Goal: Task Accomplishment & Management: Manage account settings

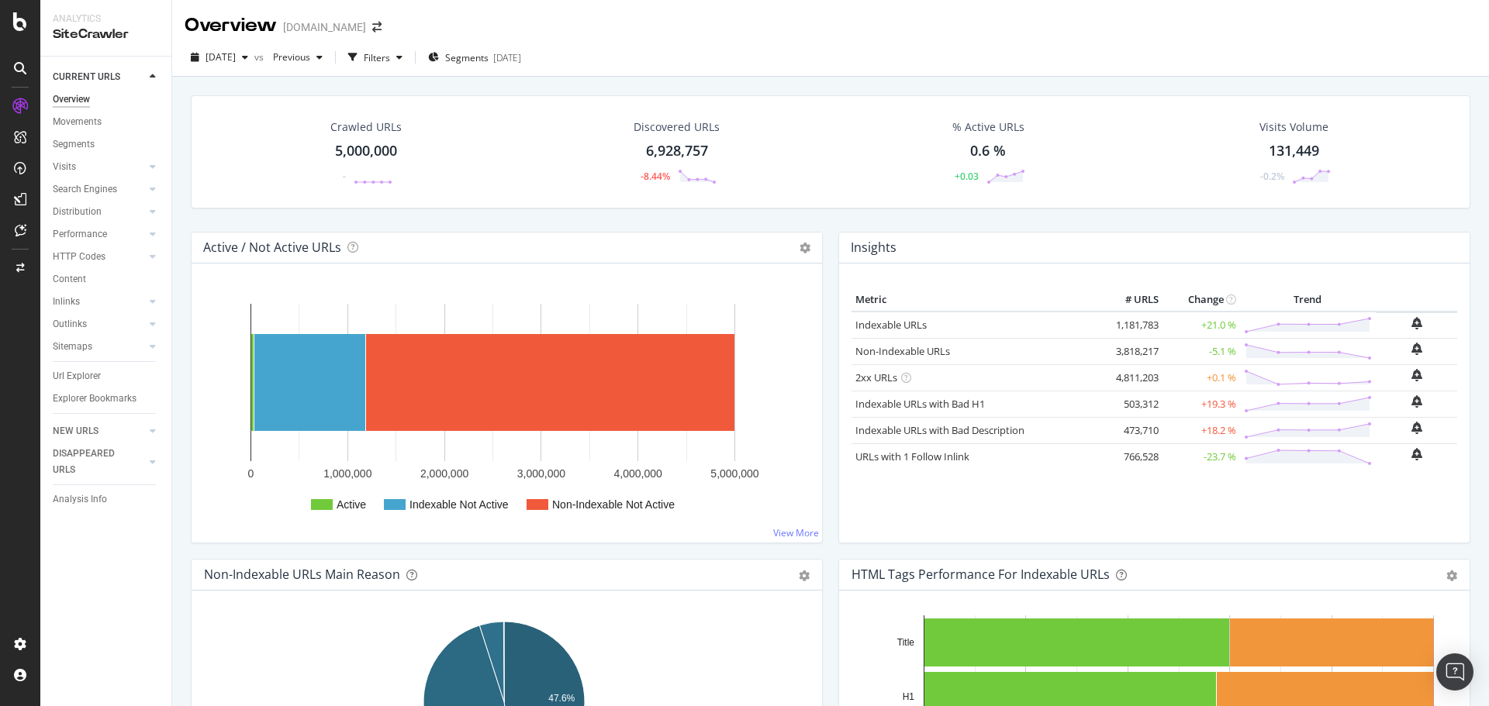
click at [360, 150] on div "5,000,000" at bounding box center [366, 151] width 62 height 20
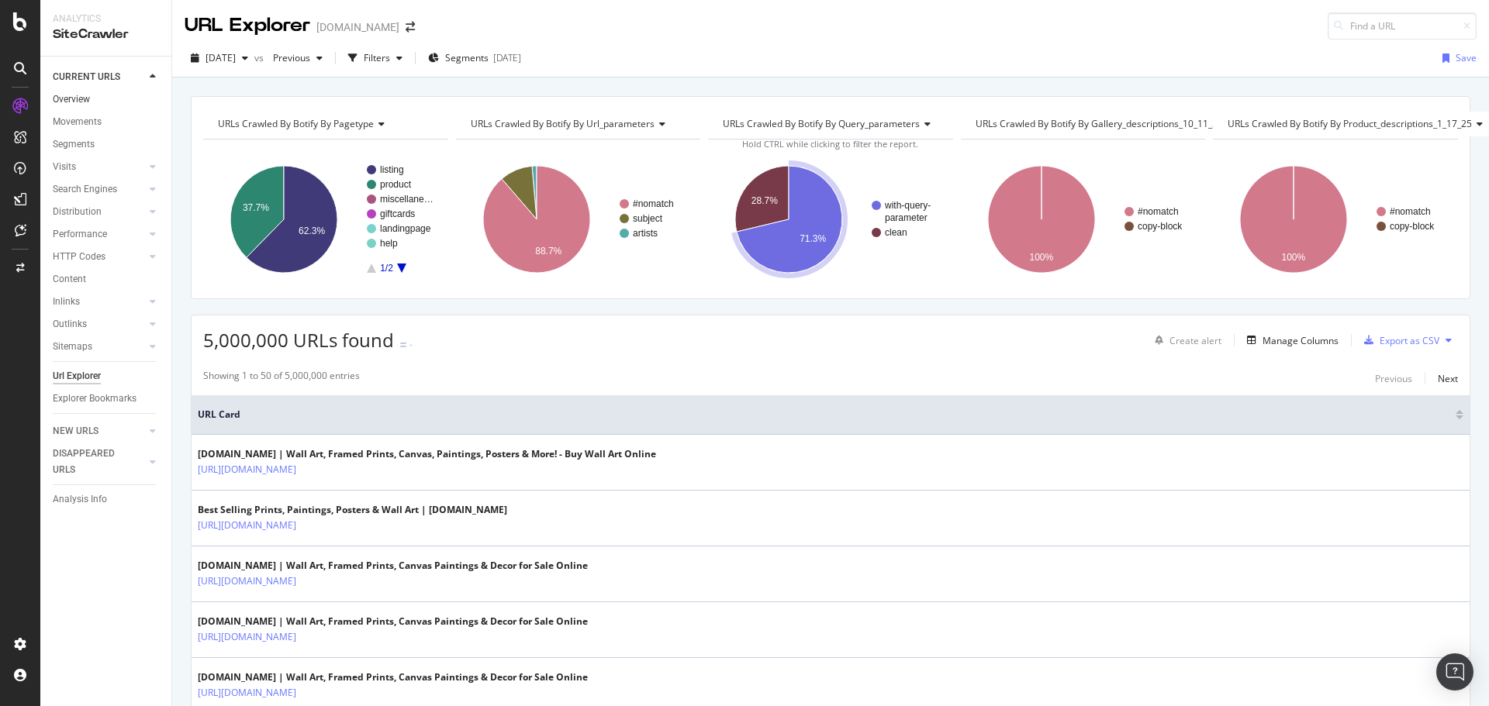
click at [102, 102] on link "Overview" at bounding box center [107, 100] width 108 height 16
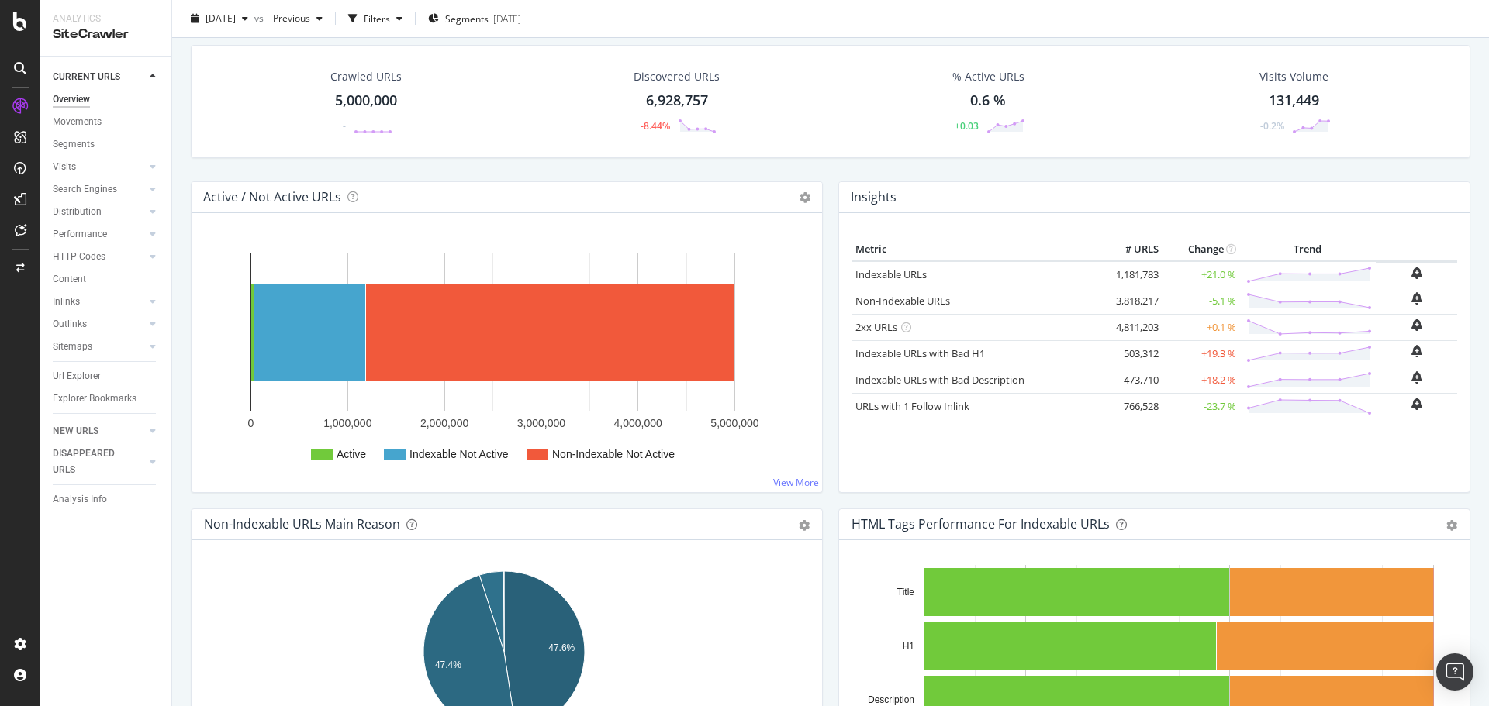
scroll to position [78, 0]
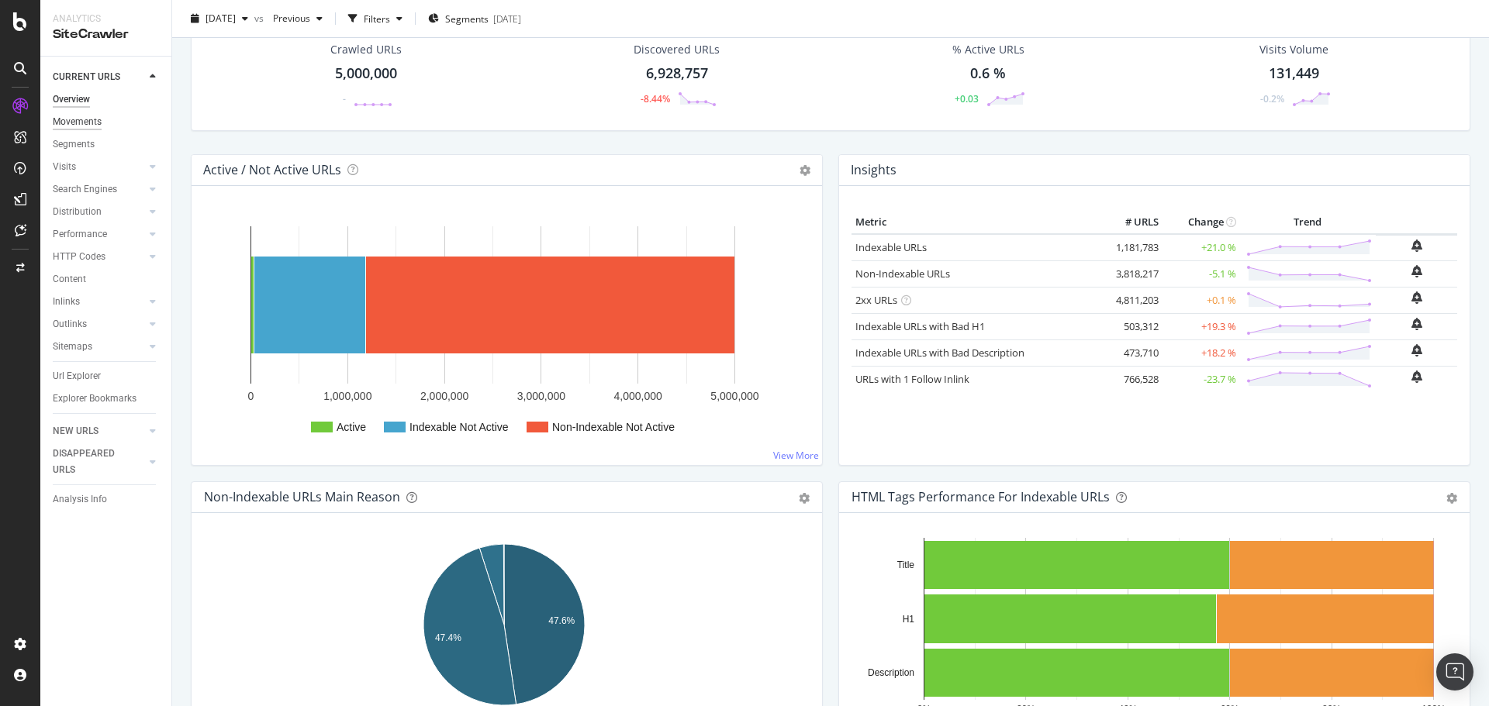
click at [98, 116] on div "Movements" at bounding box center [77, 122] width 49 height 16
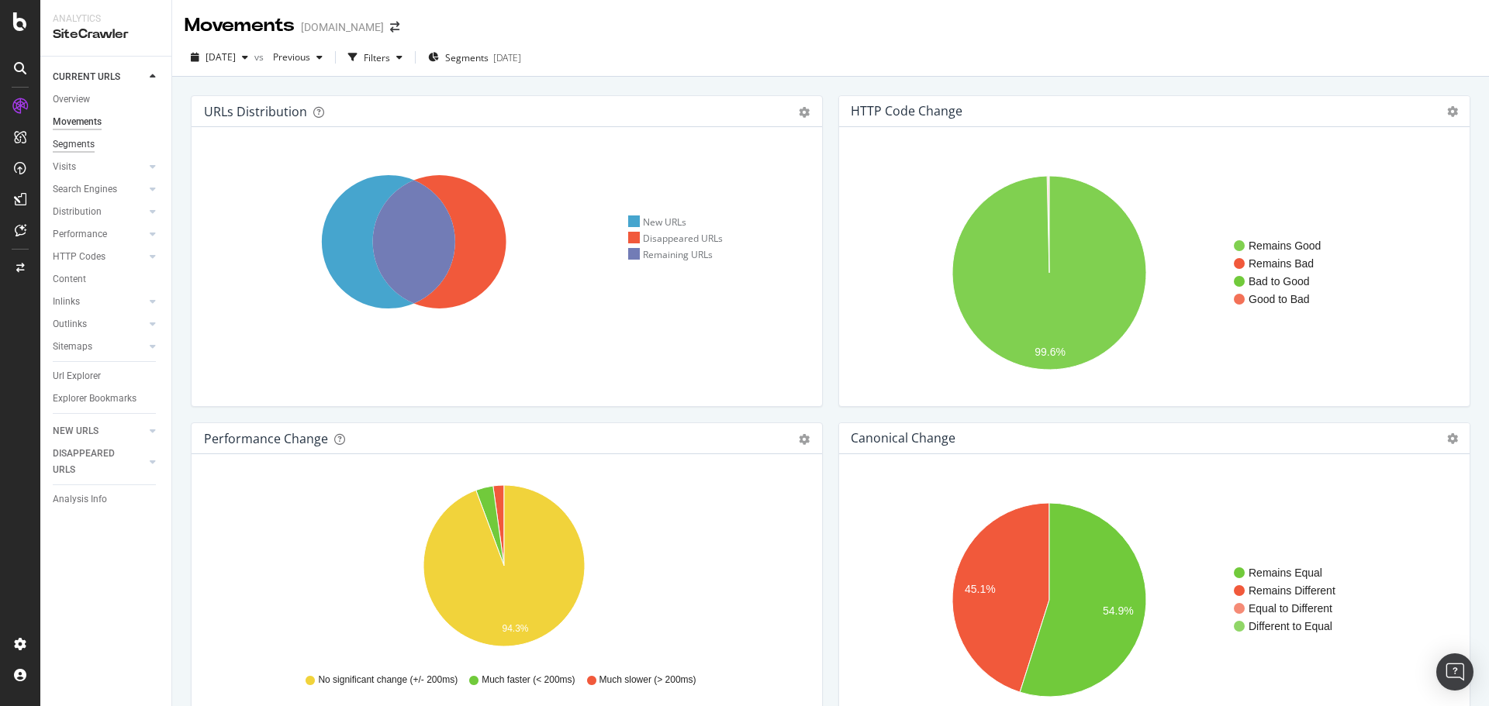
click at [71, 147] on div "Segments" at bounding box center [74, 144] width 42 height 16
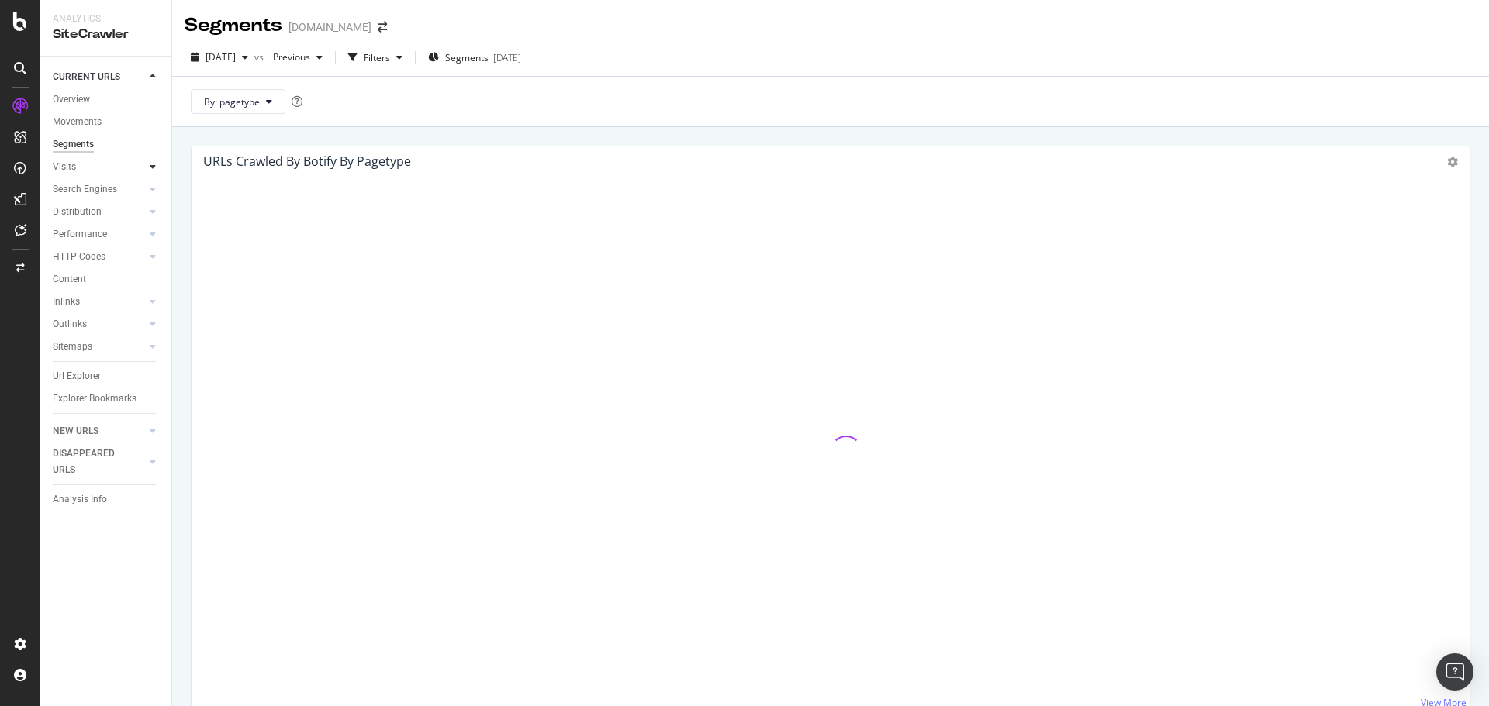
click at [157, 168] on div at bounding box center [153, 167] width 16 height 16
click at [154, 235] on icon at bounding box center [153, 234] width 6 height 9
click at [108, 209] on link "Top Charts" at bounding box center [110, 212] width 101 height 16
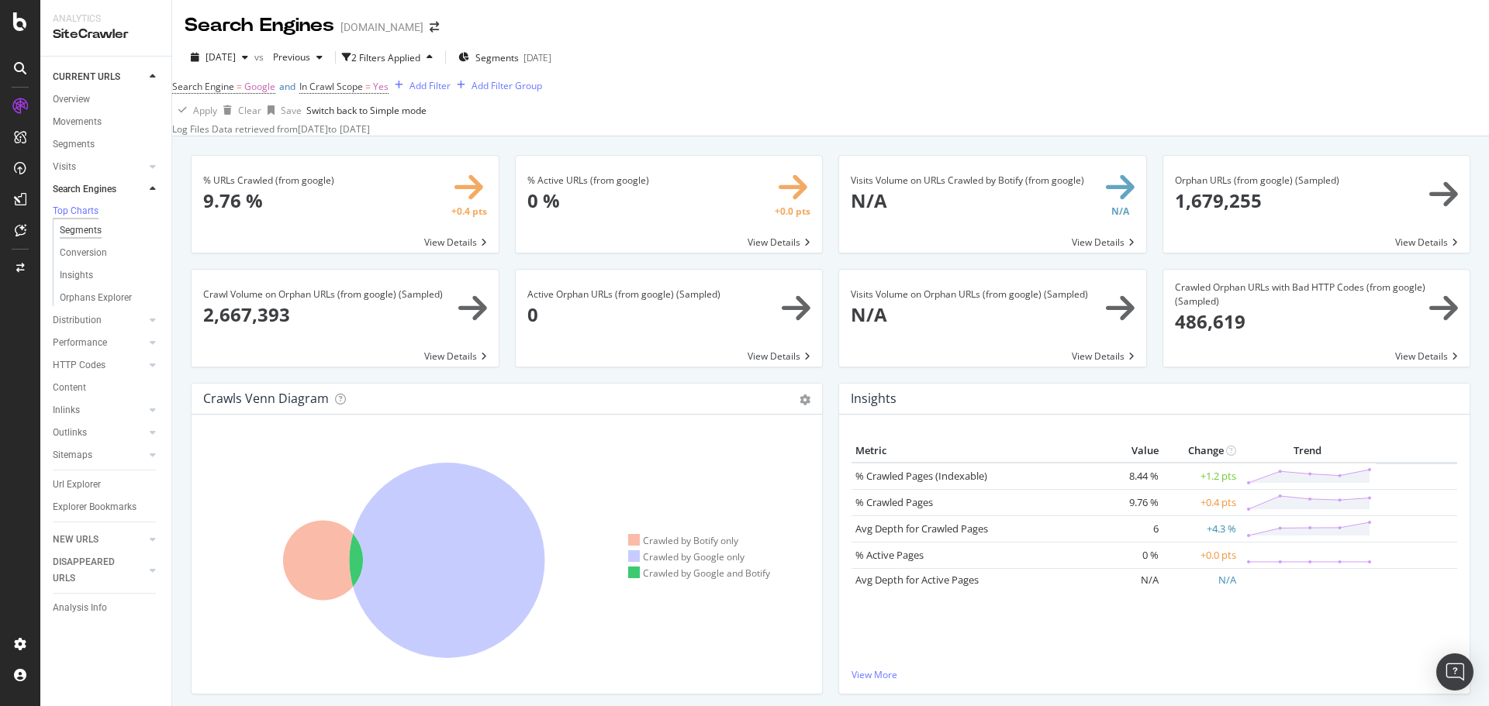
click at [91, 236] on div "Segments" at bounding box center [81, 231] width 42 height 16
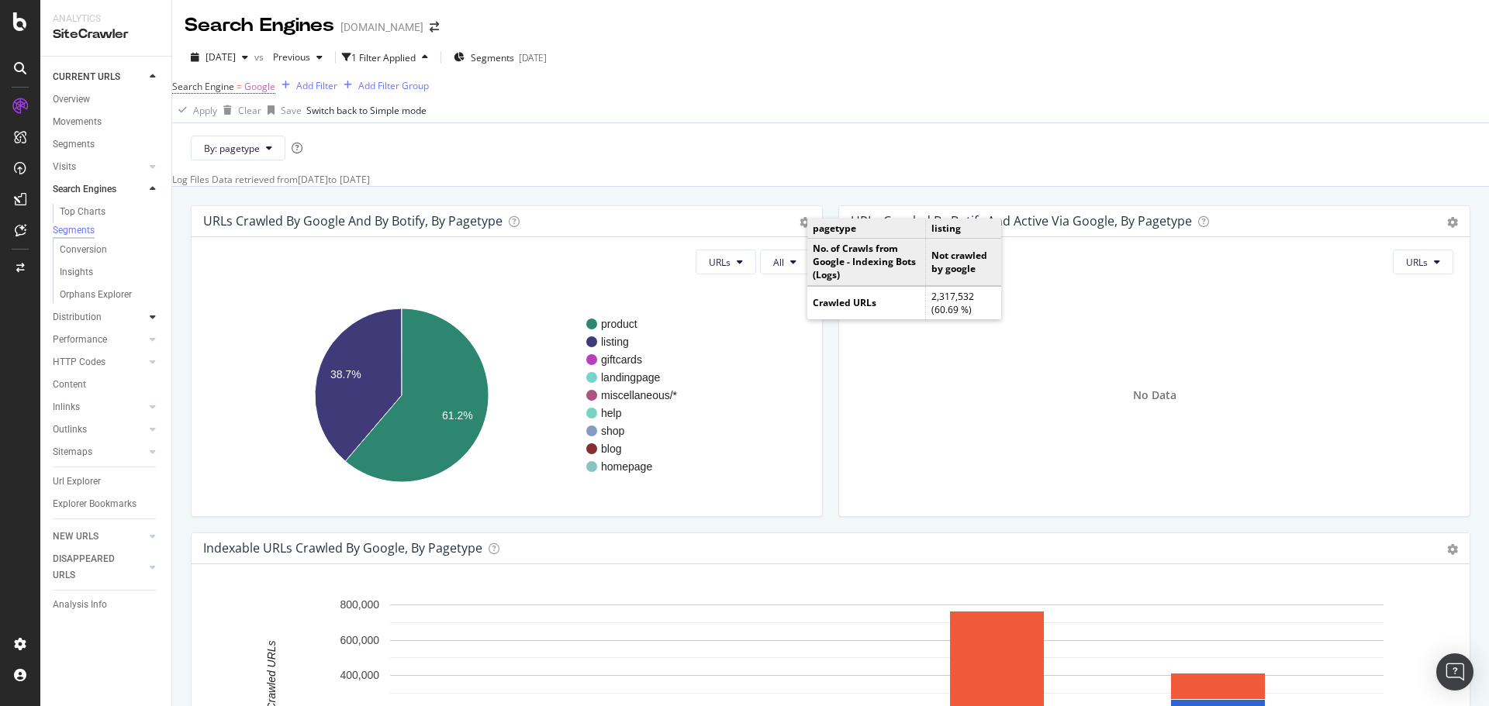
click at [154, 322] on icon at bounding box center [153, 317] width 6 height 9
click at [150, 188] on icon at bounding box center [153, 189] width 6 height 9
click at [95, 257] on div "Conversion" at bounding box center [83, 250] width 47 height 16
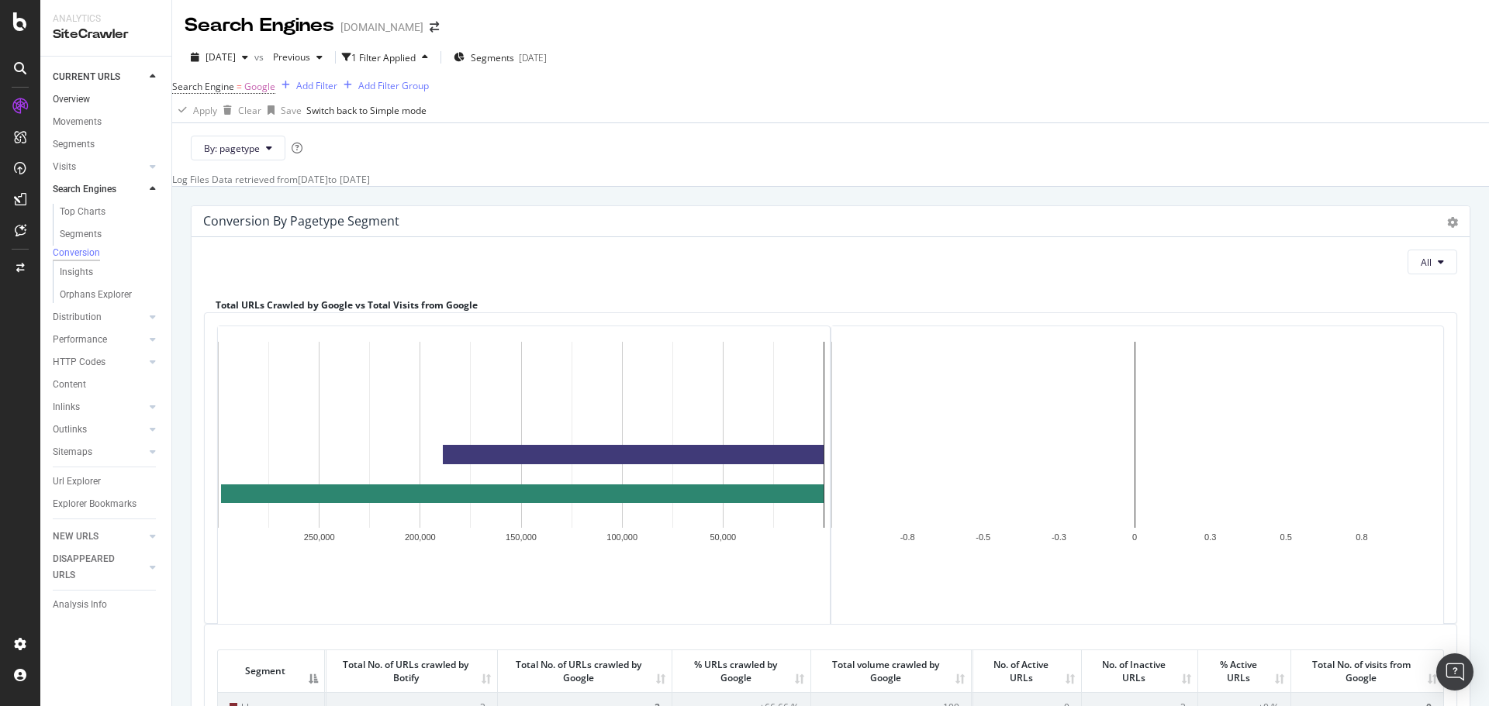
click at [105, 99] on link "Overview" at bounding box center [107, 100] width 108 height 16
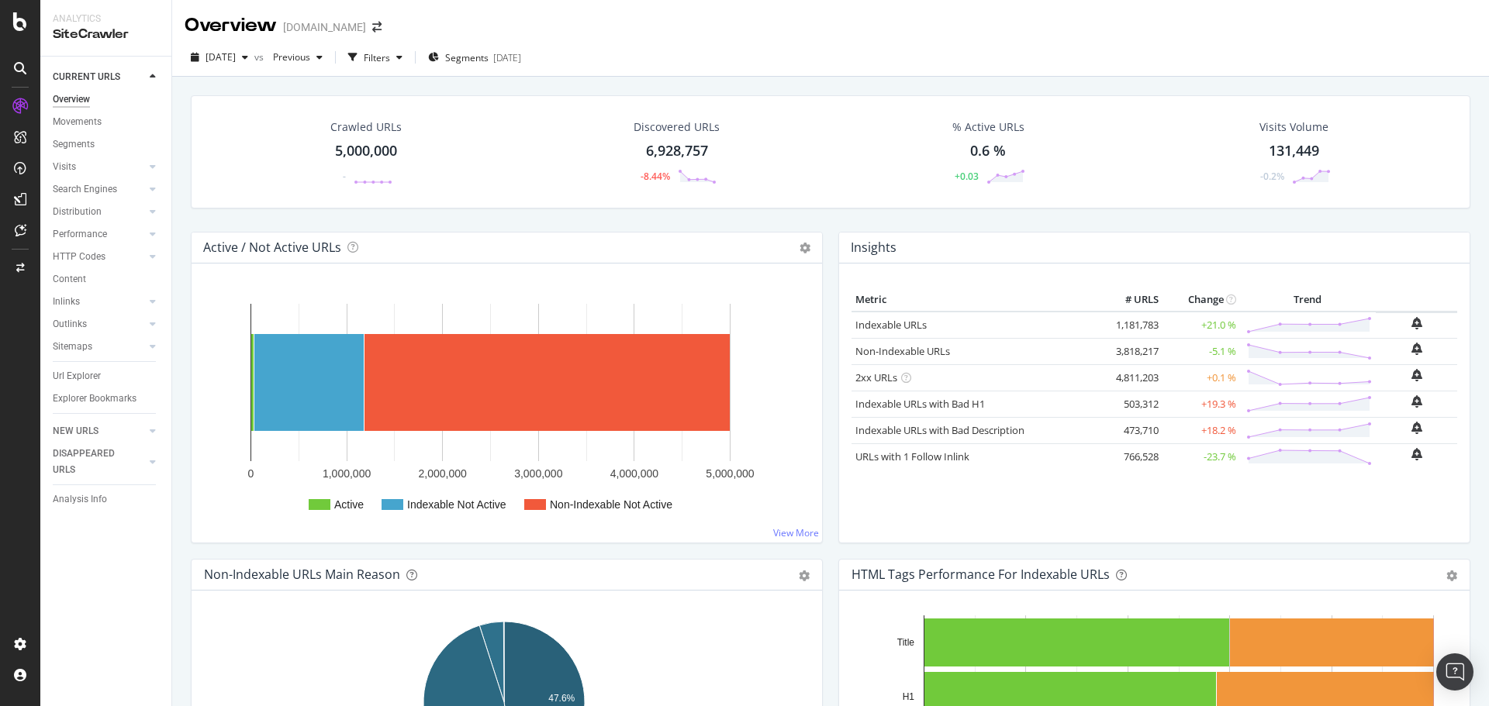
click at [379, 143] on div "5,000,000" at bounding box center [366, 151] width 62 height 20
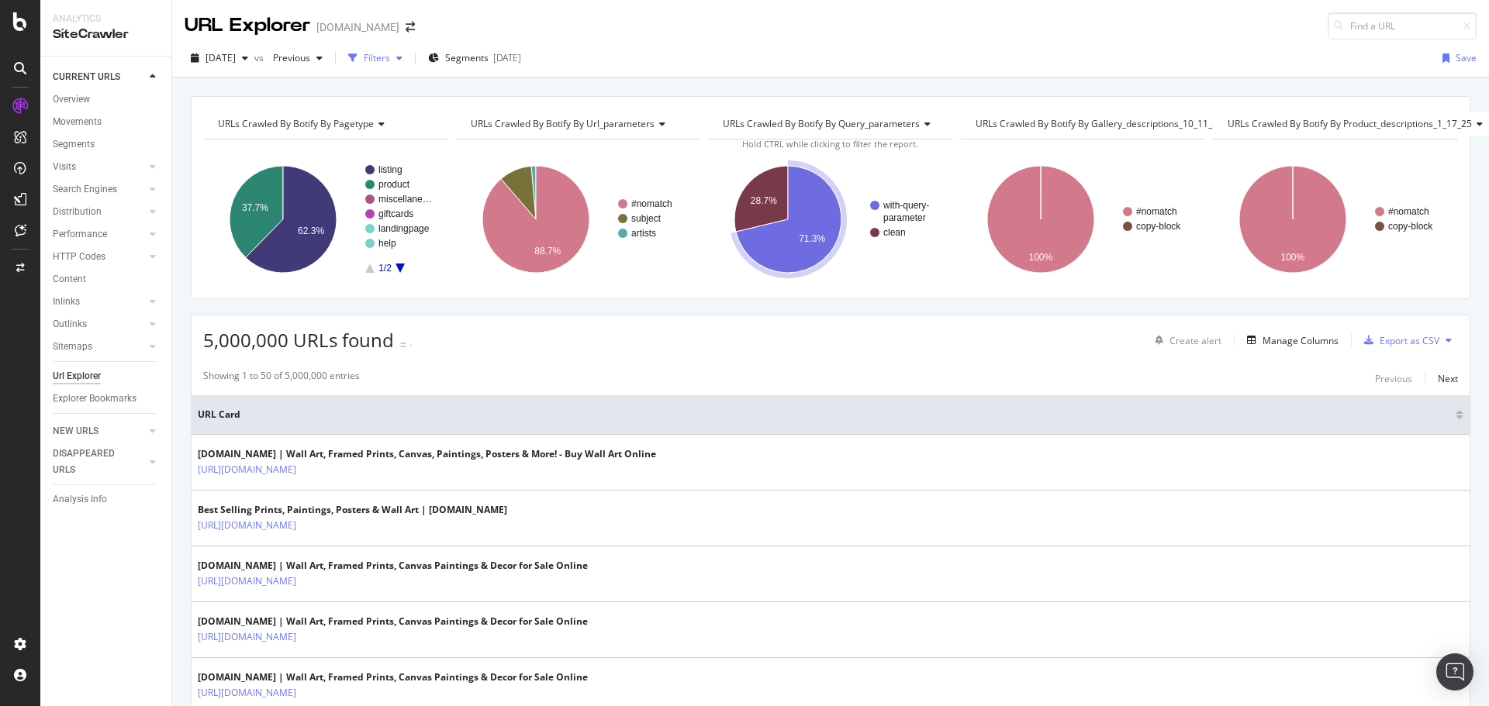
click at [409, 62] on div "Filters" at bounding box center [375, 58] width 67 height 23
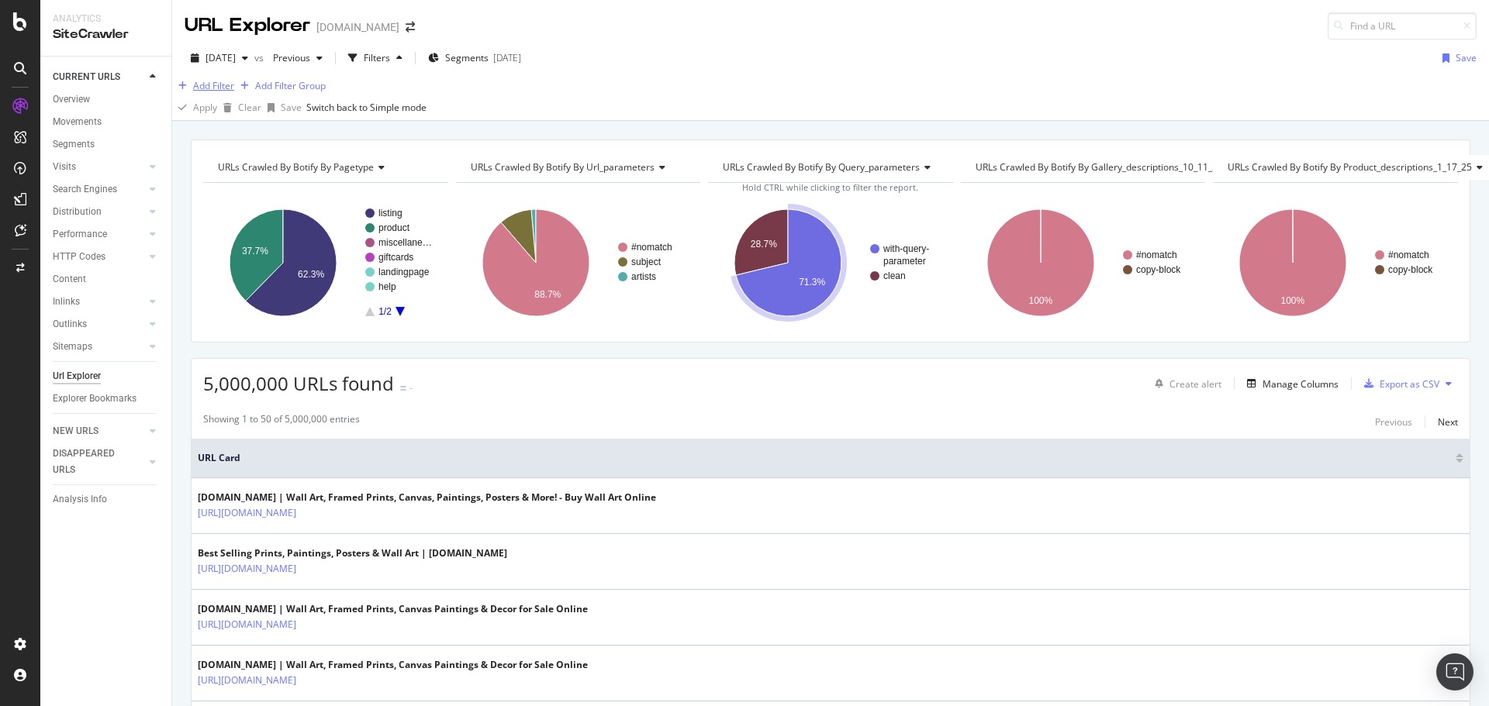
click at [224, 92] on div "Add Filter" at bounding box center [213, 85] width 41 height 13
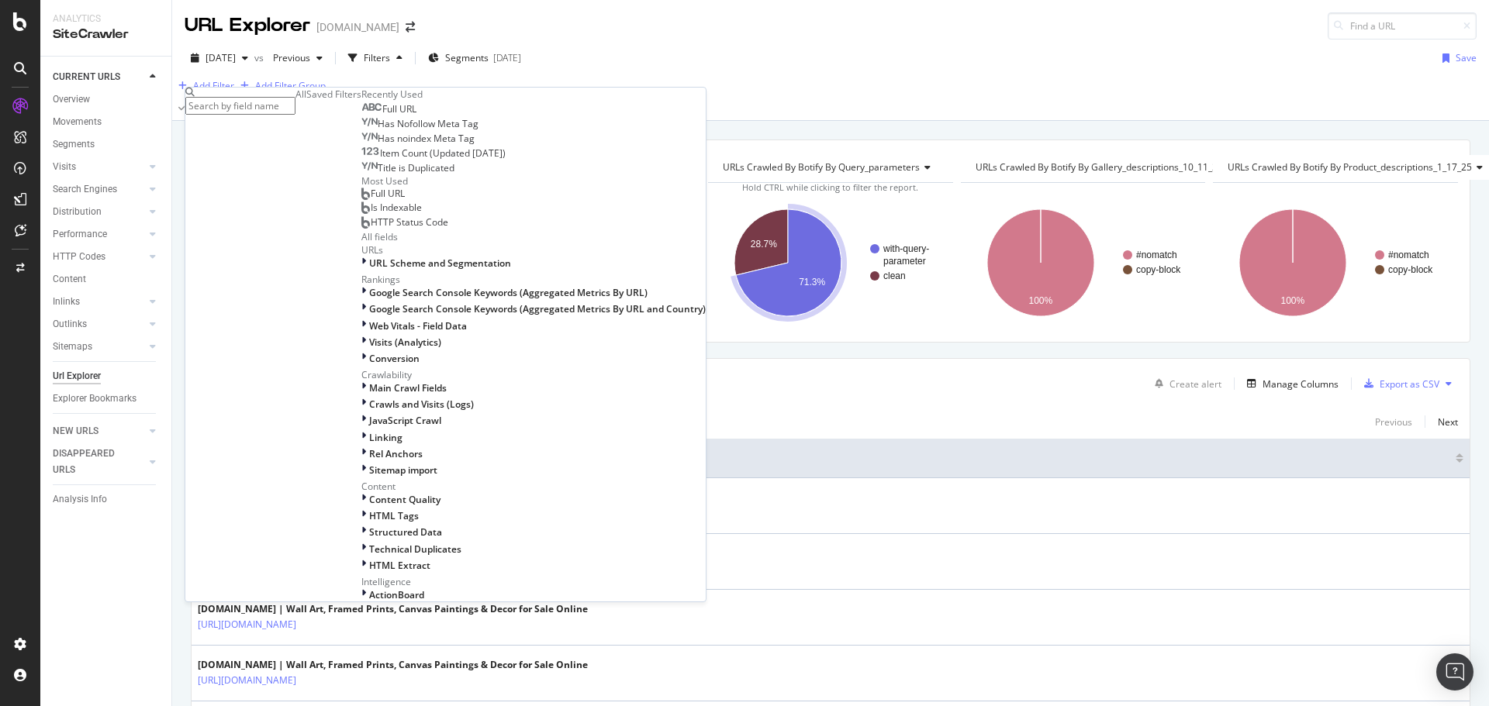
click at [361, 116] on div "Full URL" at bounding box center [388, 109] width 55 height 12
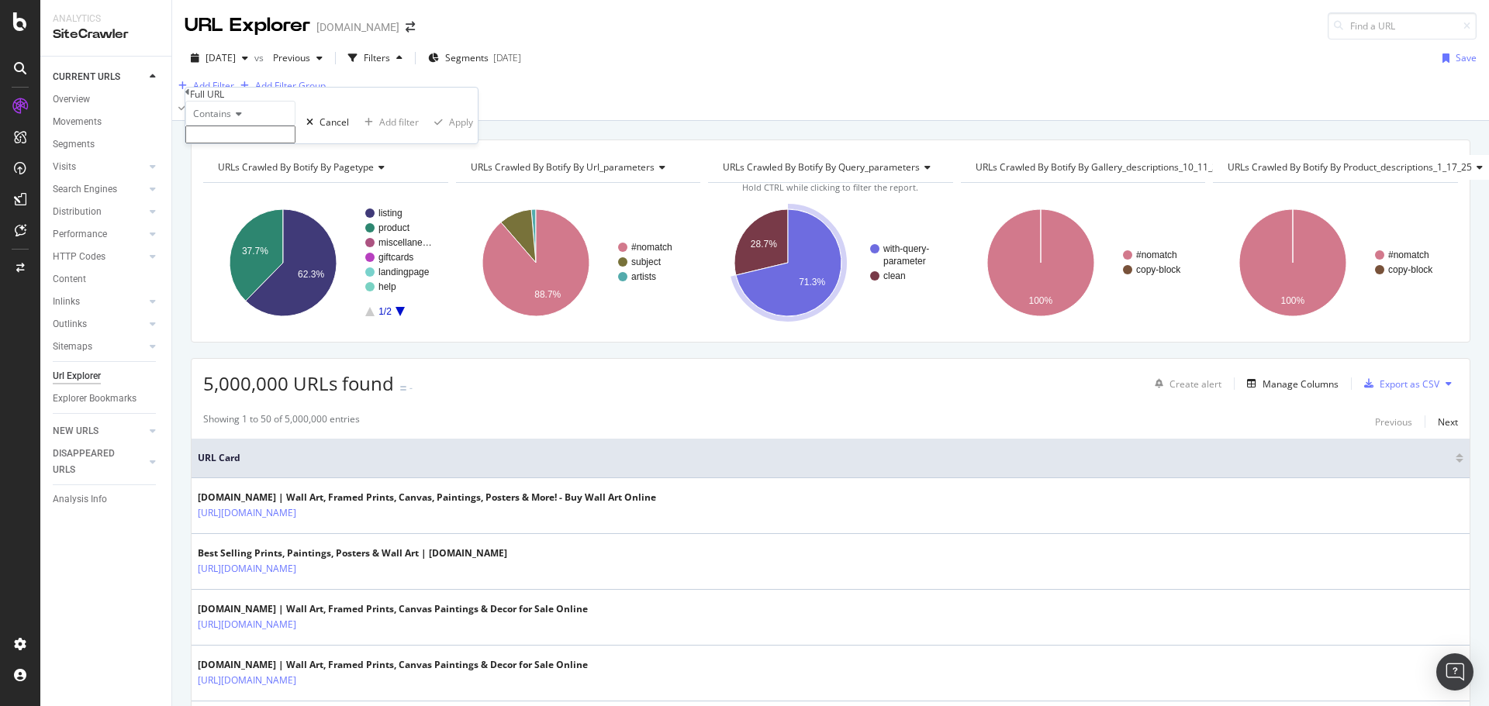
click at [295, 143] on input "text" at bounding box center [240, 135] width 110 height 18
type input "origID"
click at [449, 133] on div "Apply" at bounding box center [461, 126] width 24 height 13
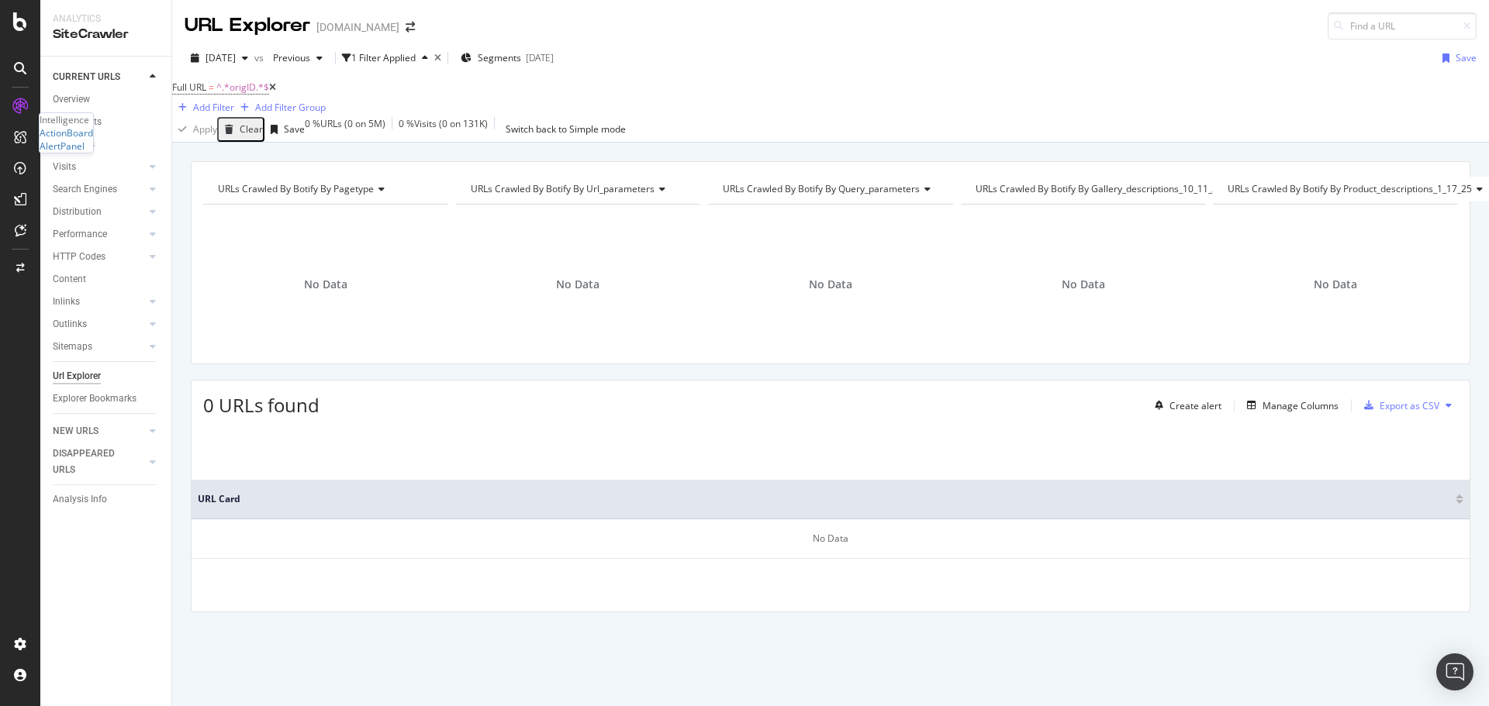
click at [74, 153] on div "Intelligence ActionBoard AlertPanel" at bounding box center [67, 133] width 54 height 40
click at [81, 140] on div "ActionBoard" at bounding box center [67, 132] width 54 height 13
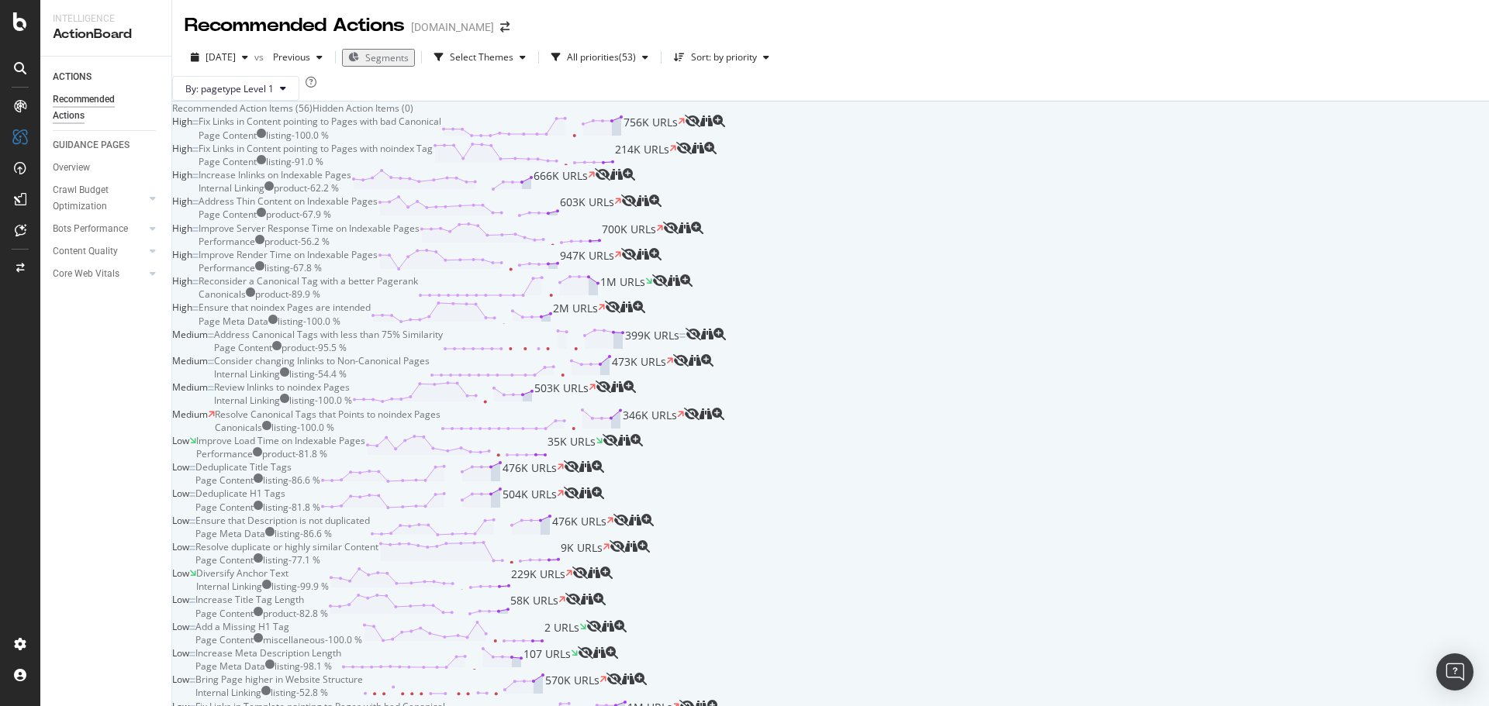
click at [441, 128] on div "Fix Links in Content pointing to Pages with bad Canonical" at bounding box center [320, 121] width 243 height 13
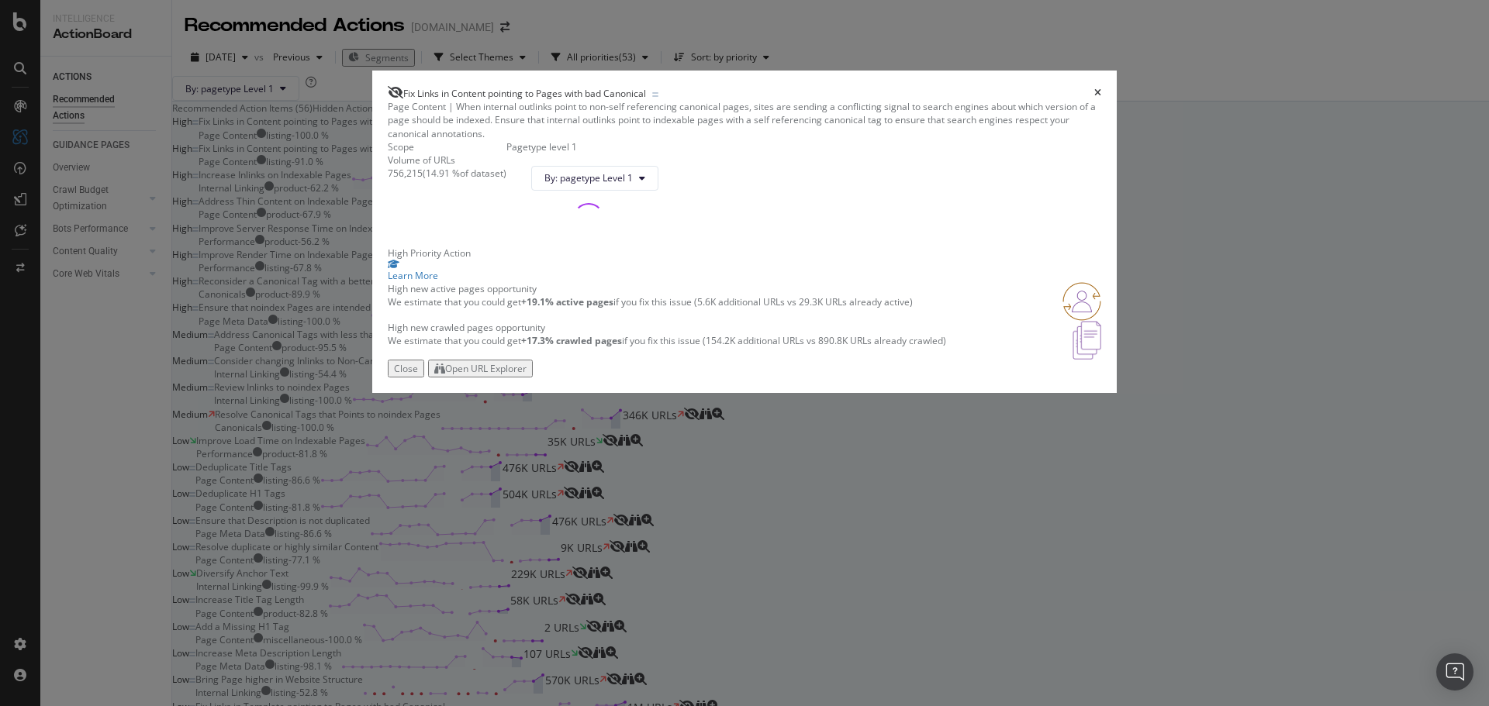
click at [972, 378] on div "Close Open URL Explorer" at bounding box center [744, 369] width 713 height 18
click at [527, 375] on div "Open URL Explorer" at bounding box center [485, 368] width 81 height 13
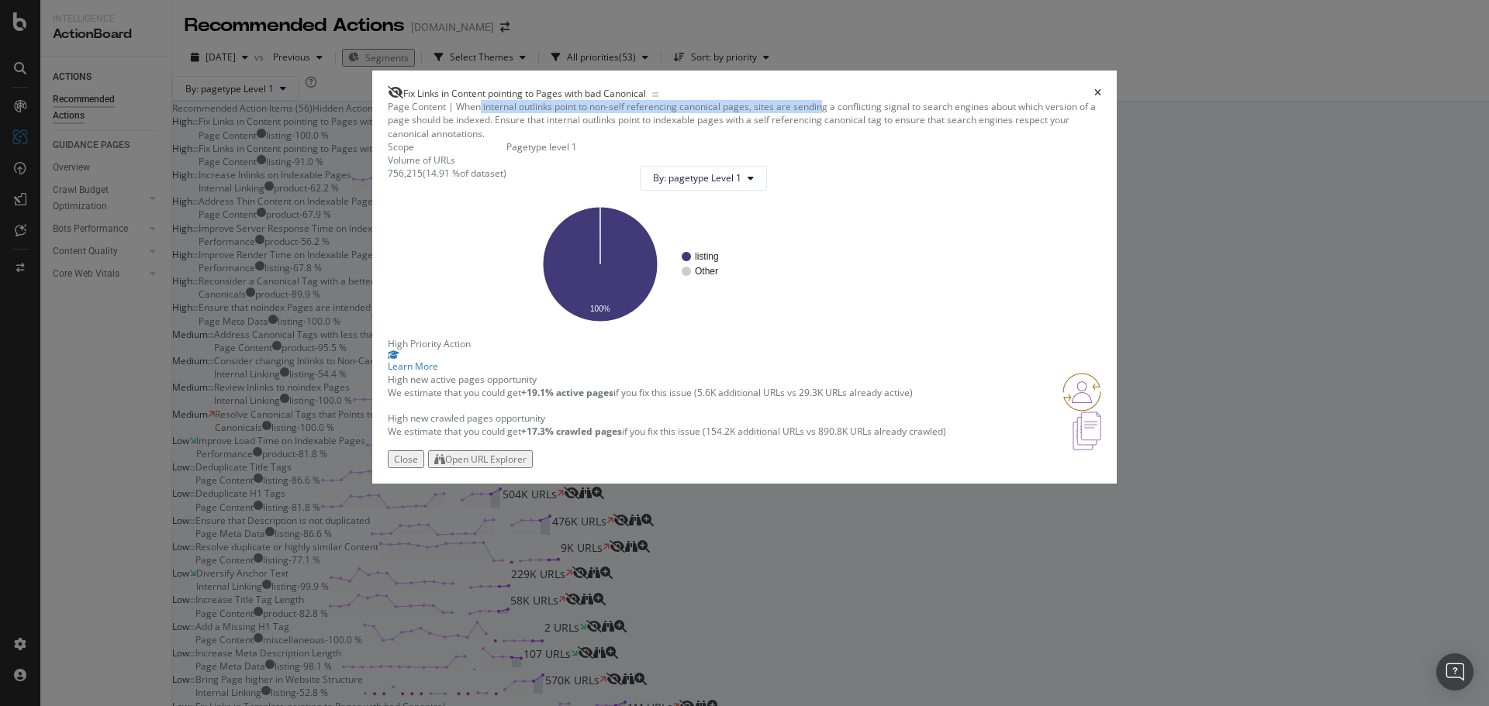
drag, startPoint x: 557, startPoint y: 111, endPoint x: 907, endPoint y: 102, distance: 349.9
click at [906, 102] on div "Page Content | When internal outlinks point to non-self referencing canonical p…" at bounding box center [744, 120] width 713 height 40
click at [1094, 88] on icon "times" at bounding box center [1097, 92] width 7 height 9
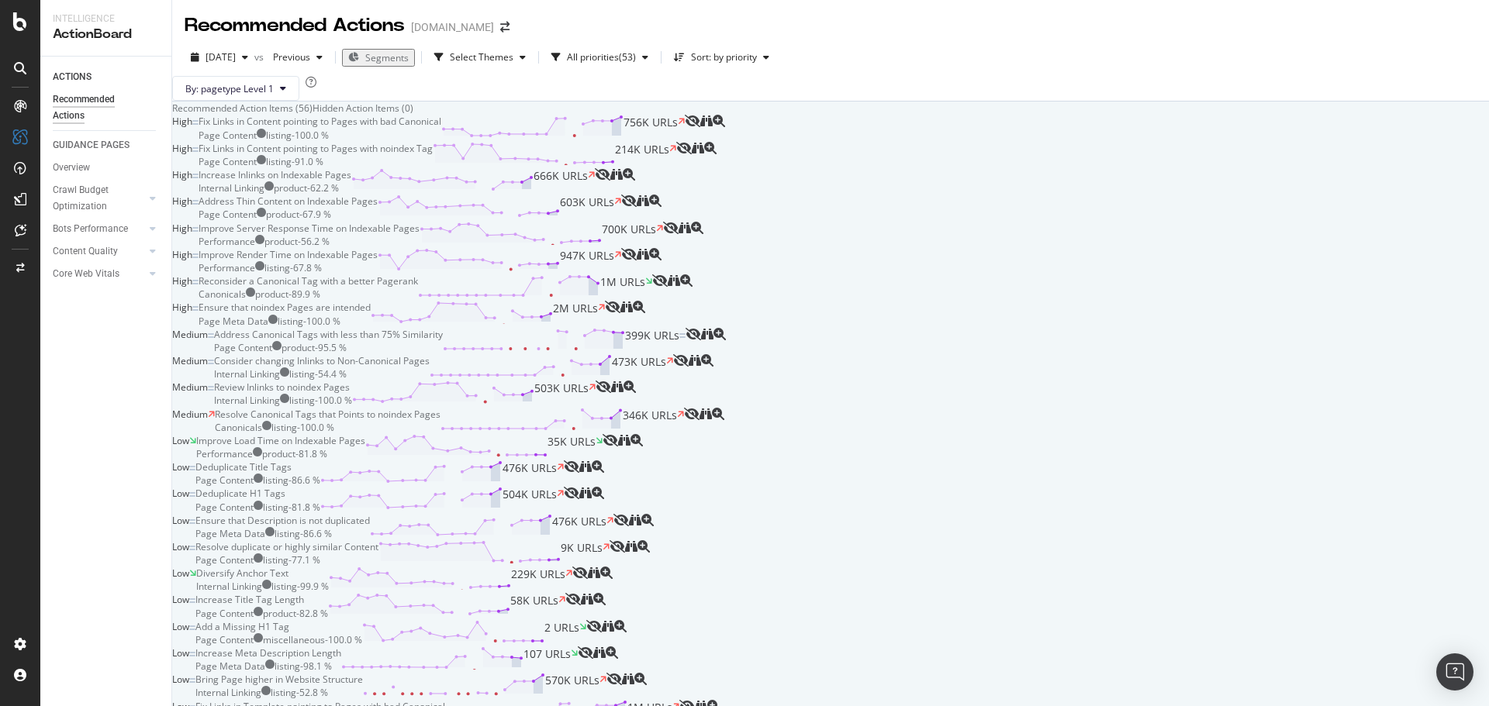
click at [676, 168] on div "Fix Links in Content pointing to Pages with noindex Tag Page Content listing - …" at bounding box center [438, 155] width 478 height 26
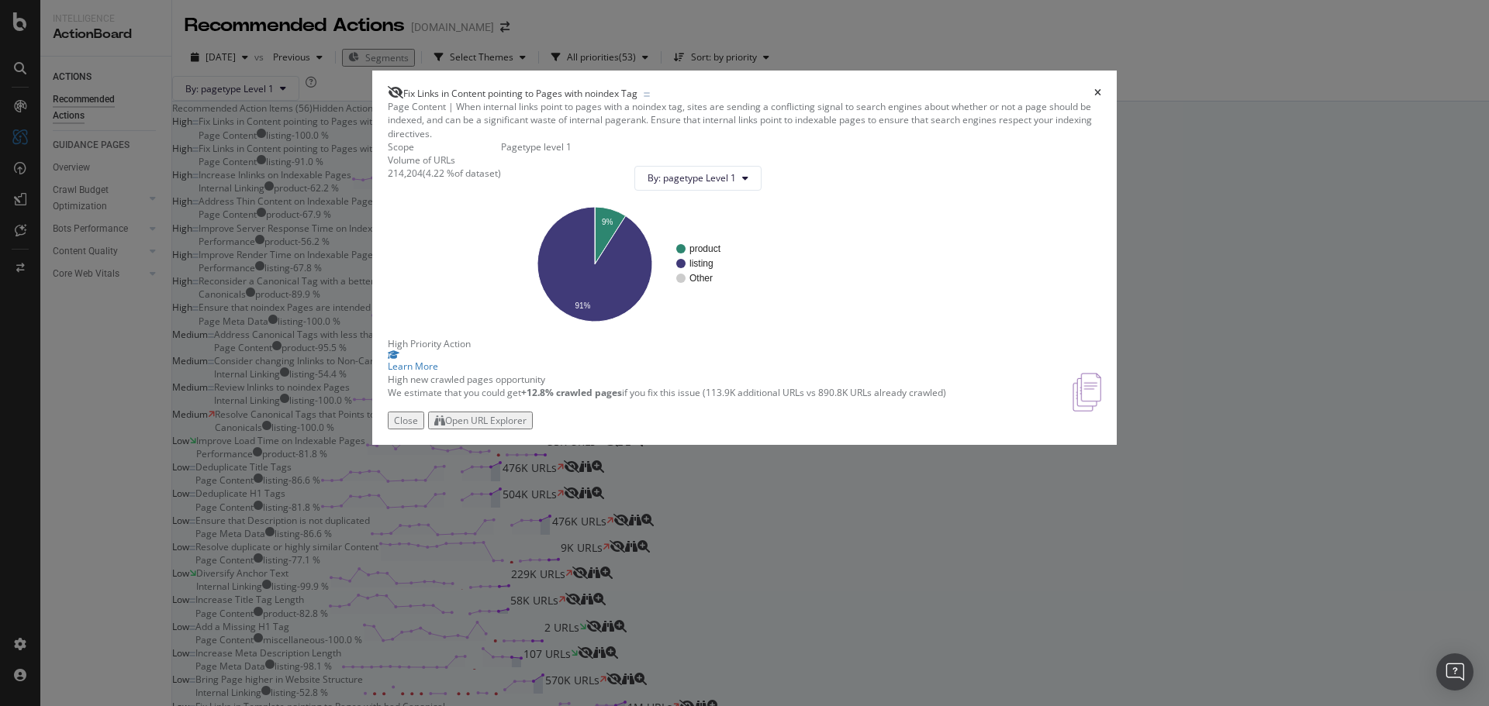
click at [527, 427] on div "Open URL Explorer" at bounding box center [485, 420] width 81 height 13
click at [1094, 91] on icon "times" at bounding box center [1097, 92] width 7 height 9
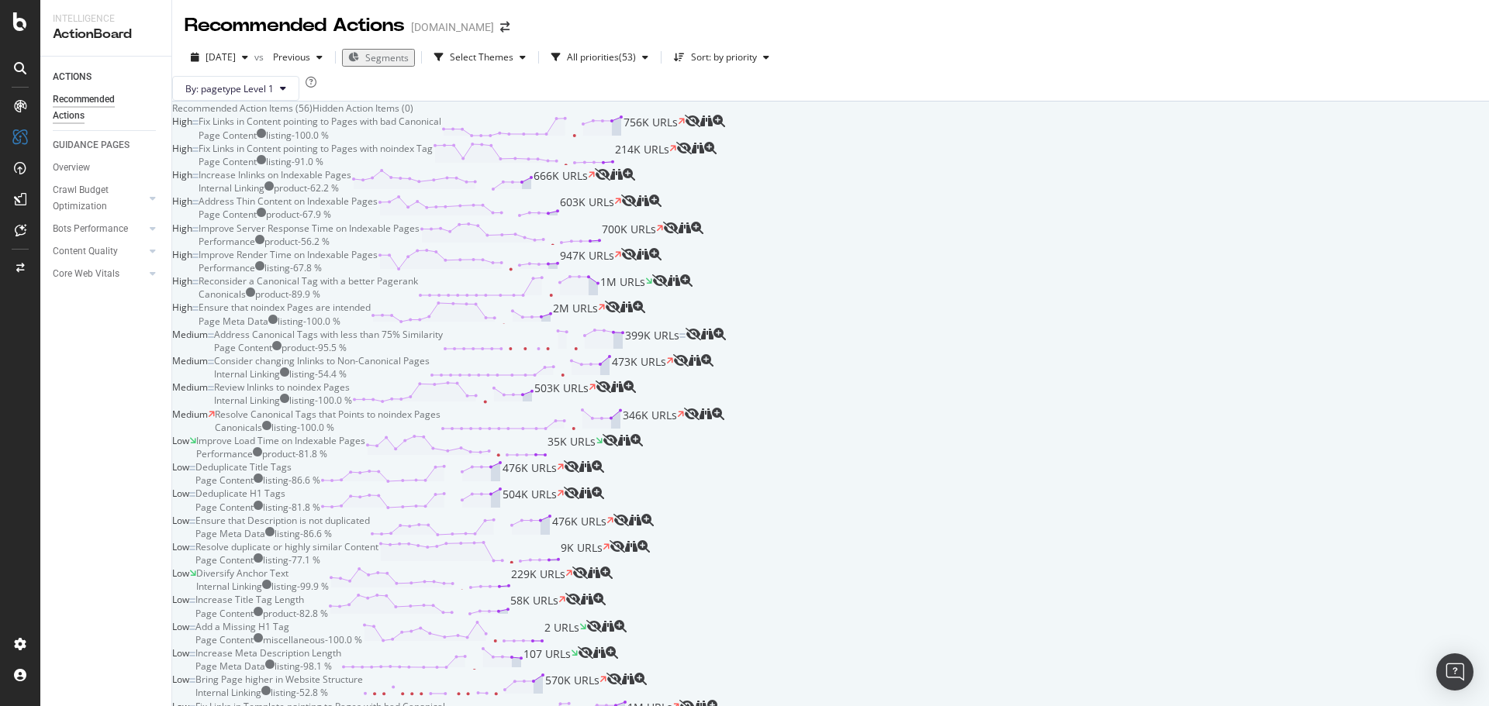
click at [595, 195] on div "Increase Inlinks on Indexable Pages Internal Linking product - 62.2 % 666K URLs" at bounding box center [397, 181] width 396 height 26
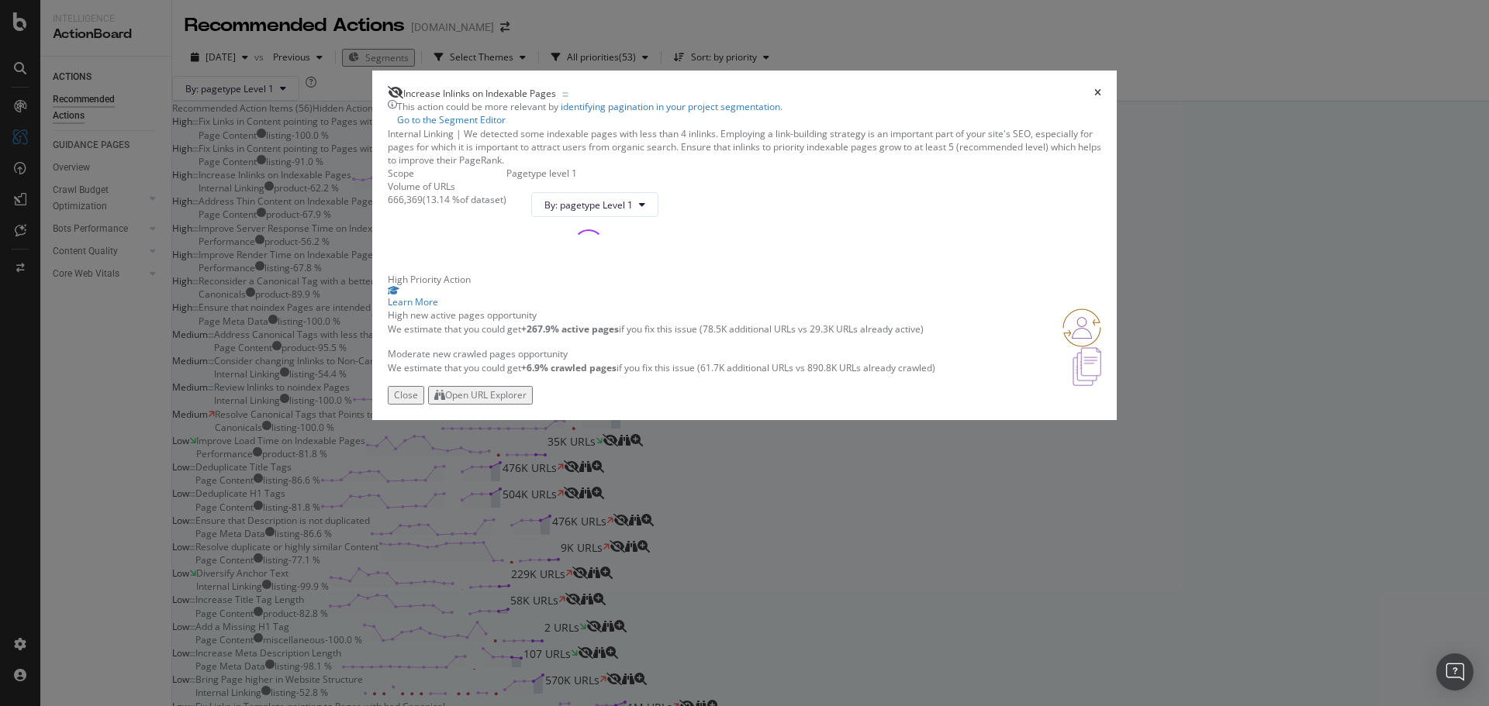
click at [527, 402] on div "Open URL Explorer" at bounding box center [485, 395] width 81 height 13
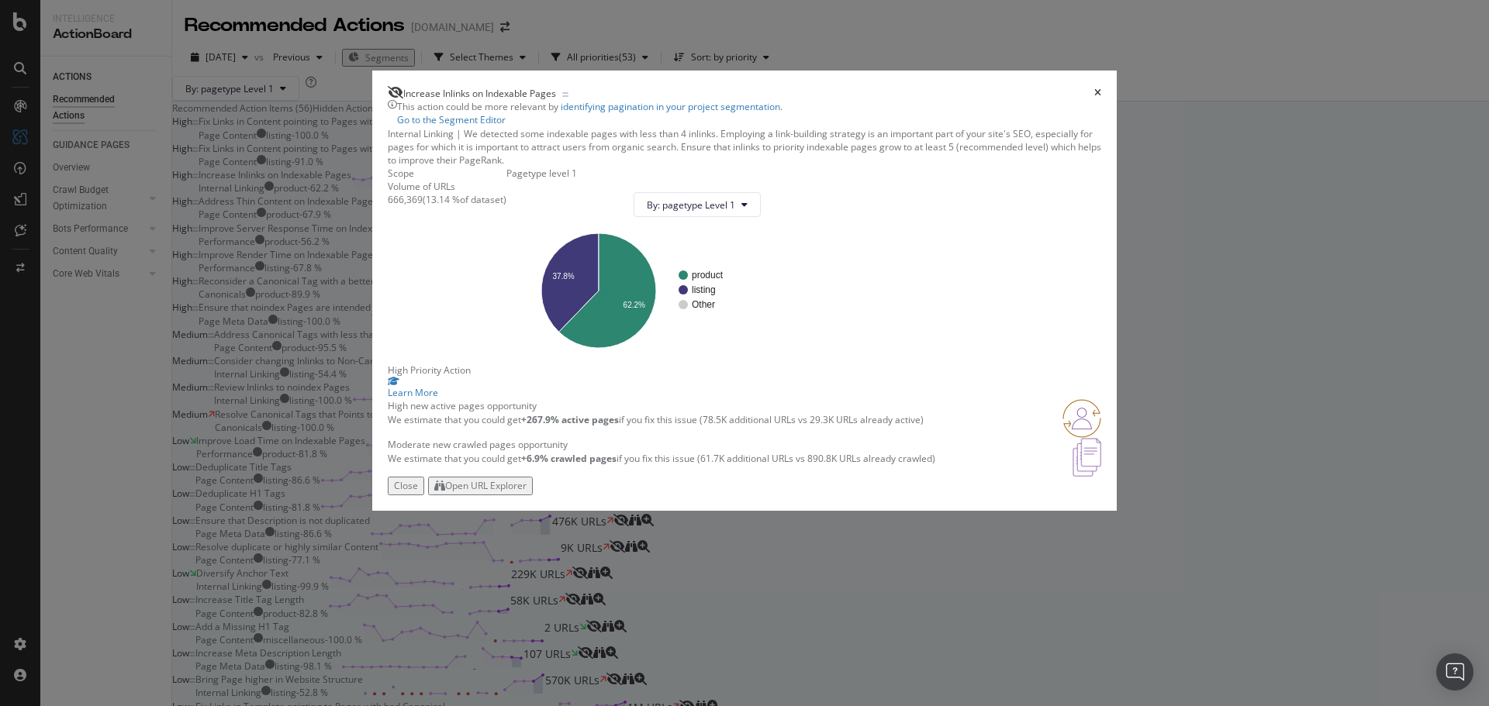
click at [1024, 86] on div "Increase Inlinks on Indexable Pages" at bounding box center [744, 93] width 713 height 14
click at [1094, 88] on icon "times" at bounding box center [1097, 92] width 7 height 9
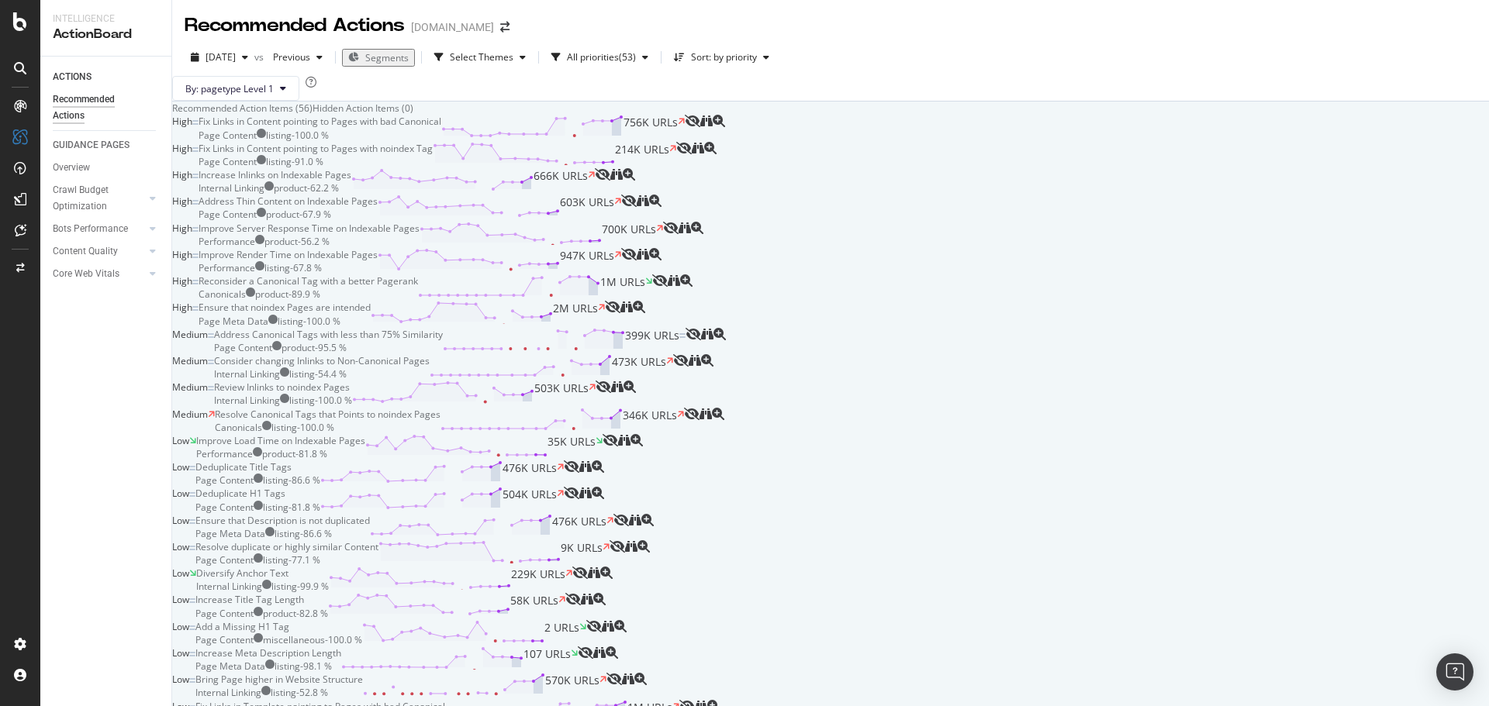
scroll to position [155, 0]
click at [605, 327] on div "Ensure that noindex Pages are intended Page Meta Data listing - 100.0 % 2M URLs" at bounding box center [402, 314] width 406 height 26
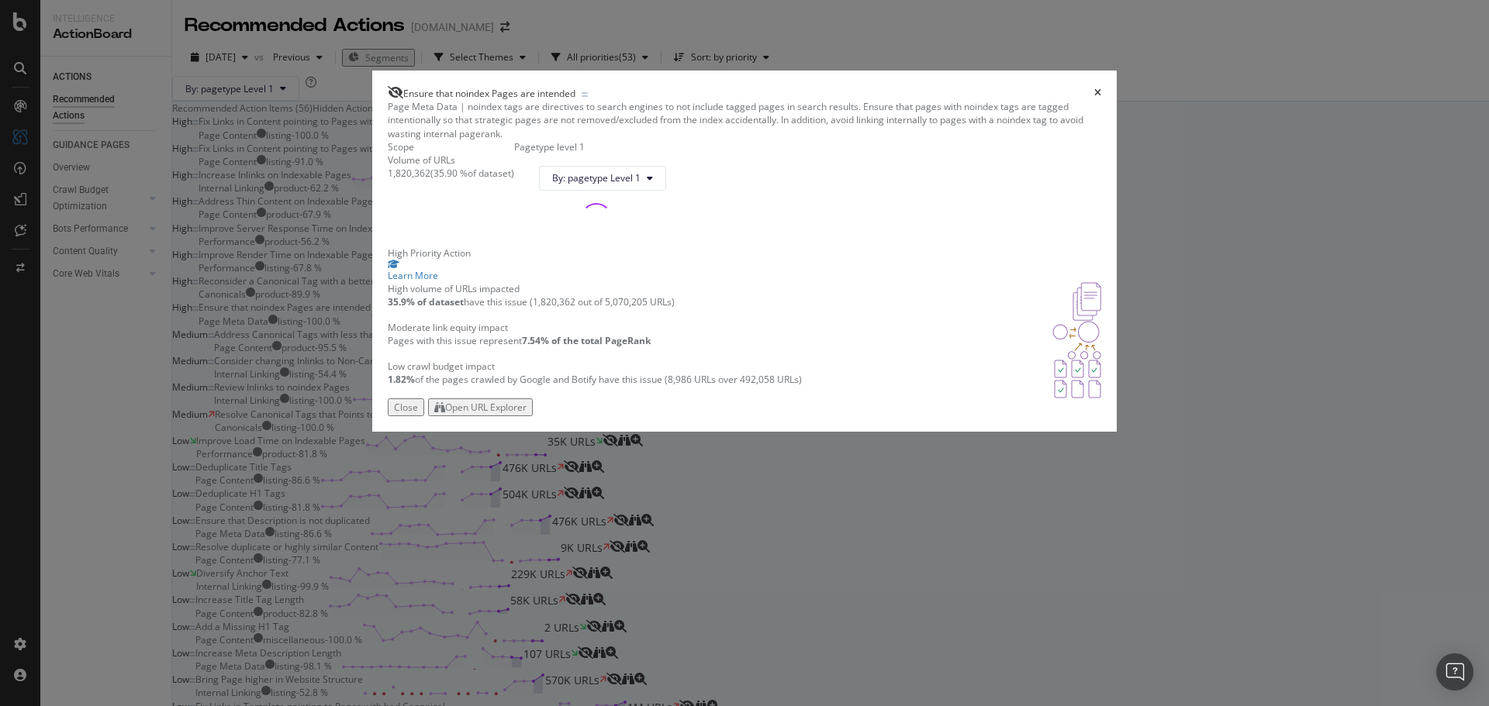
click at [527, 414] on div "Open URL Explorer" at bounding box center [480, 407] width 92 height 13
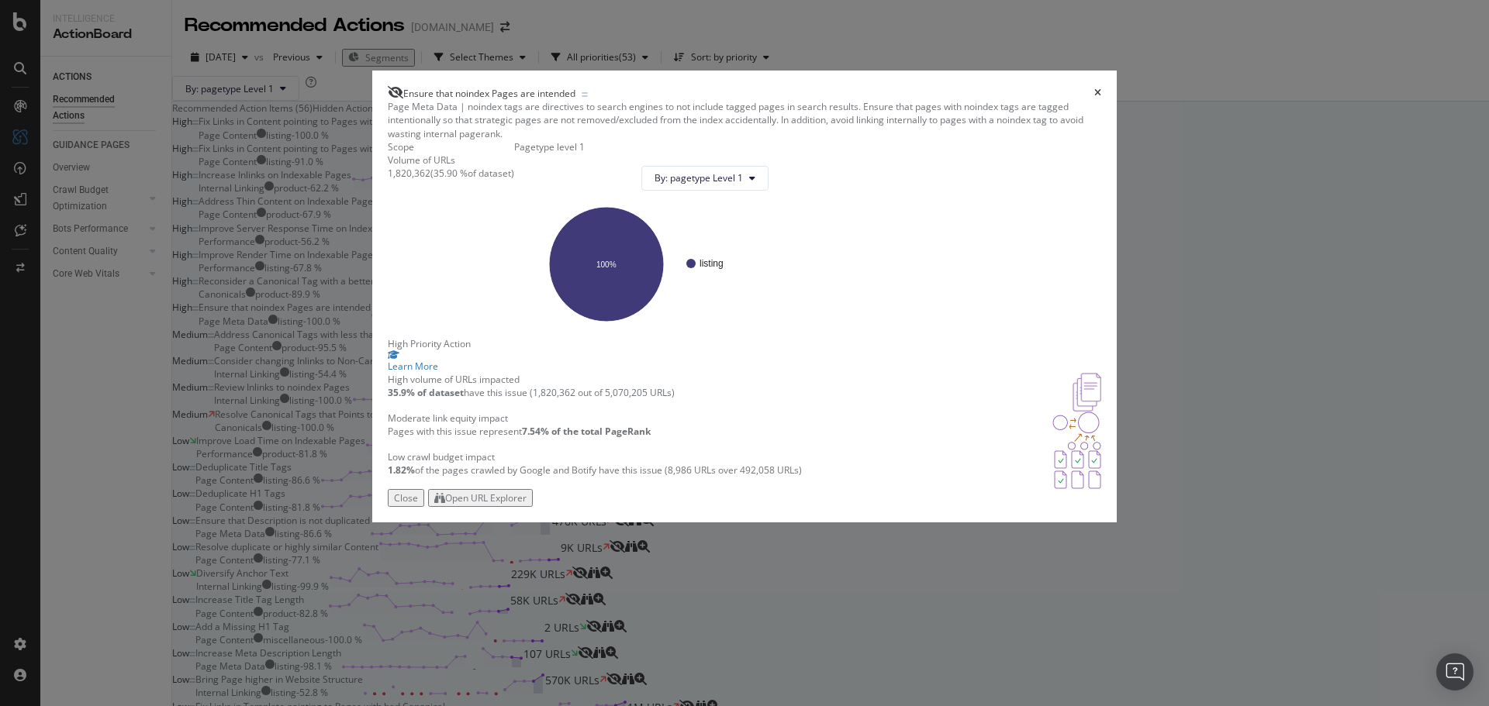
drag, startPoint x: 1028, startPoint y: 57, endPoint x: 1023, endPoint y: 69, distance: 13.3
click at [1094, 88] on icon "times" at bounding box center [1097, 92] width 7 height 9
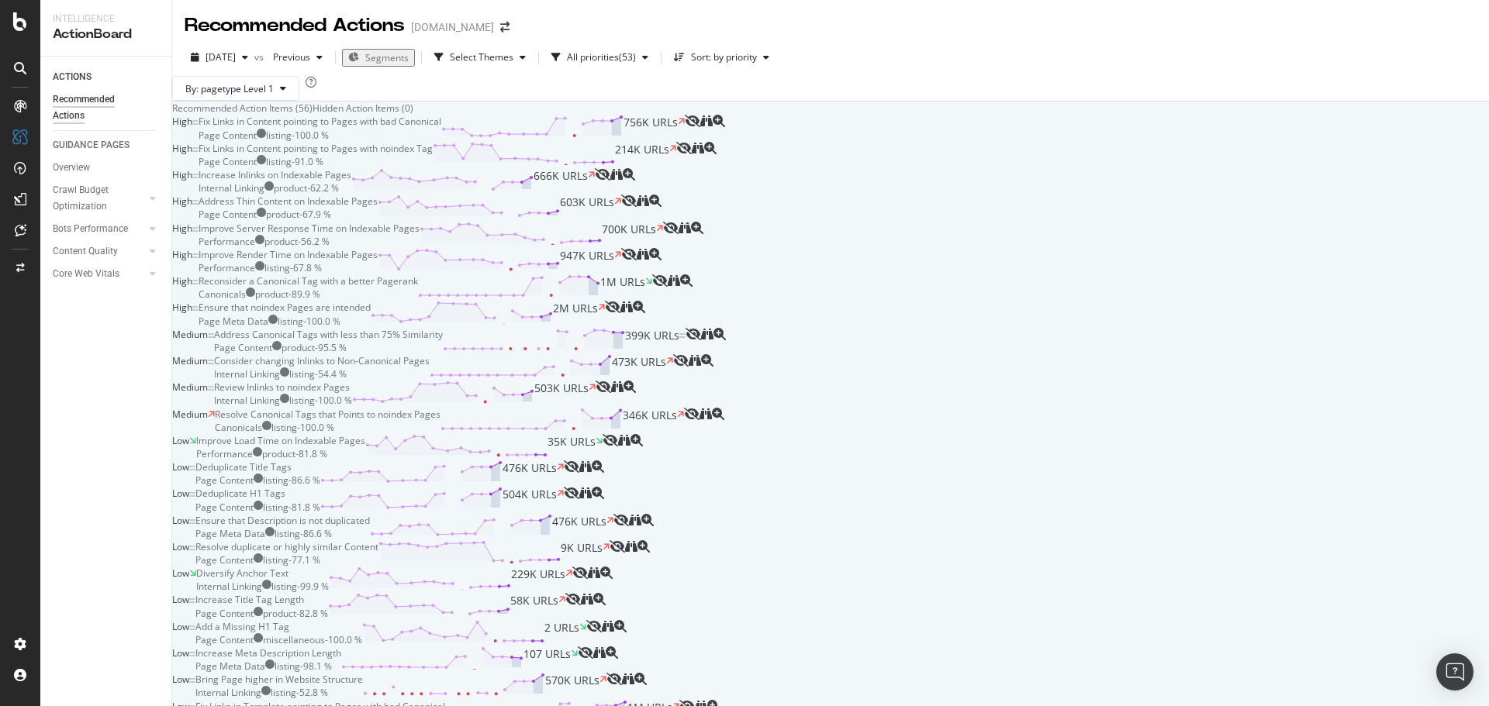
scroll to position [388, 0]
click at [91, 135] on div "LogAnalyzer" at bounding box center [67, 128] width 54 height 13
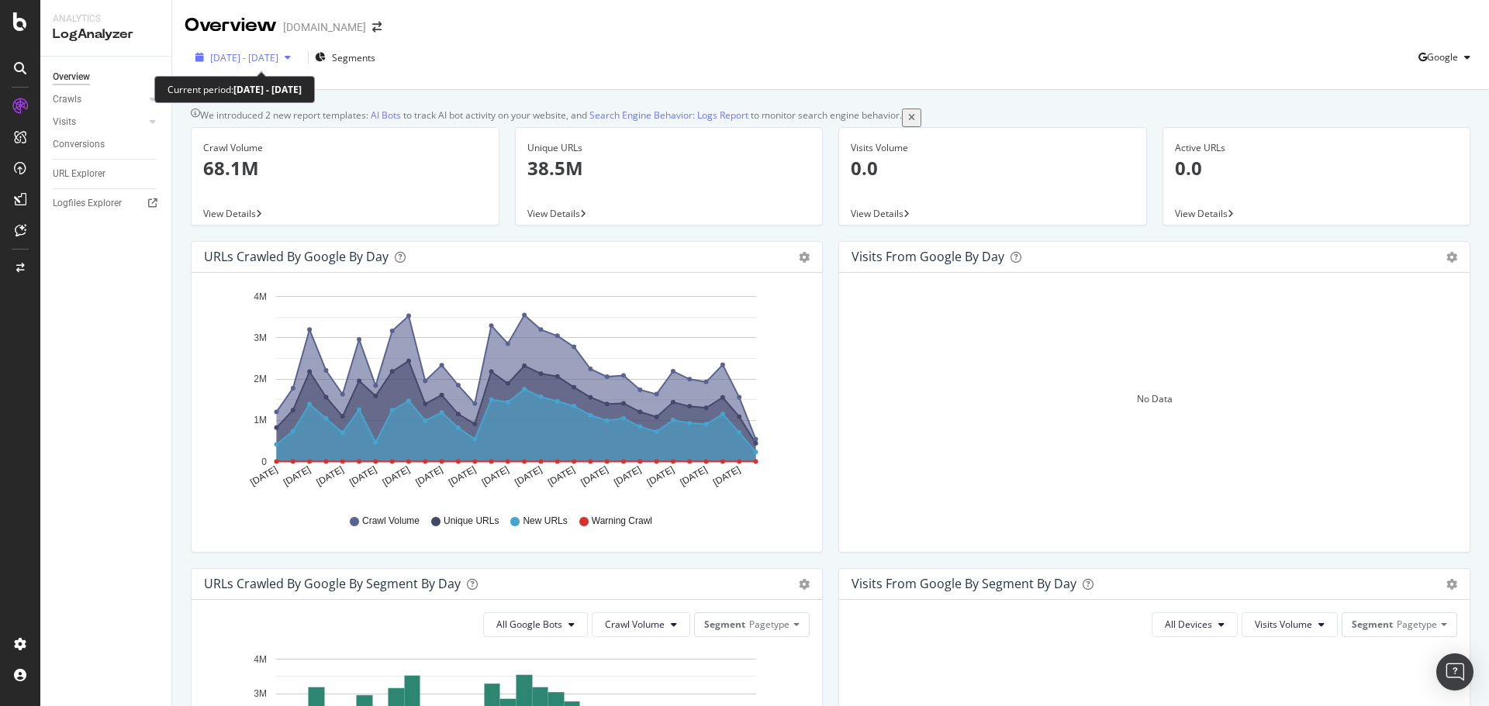
click at [244, 60] on span "2025 Aug. 17th - Sep. 15th" at bounding box center [244, 57] width 68 height 13
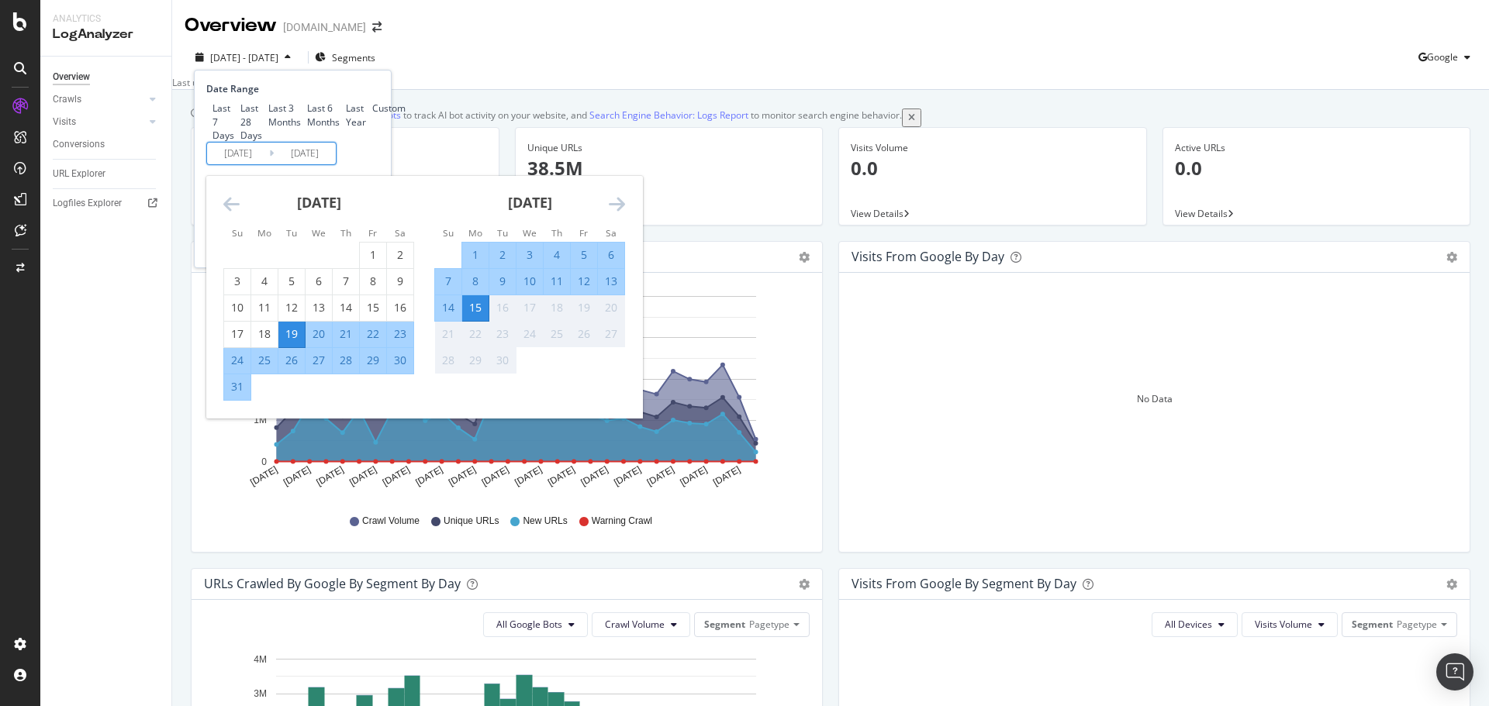
click at [247, 164] on input "2025/08/19" at bounding box center [238, 154] width 62 height 22
click at [451, 289] on div "7" at bounding box center [448, 282] width 26 height 16
type input "2025/09/07"
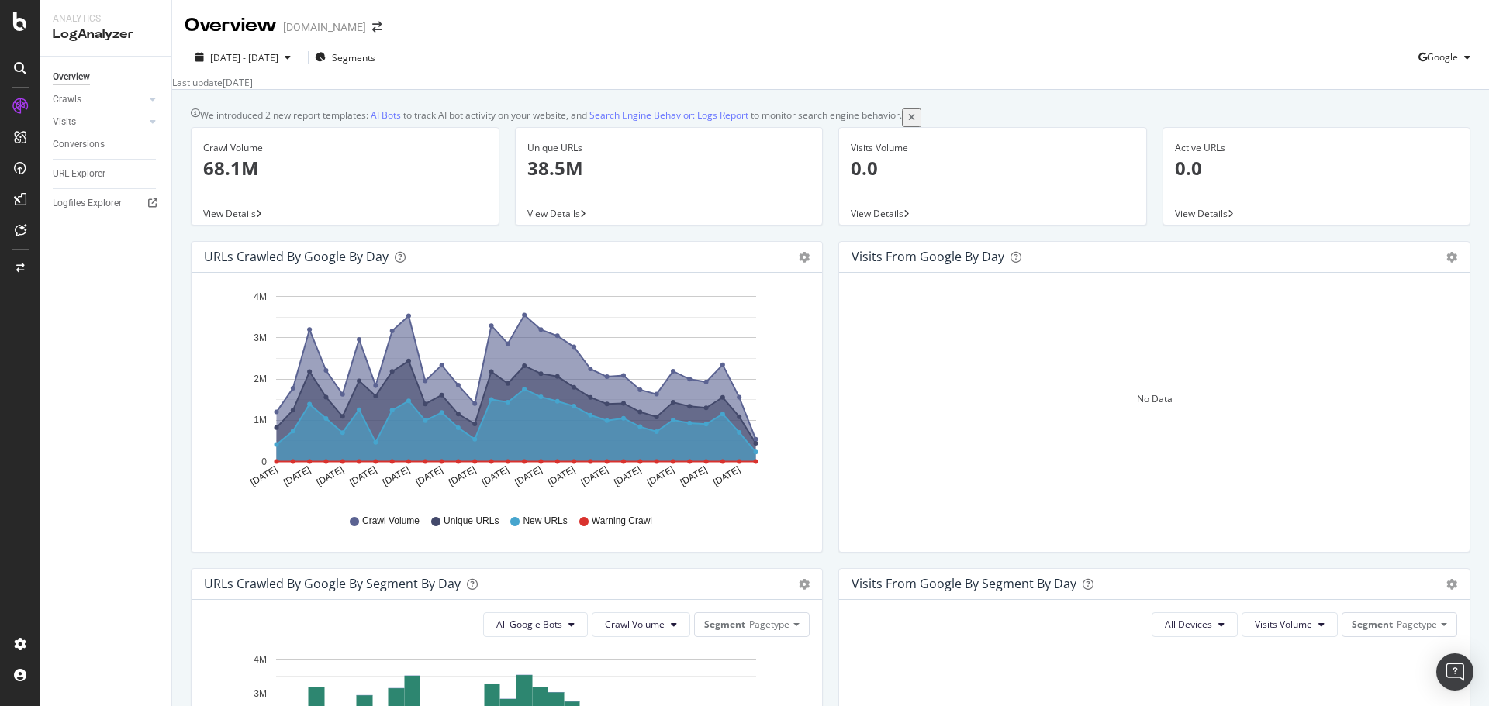
click at [539, 40] on div "2025 Aug. 17th - Sep. 15th Segments Google Last update Sep. 16, 2025" at bounding box center [830, 64] width 1317 height 51
click at [278, 57] on span "2025 Aug. 17th - Sep. 15th" at bounding box center [244, 57] width 68 height 13
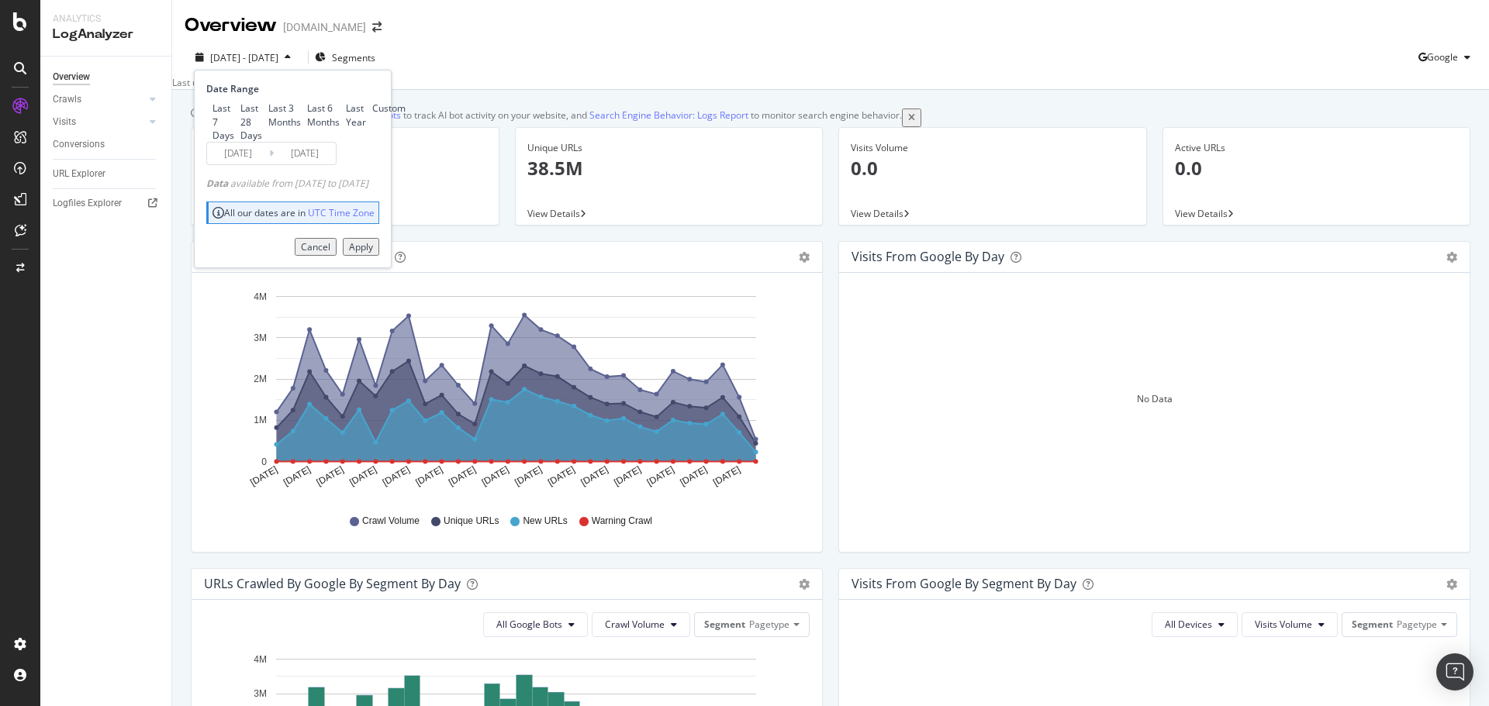
click at [250, 164] on input "2025/09/07" at bounding box center [238, 154] width 62 height 22
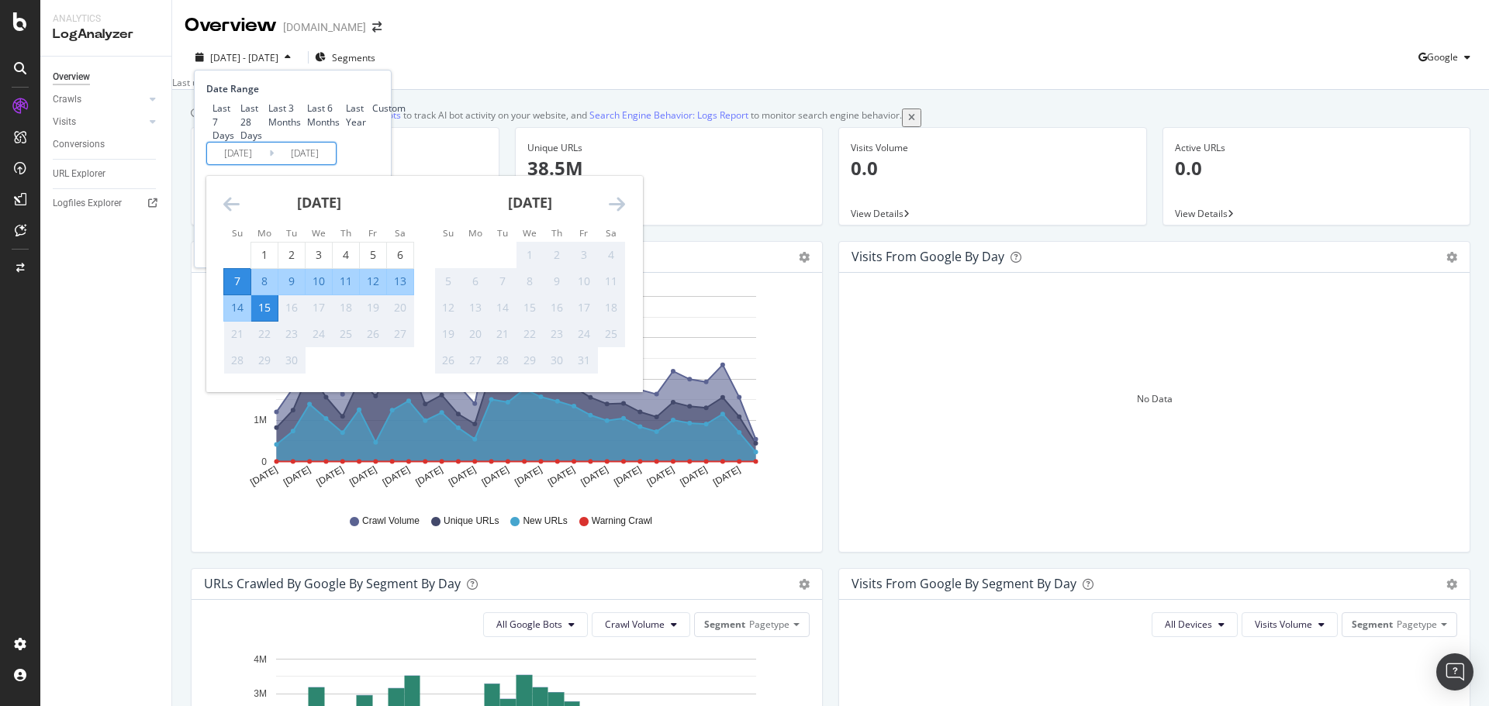
click at [354, 141] on div "Last 7 Days Last 28 Days Last 3 Months Last 6 Months Last Year Custom" at bounding box center [290, 122] width 169 height 40
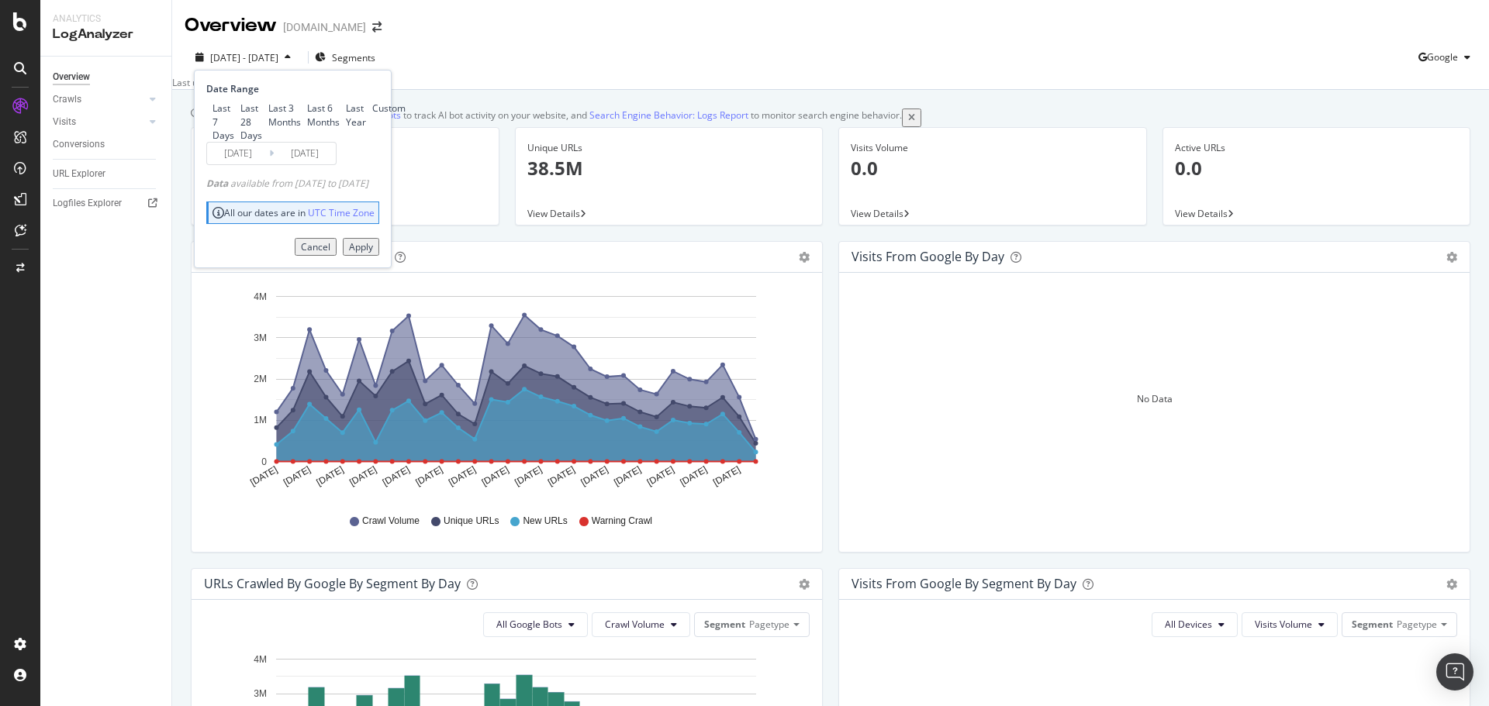
click at [373, 254] on div "Apply" at bounding box center [361, 246] width 24 height 13
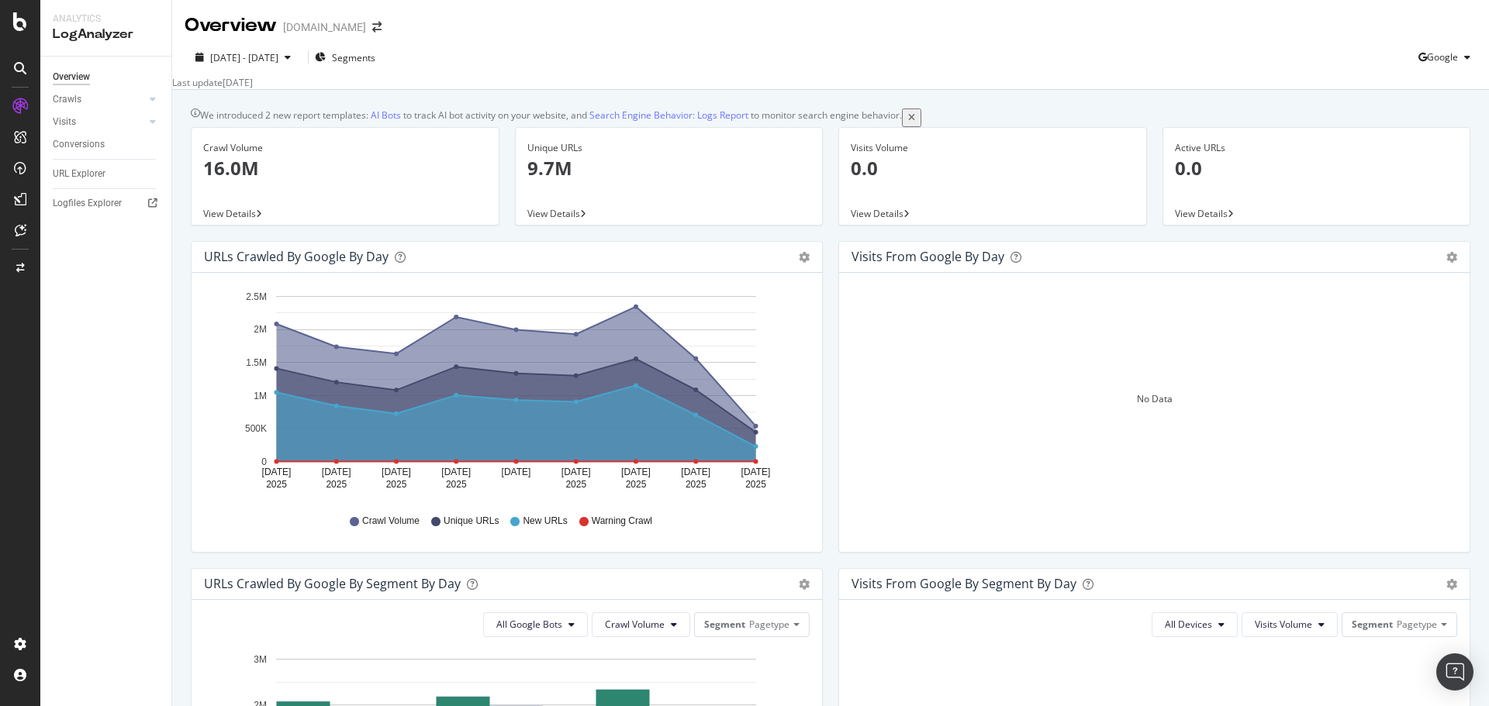
click at [554, 181] on p "9.7M" at bounding box center [669, 168] width 284 height 26
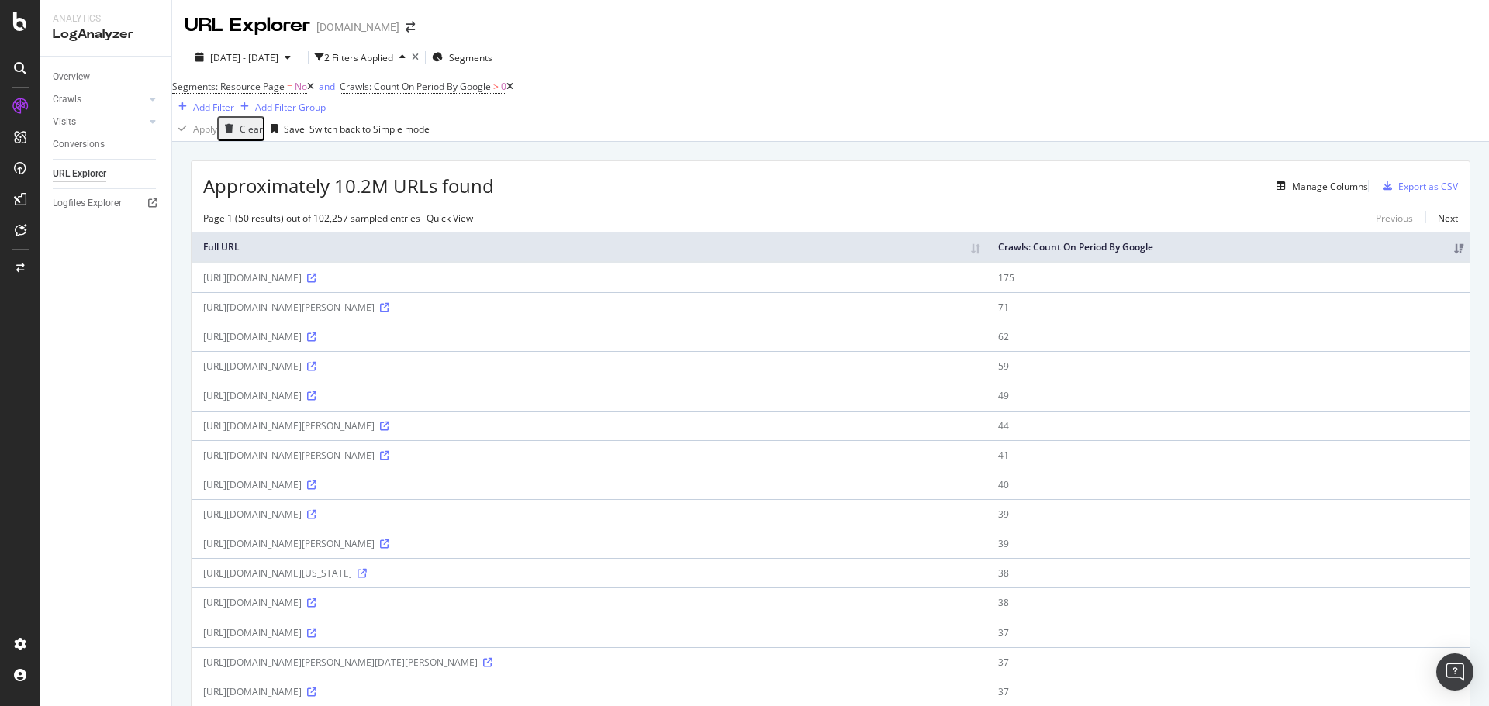
click at [234, 101] on div "Add Filter" at bounding box center [213, 107] width 41 height 13
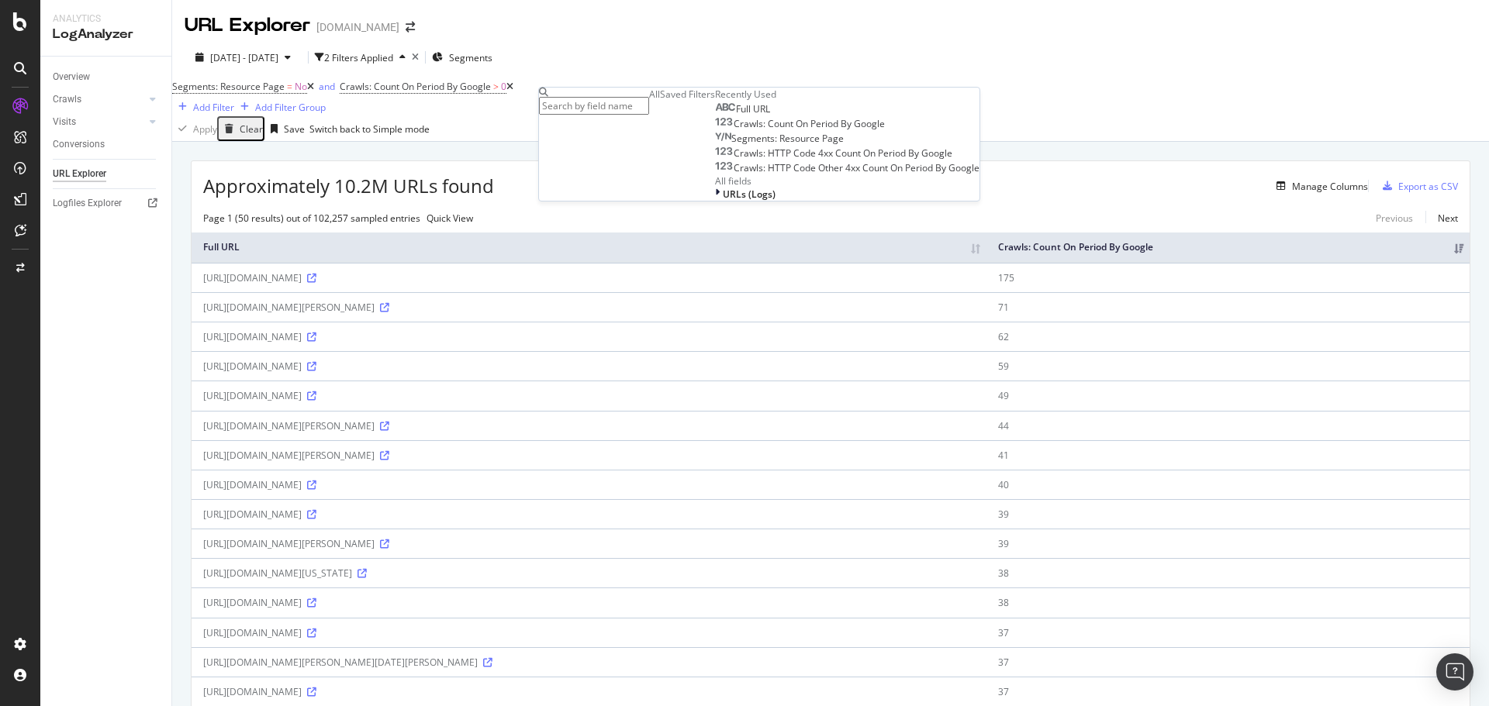
click at [715, 116] on div "Full URL" at bounding box center [742, 109] width 55 height 12
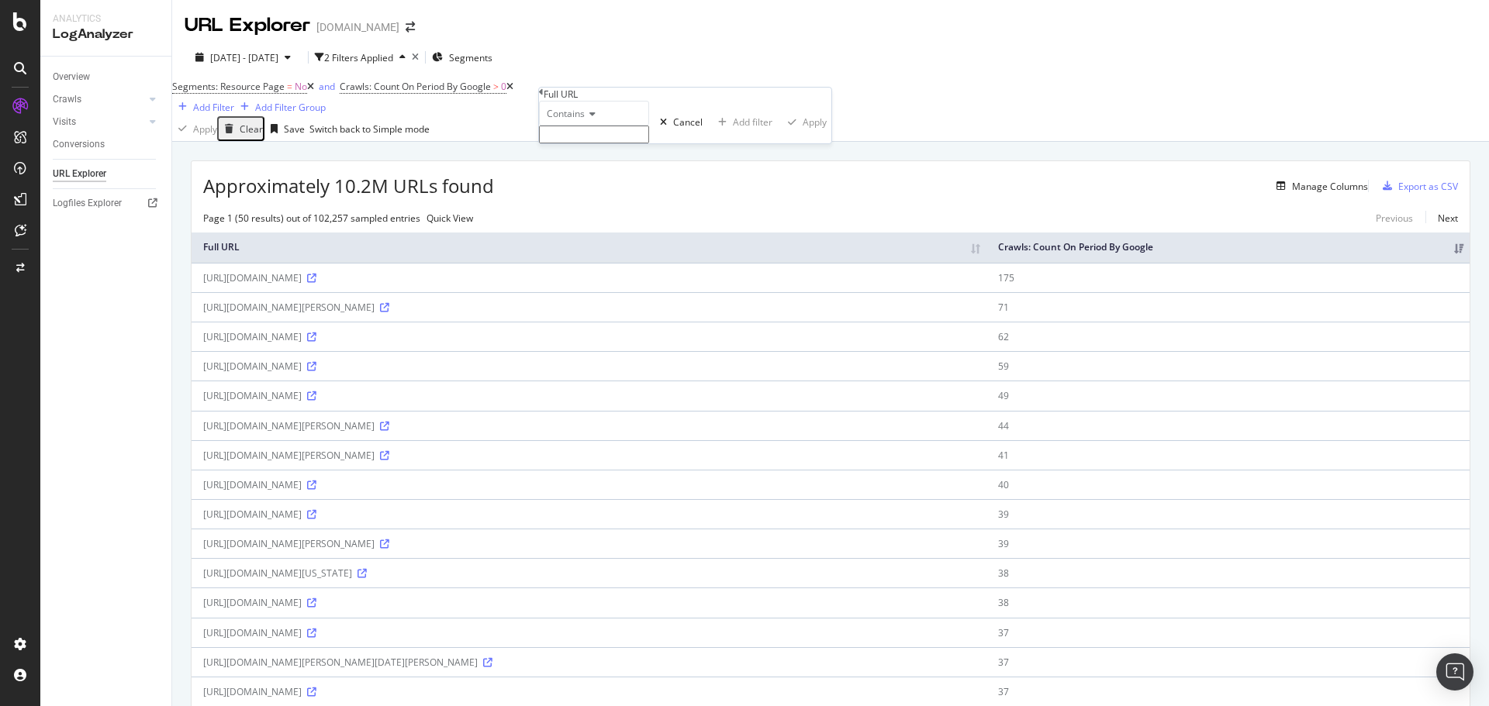
click at [598, 143] on input "text" at bounding box center [594, 135] width 110 height 18
type input "origID"
click at [803, 133] on div "Apply" at bounding box center [815, 126] width 24 height 13
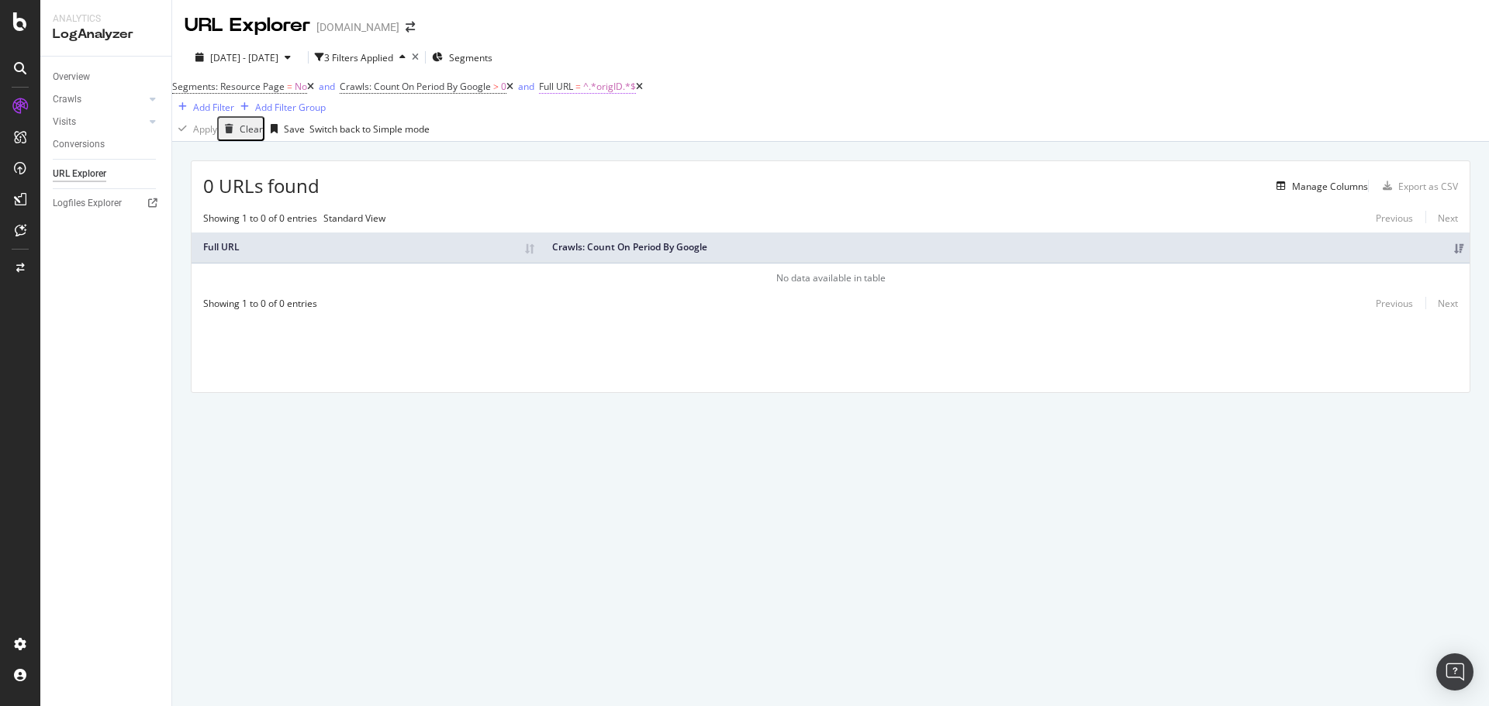
click at [610, 93] on span "^.*origID.*$" at bounding box center [609, 86] width 53 height 13
click at [587, 141] on input "origID" at bounding box center [620, 132] width 110 height 18
click at [589, 141] on input "origID" at bounding box center [620, 132] width 110 height 18
type input "OrigID"
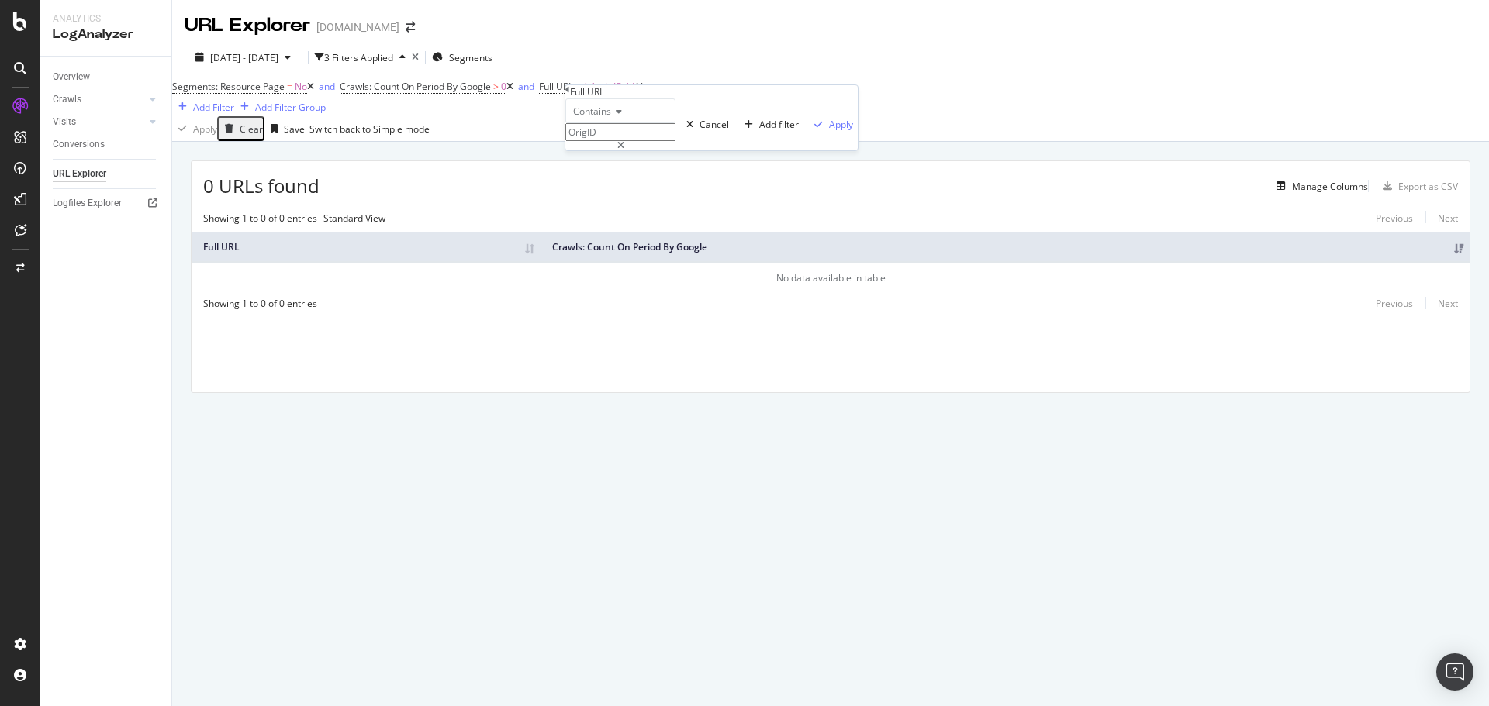
click at [829, 131] on div "Apply" at bounding box center [841, 124] width 24 height 13
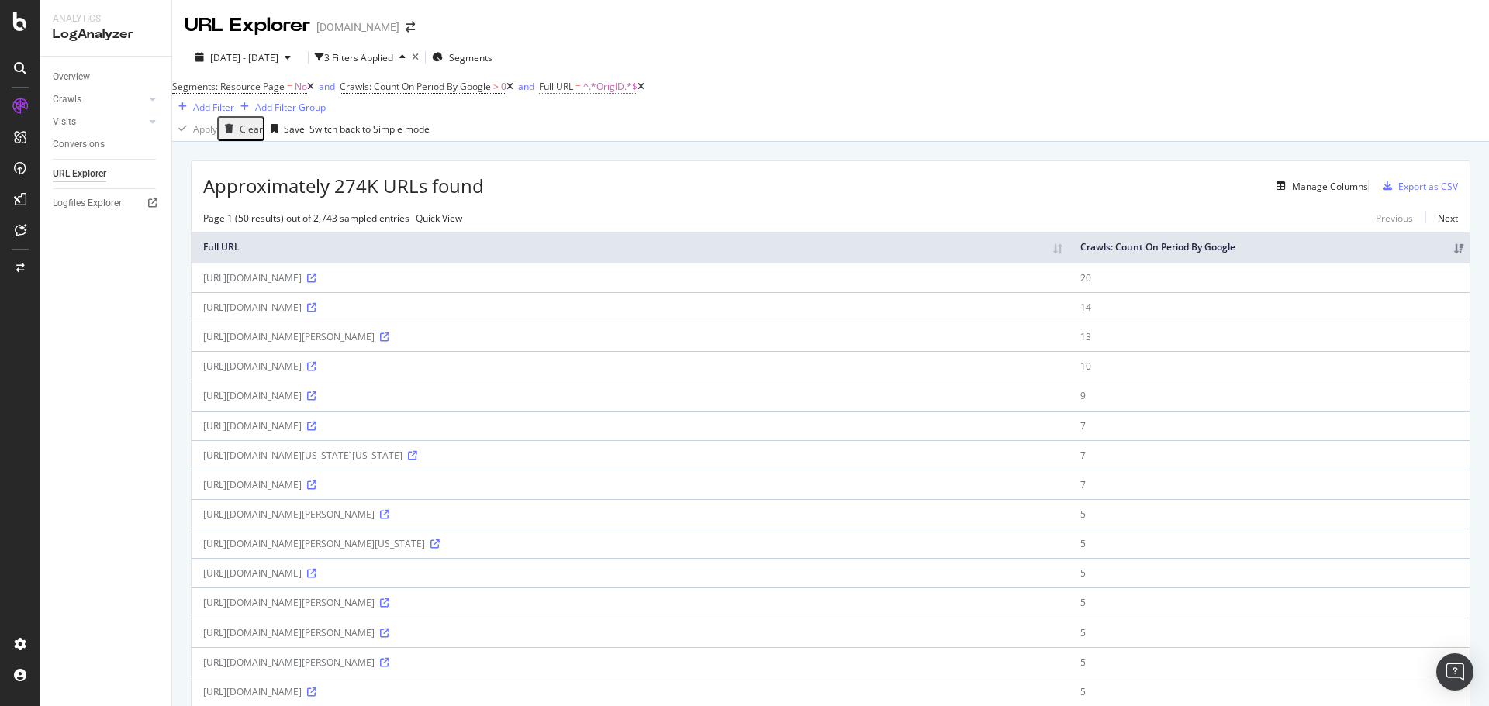
click at [617, 93] on span "^.*OrigID.*$" at bounding box center [610, 86] width 54 height 13
paste input "/gallery?pathNumber=*"
type input "/gallery?pathNumber="
click at [829, 131] on div "Apply" at bounding box center [841, 124] width 24 height 13
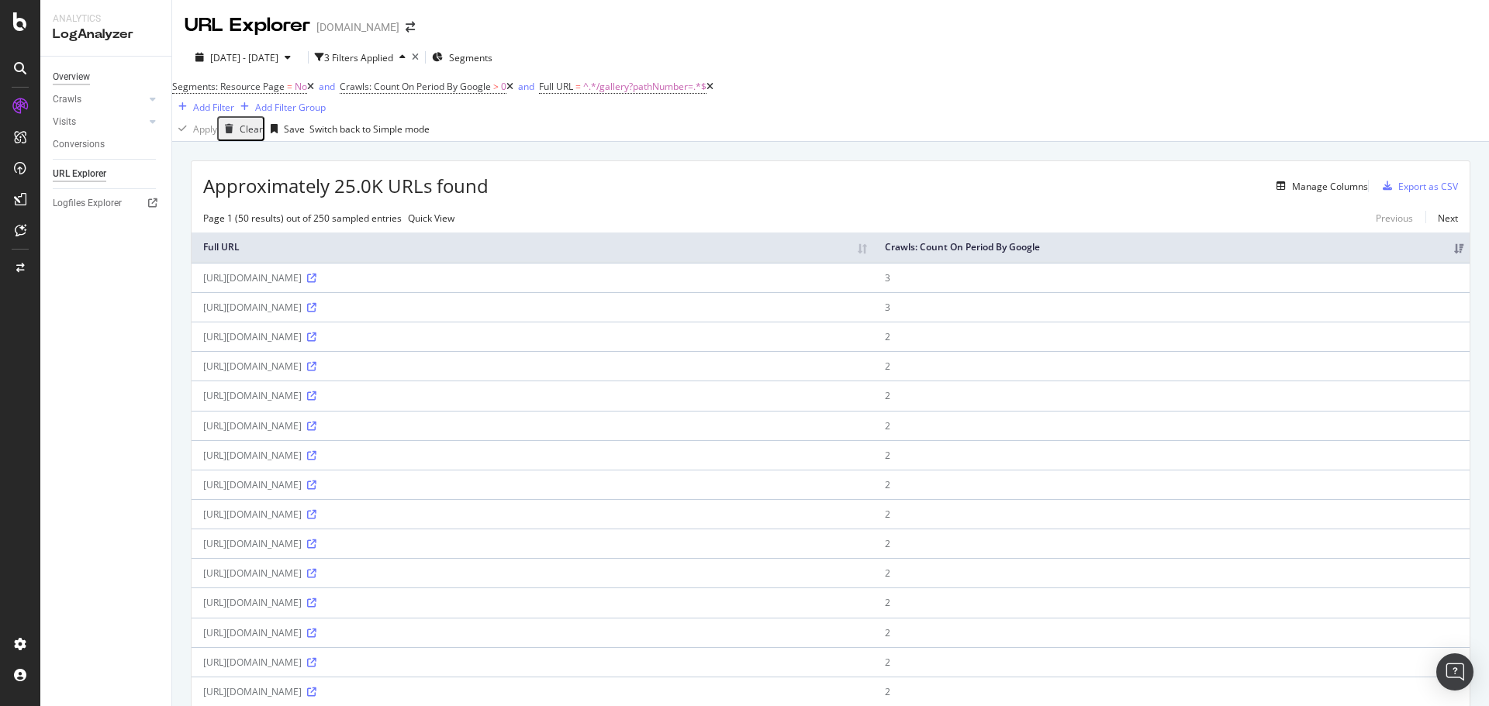
click at [85, 75] on div "Overview" at bounding box center [71, 77] width 37 height 16
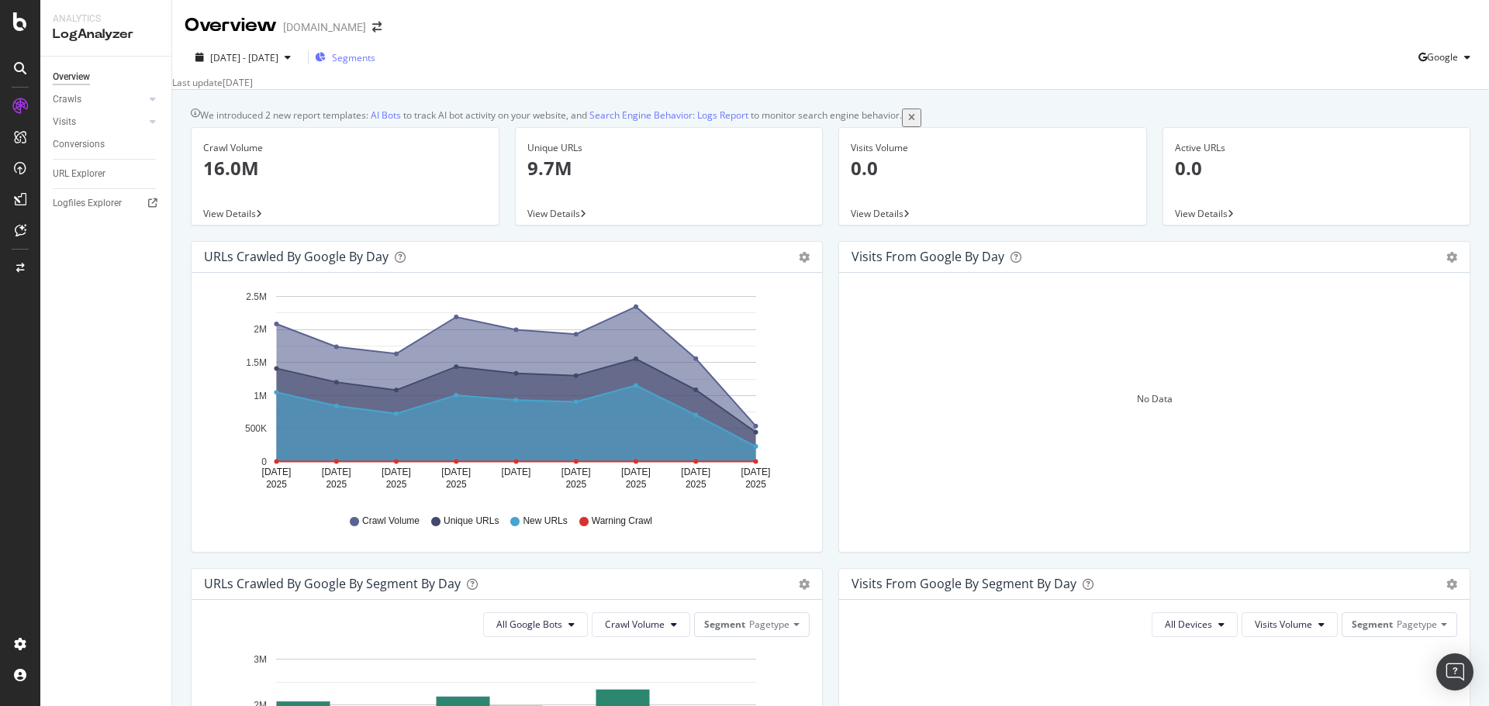
click at [375, 58] on span "Segments" at bounding box center [353, 57] width 43 height 13
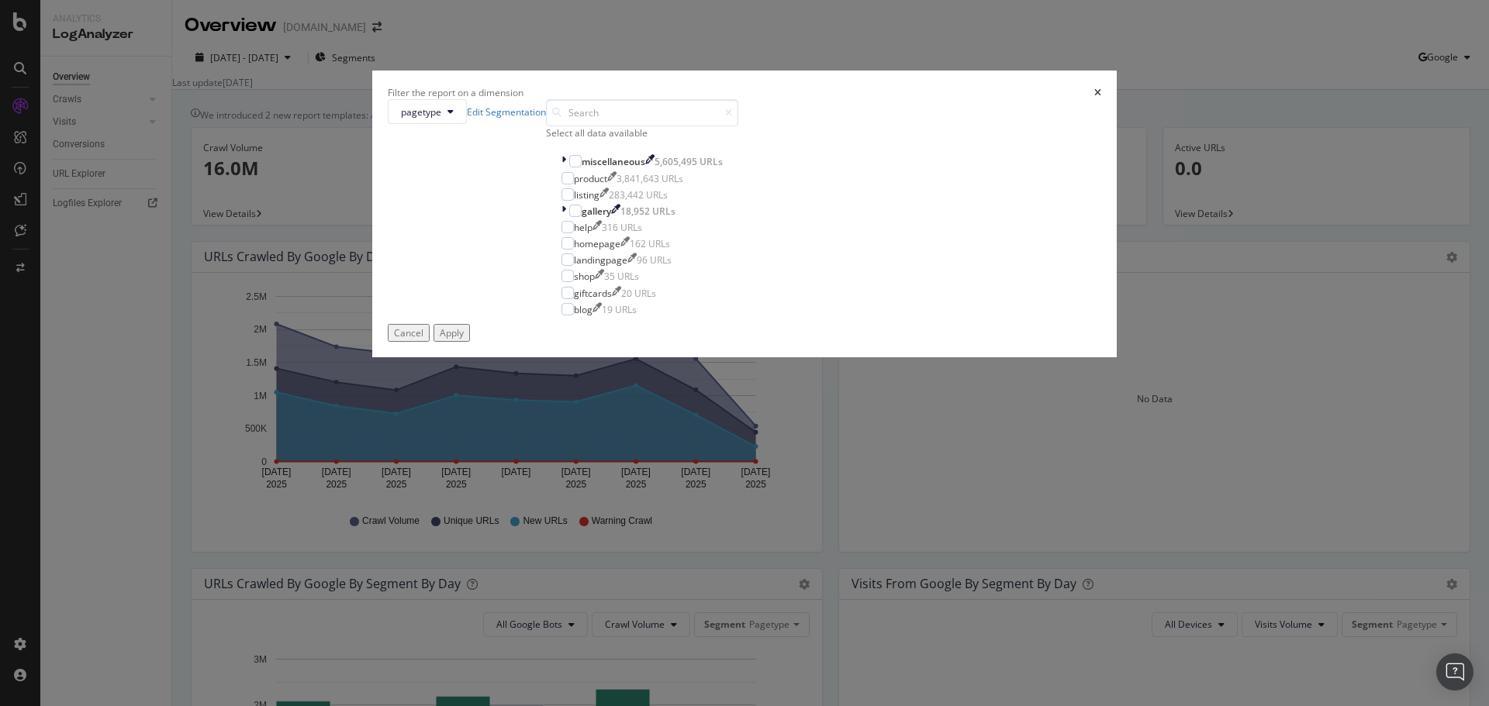
click at [1094, 98] on icon "times" at bounding box center [1097, 92] width 7 height 9
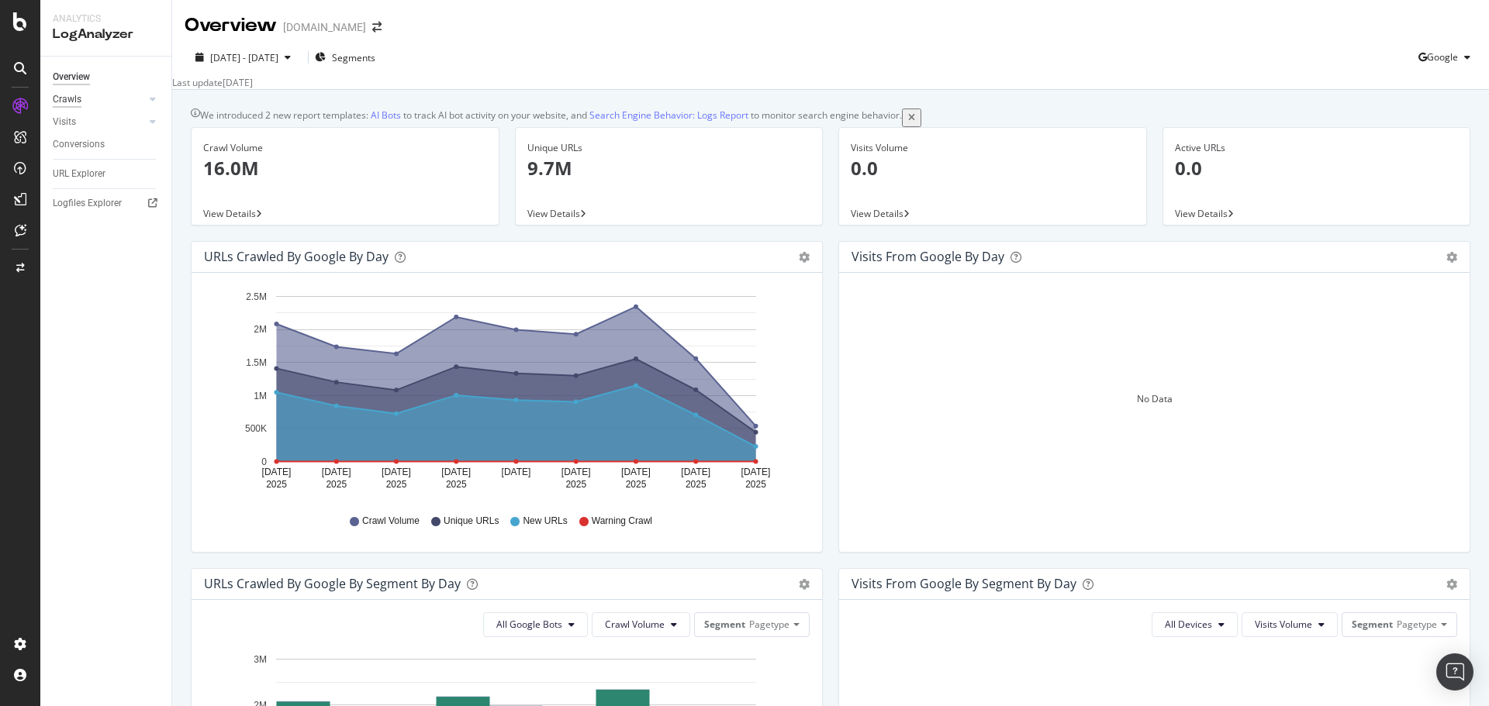
click at [77, 100] on div "Crawls" at bounding box center [67, 100] width 29 height 16
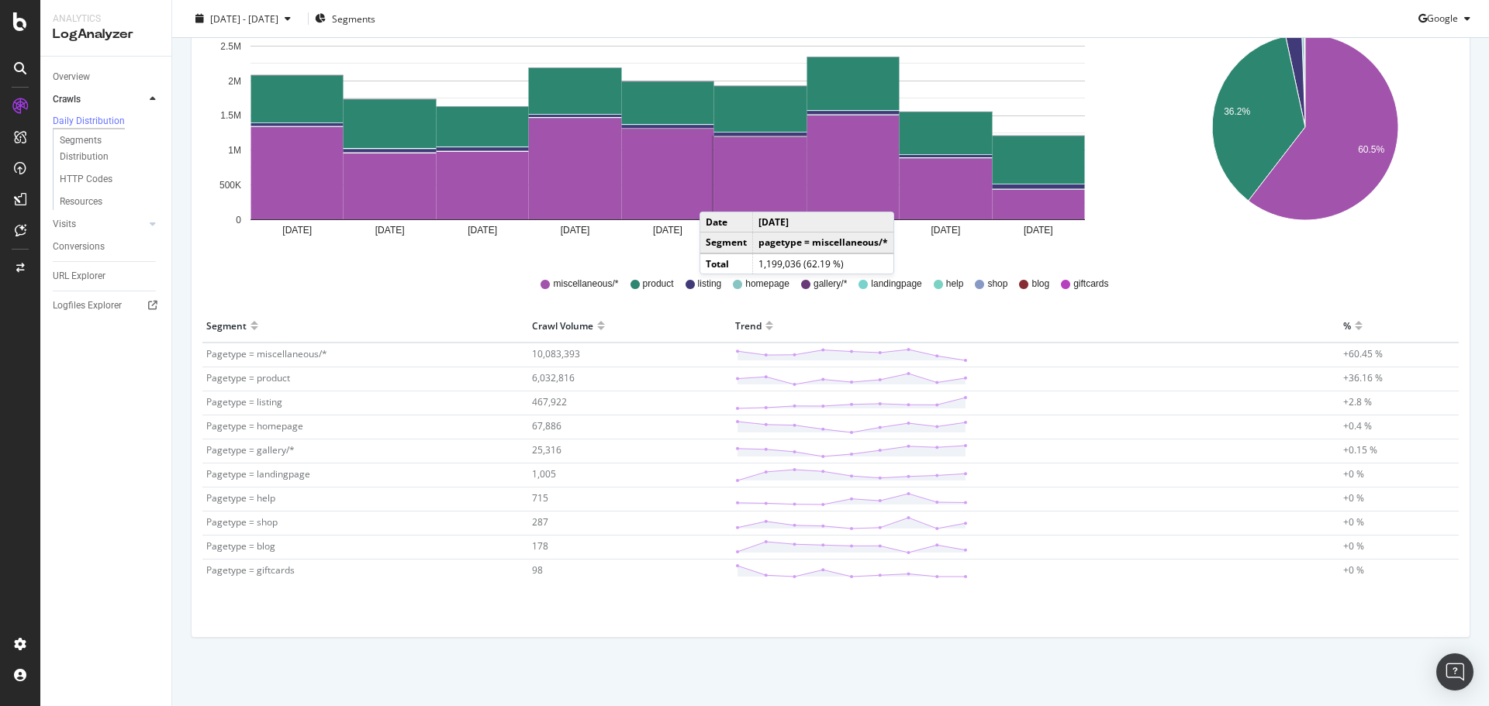
scroll to position [258, 0]
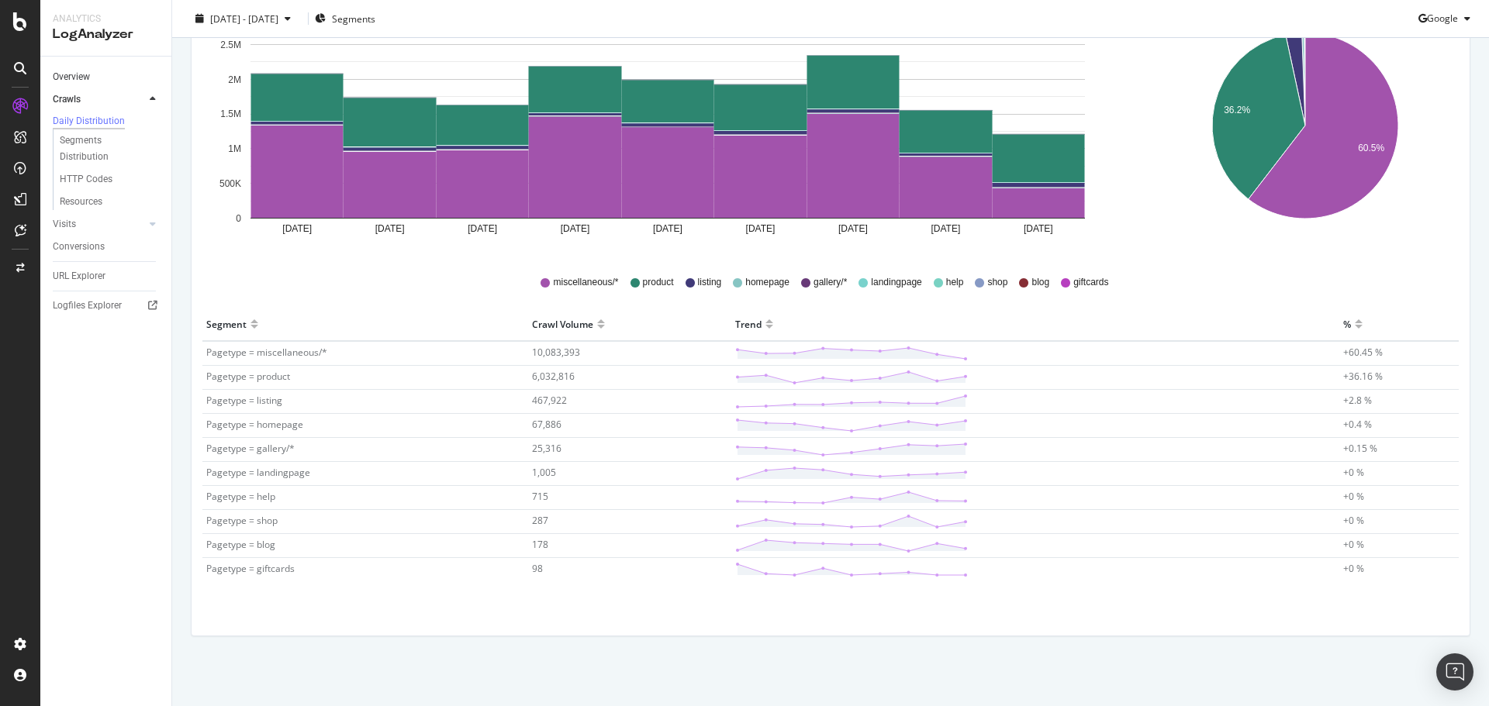
click at [95, 81] on link "Overview" at bounding box center [107, 77] width 108 height 16
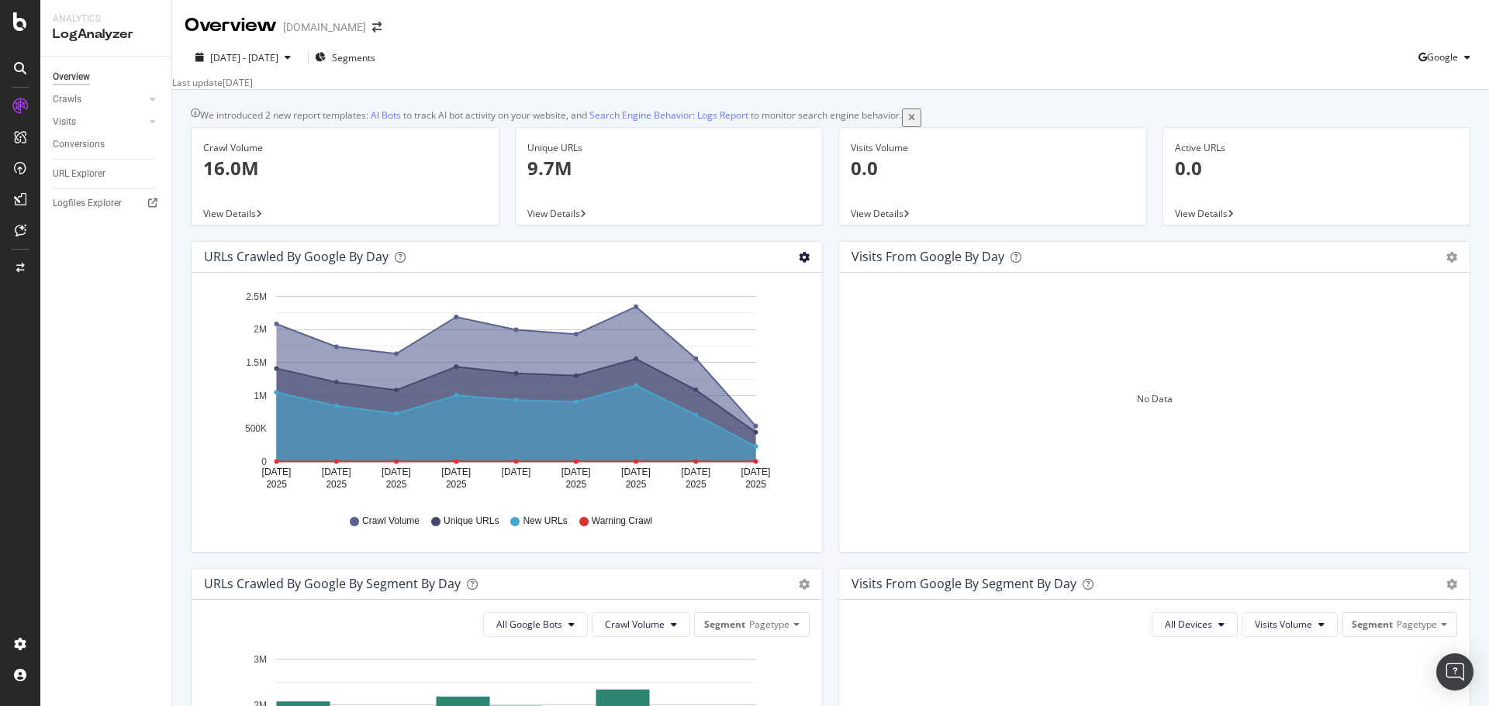
click at [799, 263] on icon "gear" at bounding box center [804, 257] width 11 height 11
click at [147, 204] on div at bounding box center [153, 203] width 16 height 16
click at [375, 63] on span "Segments" at bounding box center [353, 57] width 43 height 13
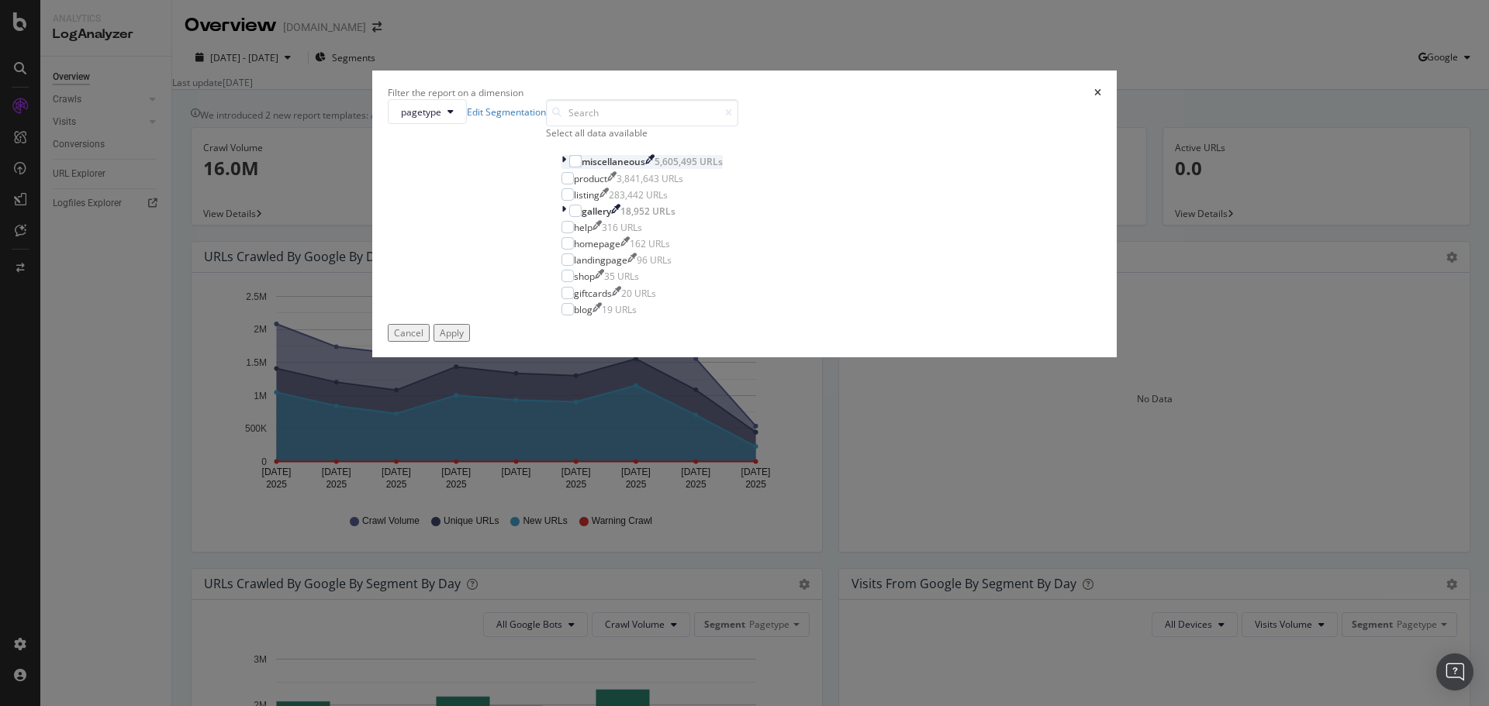
click at [566, 168] on icon "modal" at bounding box center [563, 161] width 5 height 13
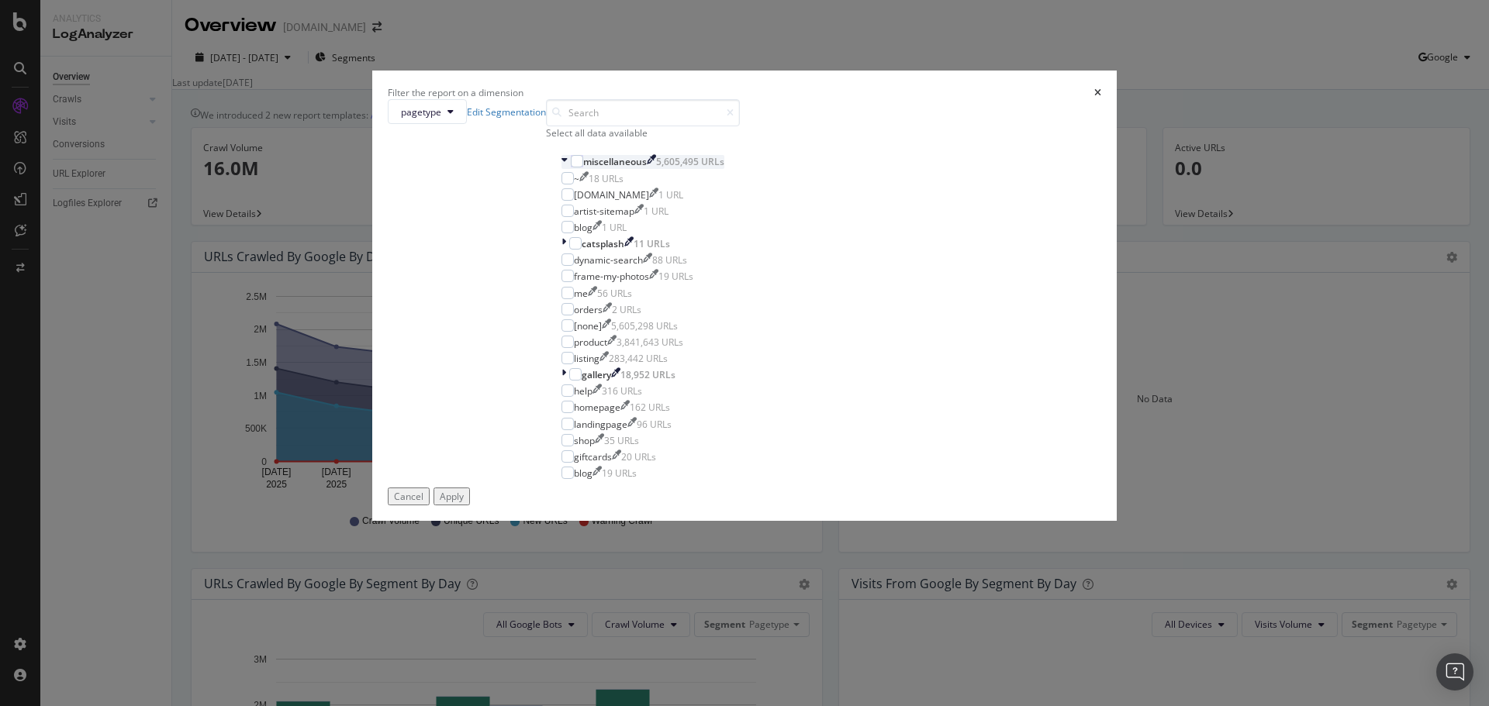
click at [568, 168] on icon "modal" at bounding box center [564, 161] width 6 height 13
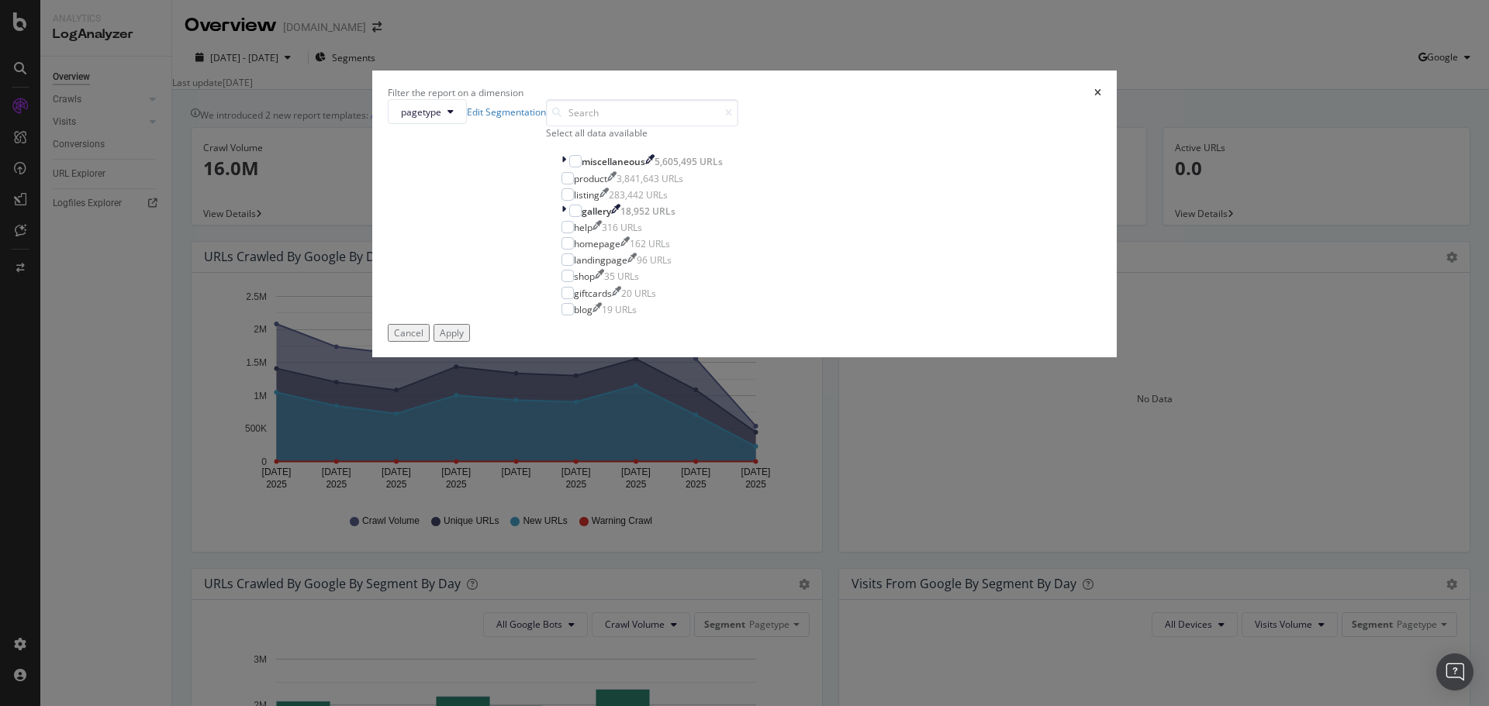
click at [423, 340] on div "Cancel" at bounding box center [408, 332] width 29 height 13
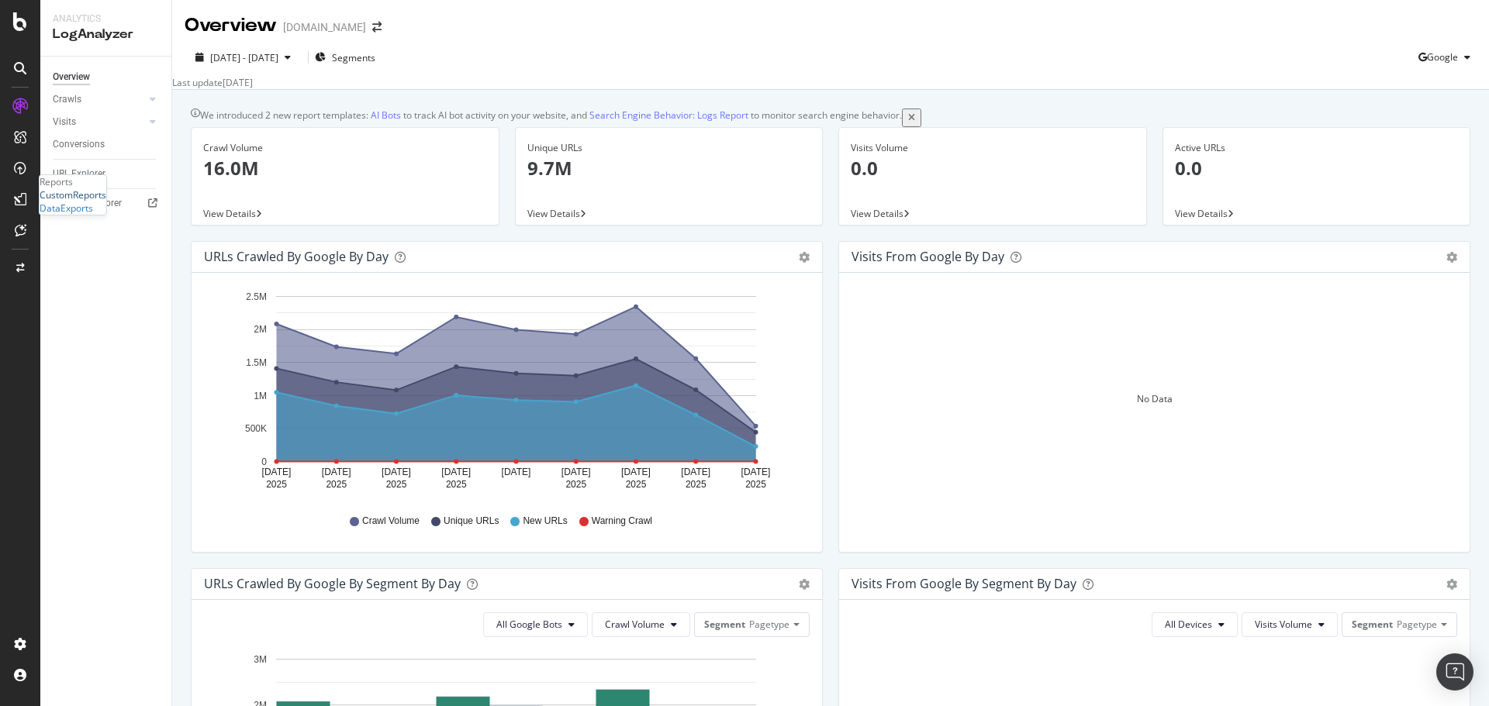
click at [84, 202] on div "CustomReports" at bounding box center [73, 194] width 67 height 13
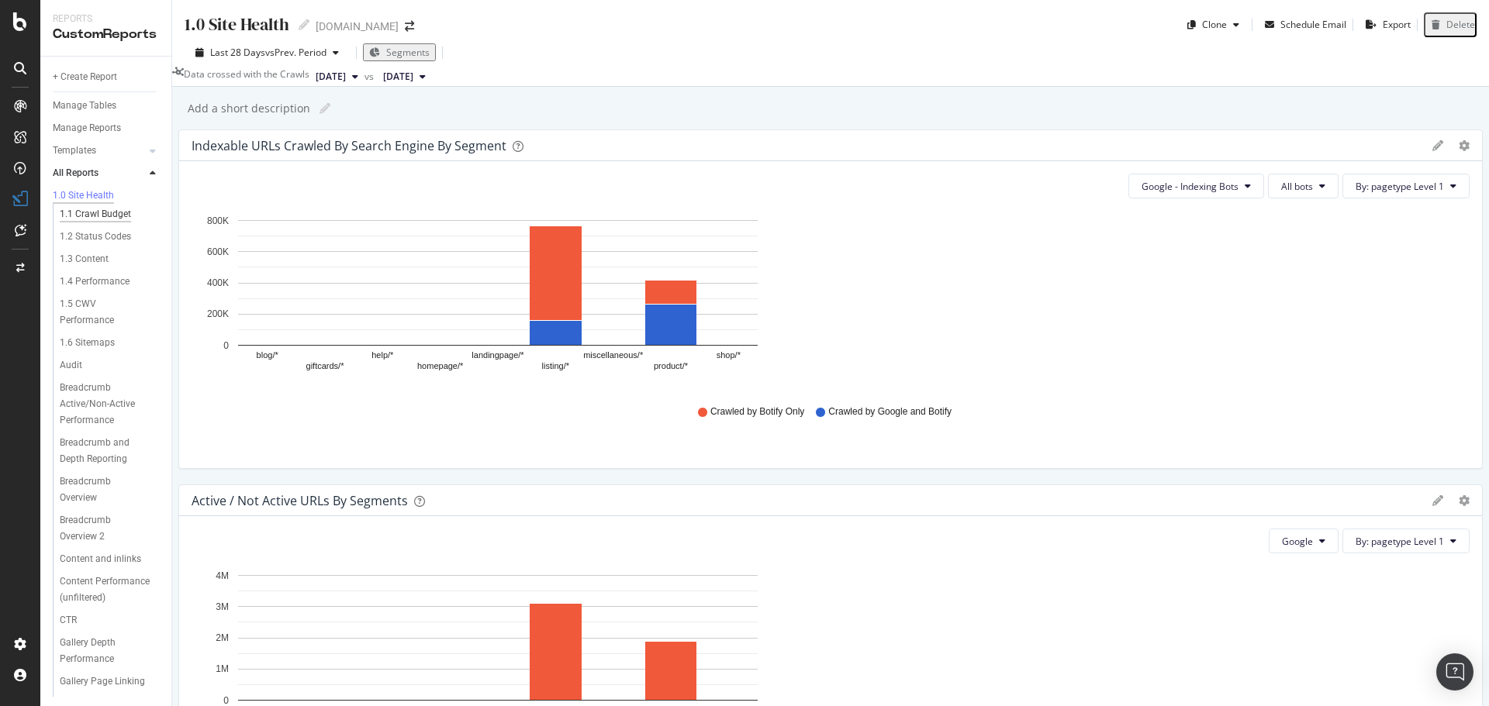
click at [107, 214] on div "1.1 Crawl Budget" at bounding box center [95, 214] width 71 height 16
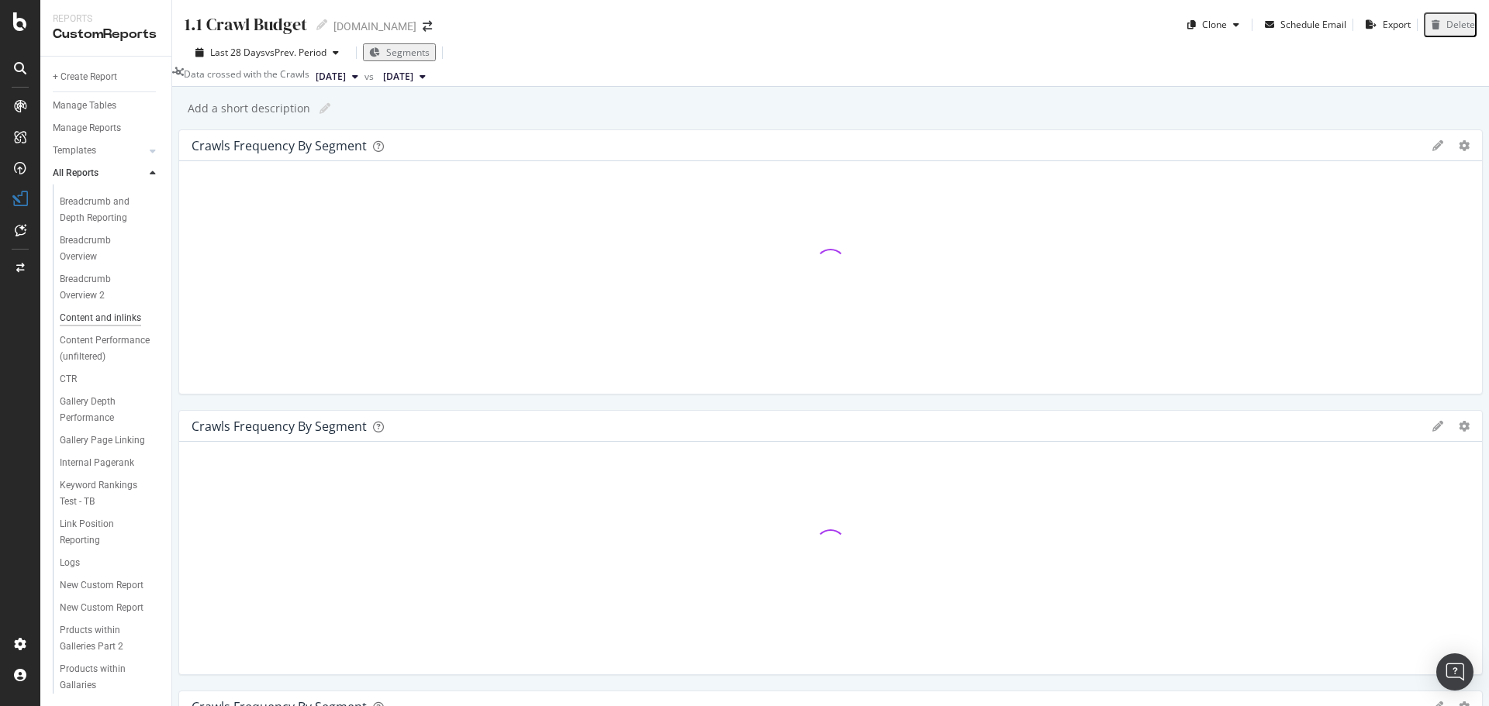
scroll to position [326, 0]
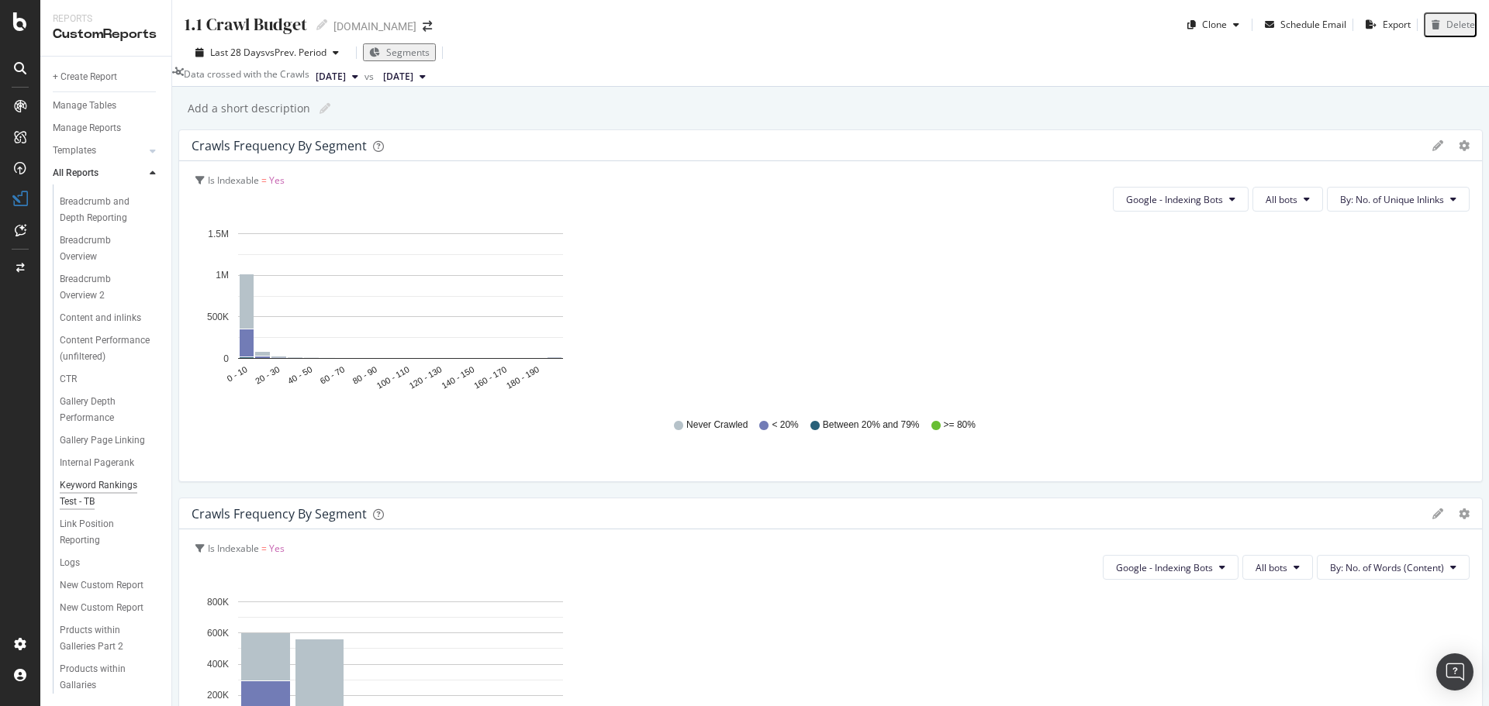
click at [99, 478] on div "Keyword Rankings Test - TB" at bounding box center [104, 494] width 89 height 33
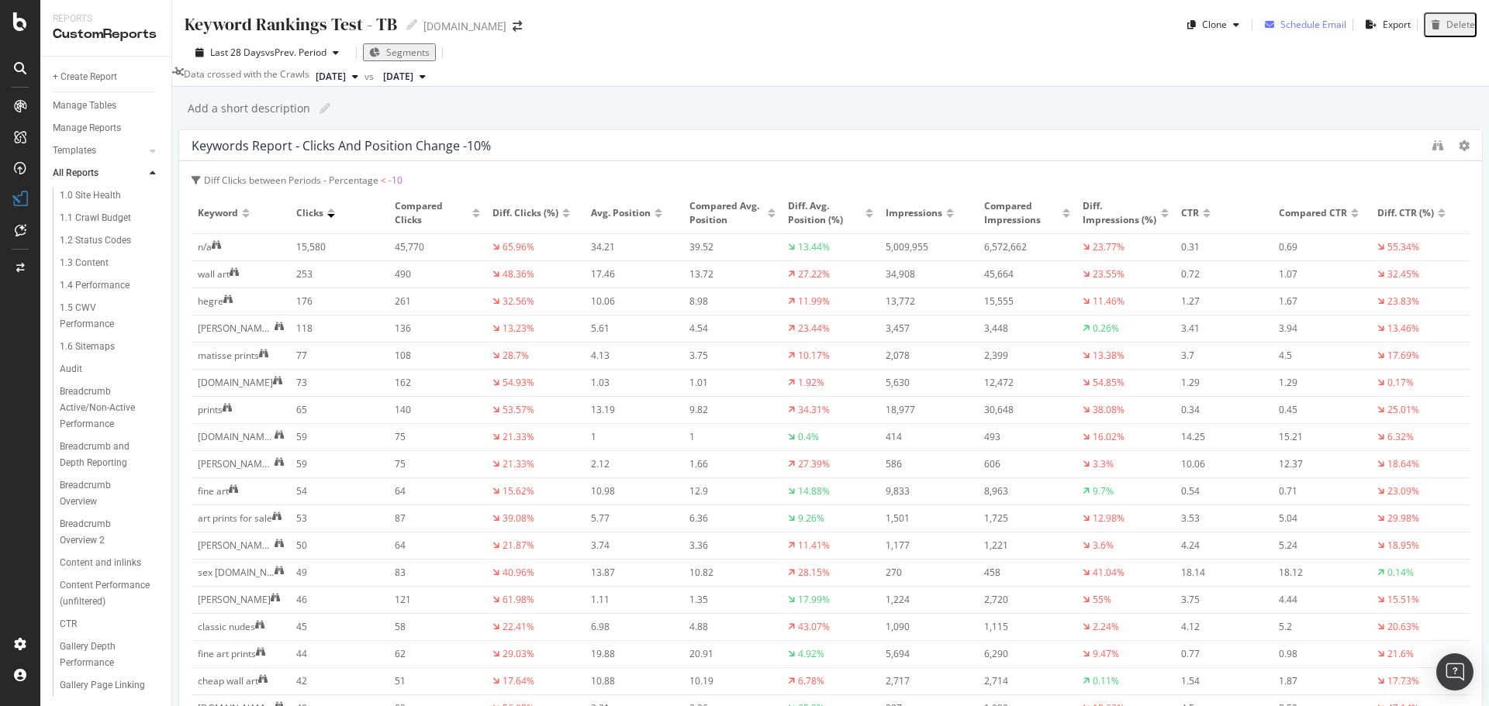
click at [1270, 29] on div "button" at bounding box center [1270, 24] width 22 height 9
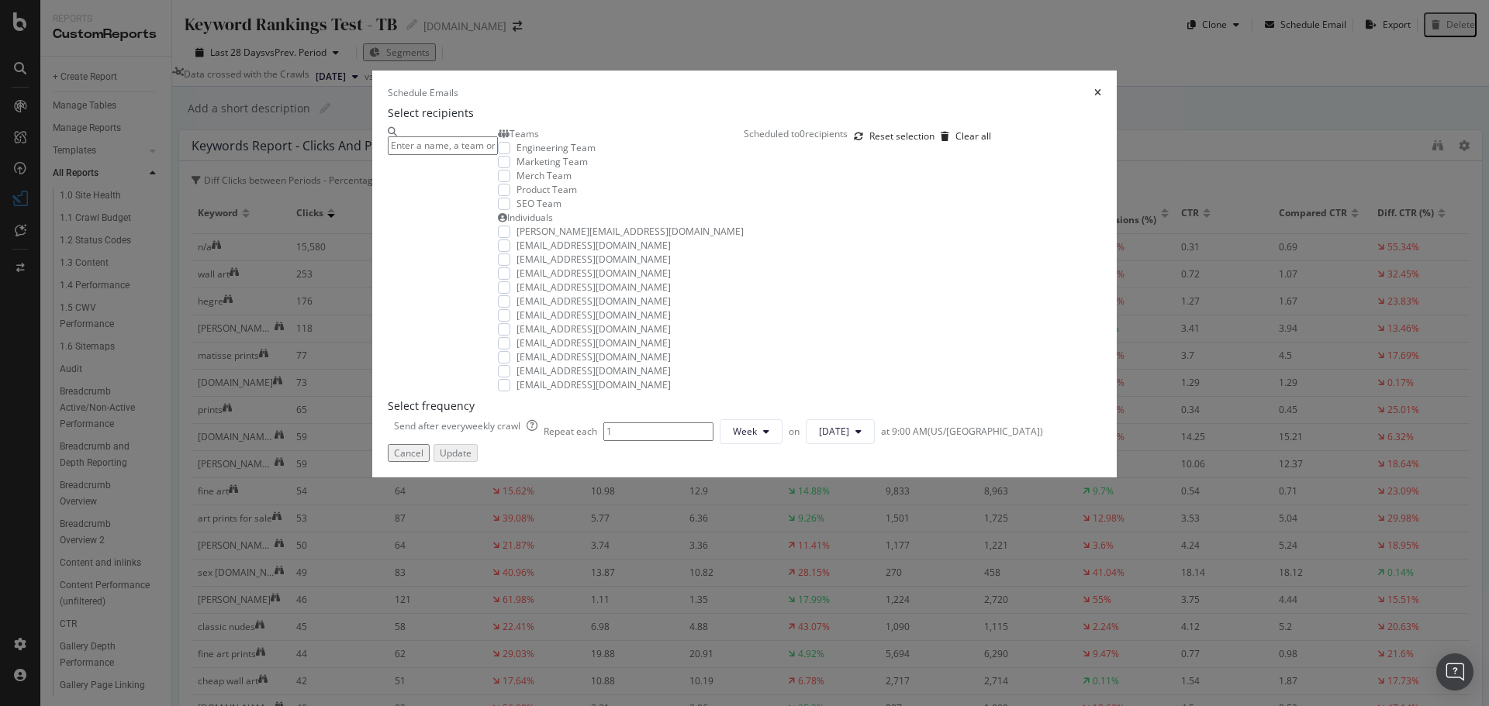
click at [1101, 98] on icon "times" at bounding box center [1097, 92] width 7 height 9
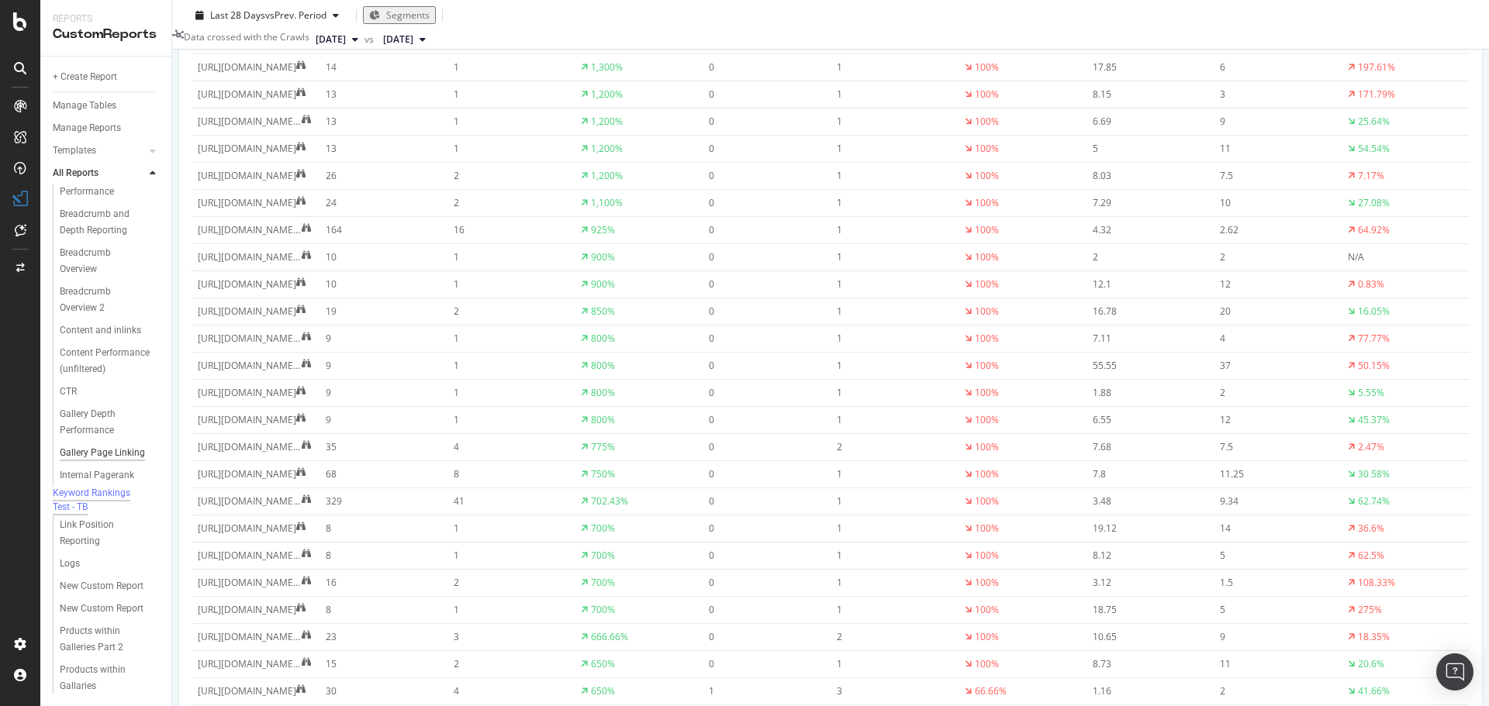
scroll to position [326, 0]
click at [103, 579] on div "New Custom Report" at bounding box center [102, 587] width 84 height 16
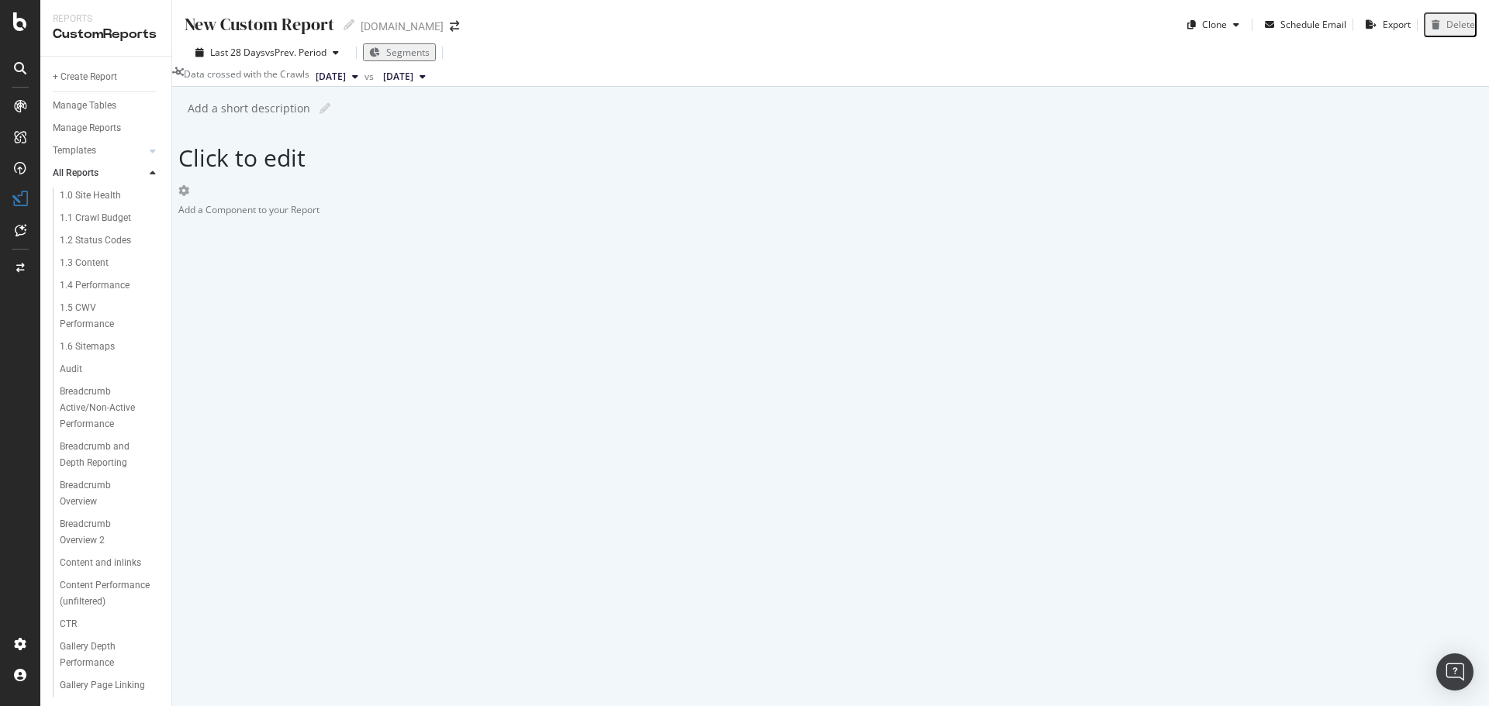
click at [1452, 28] on div "Delete" at bounding box center [1460, 24] width 29 height 13
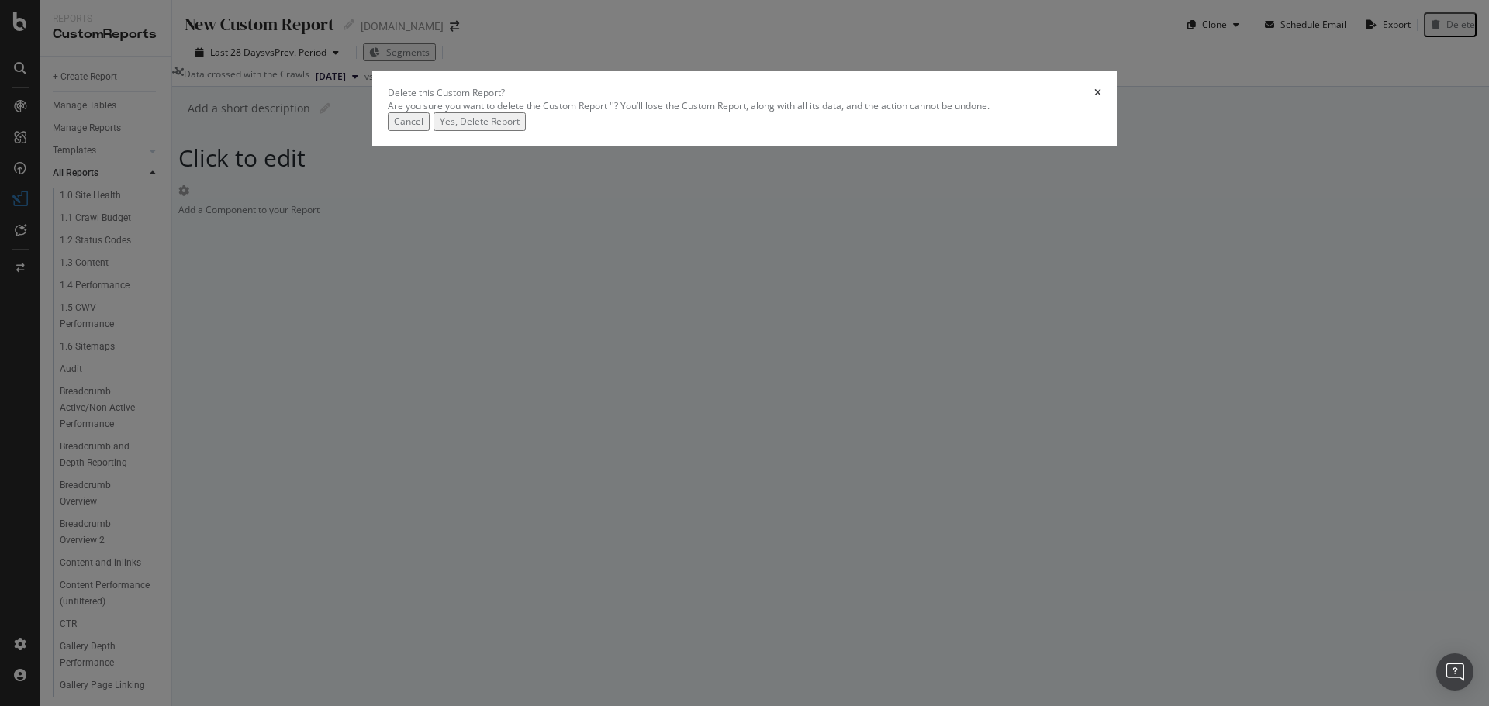
click at [520, 128] on div "Yes, Delete Report" at bounding box center [480, 121] width 80 height 13
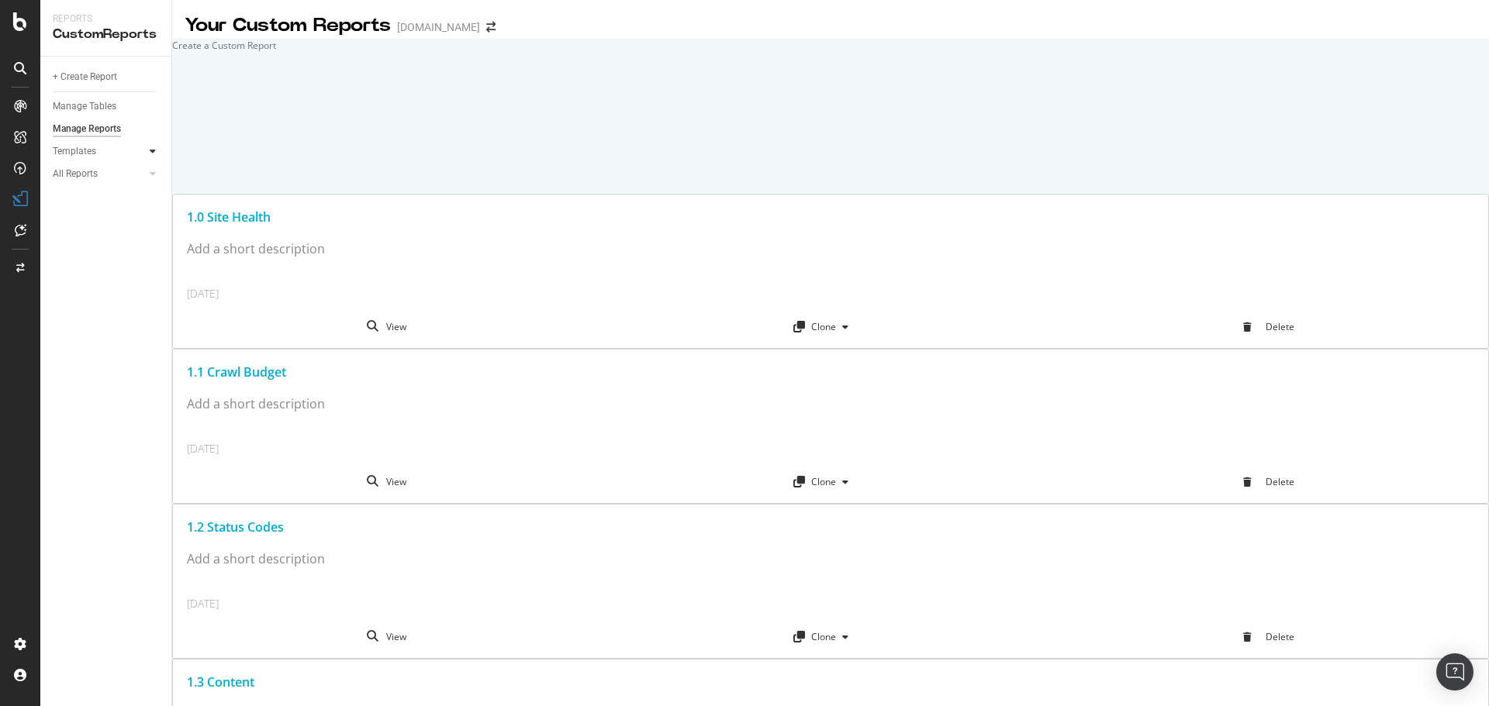
click at [146, 148] on div at bounding box center [153, 151] width 16 height 16
click at [115, 309] on link "All Reports" at bounding box center [99, 313] width 92 height 16
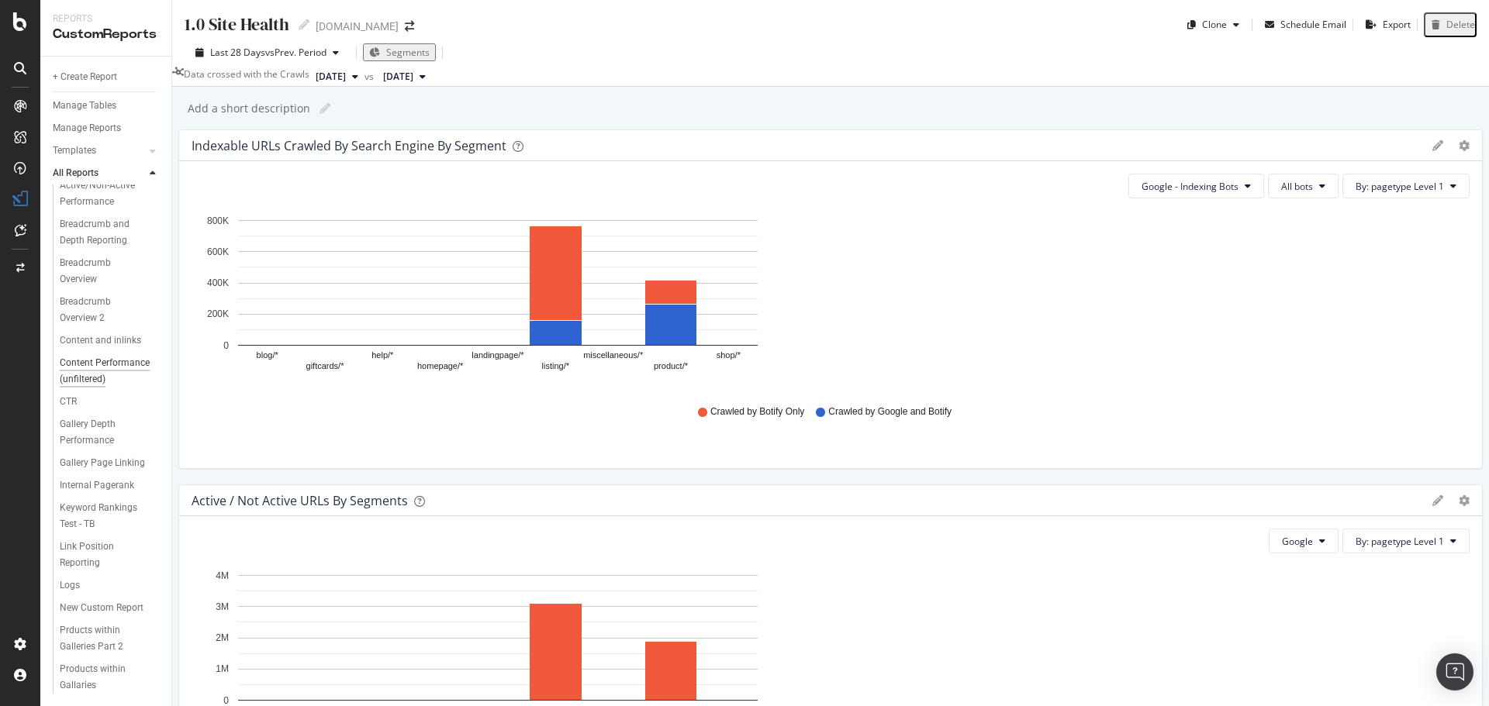
scroll to position [288, 0]
click at [102, 600] on div "New Custom Report" at bounding box center [102, 608] width 84 height 16
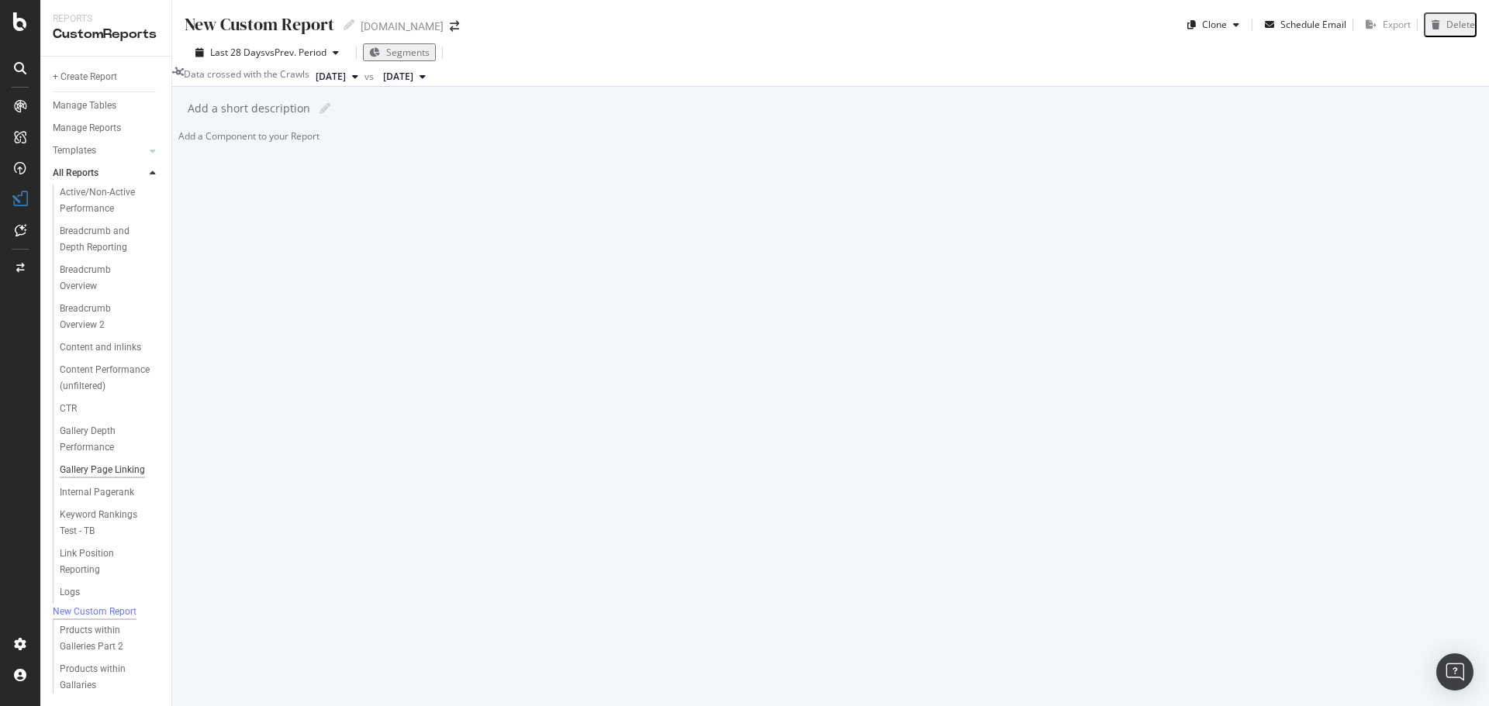
scroll to position [288, 0]
click at [103, 639] on div "Prducts within Galleries Part 2" at bounding box center [105, 639] width 90 height 33
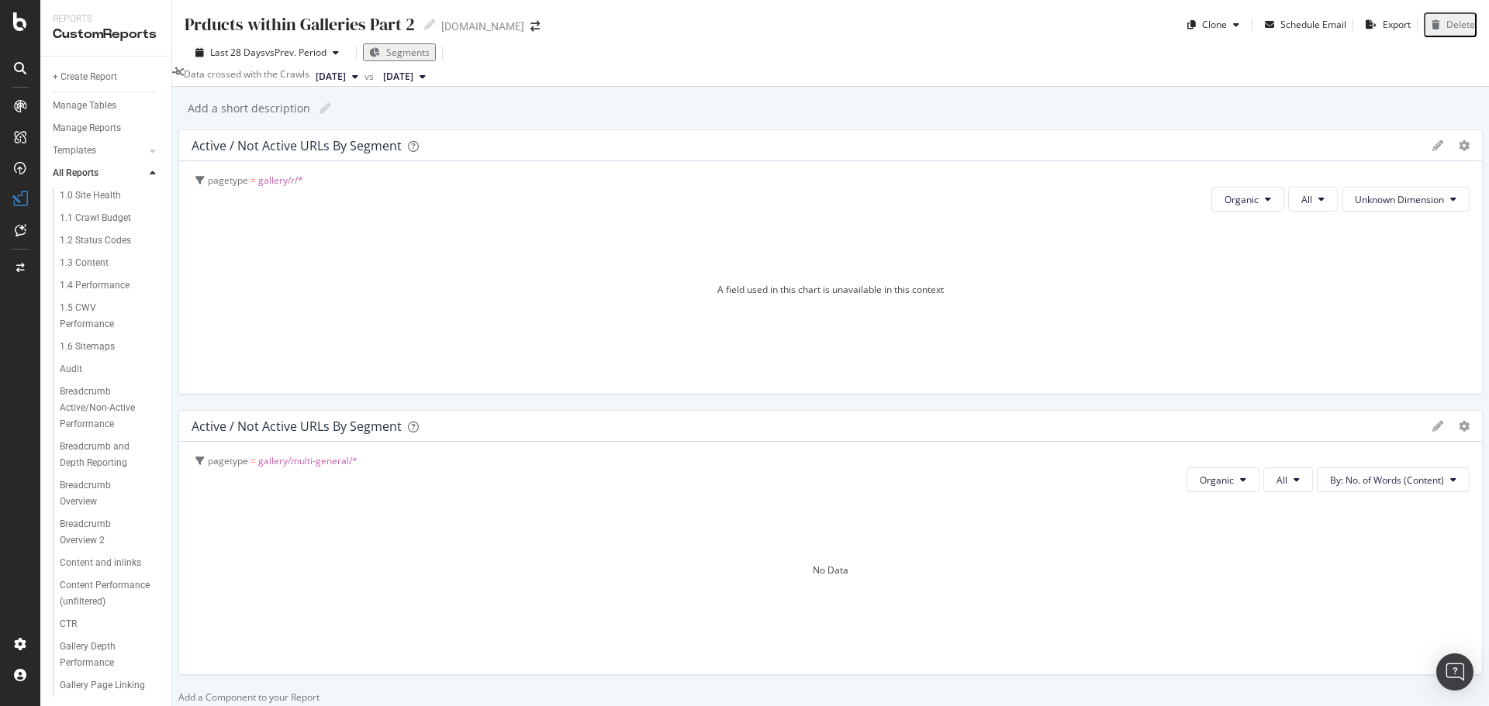
click at [1449, 31] on div "Delete" at bounding box center [1460, 24] width 29 height 13
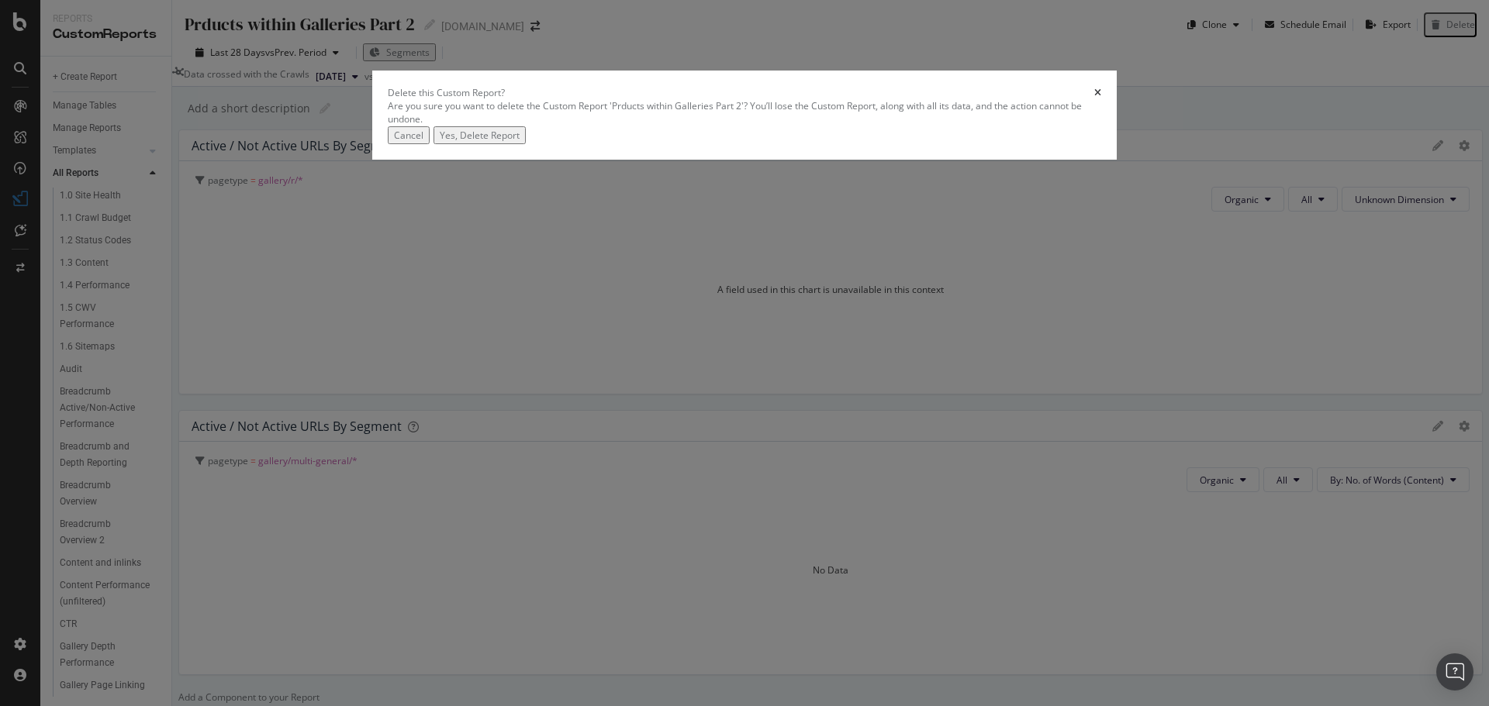
click at [520, 142] on div "Yes, Delete Report" at bounding box center [480, 135] width 80 height 13
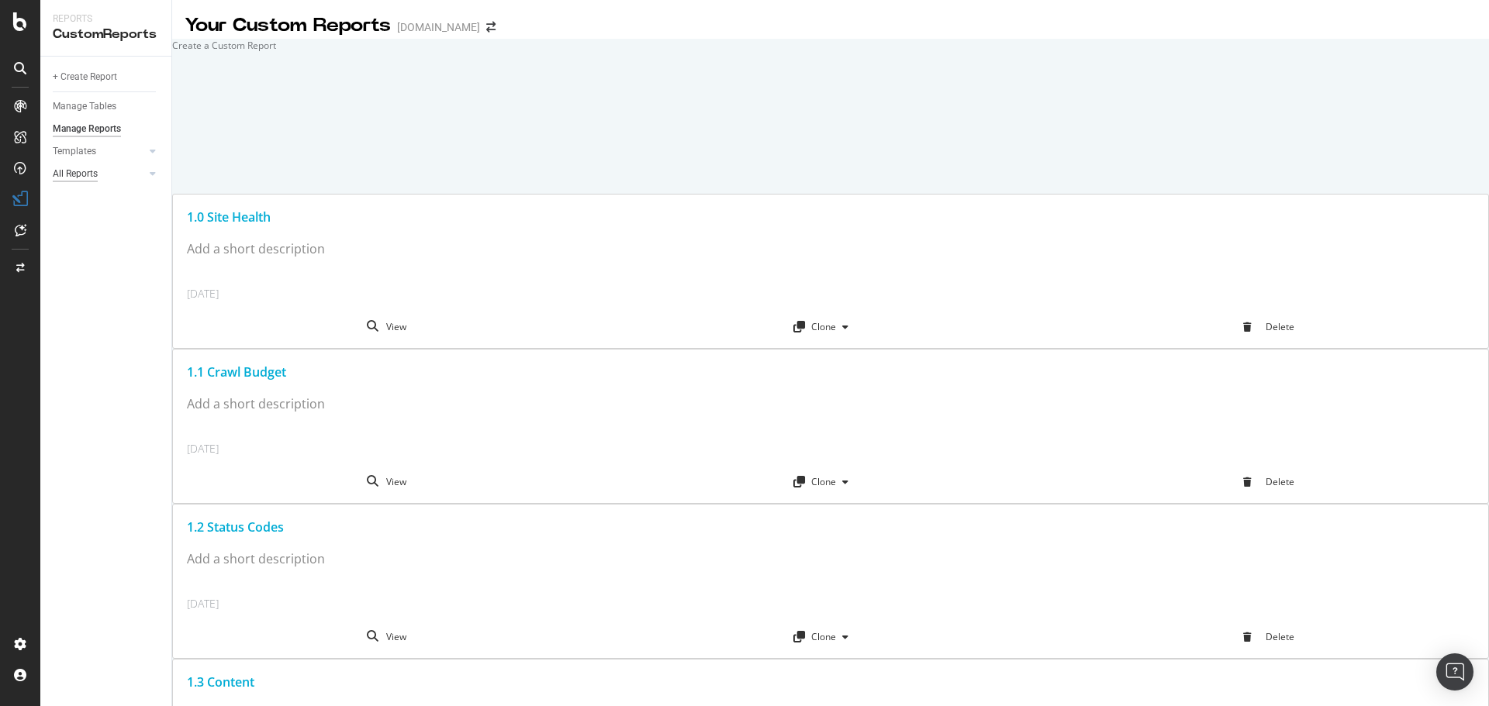
click at [75, 174] on div "All Reports" at bounding box center [75, 174] width 45 height 16
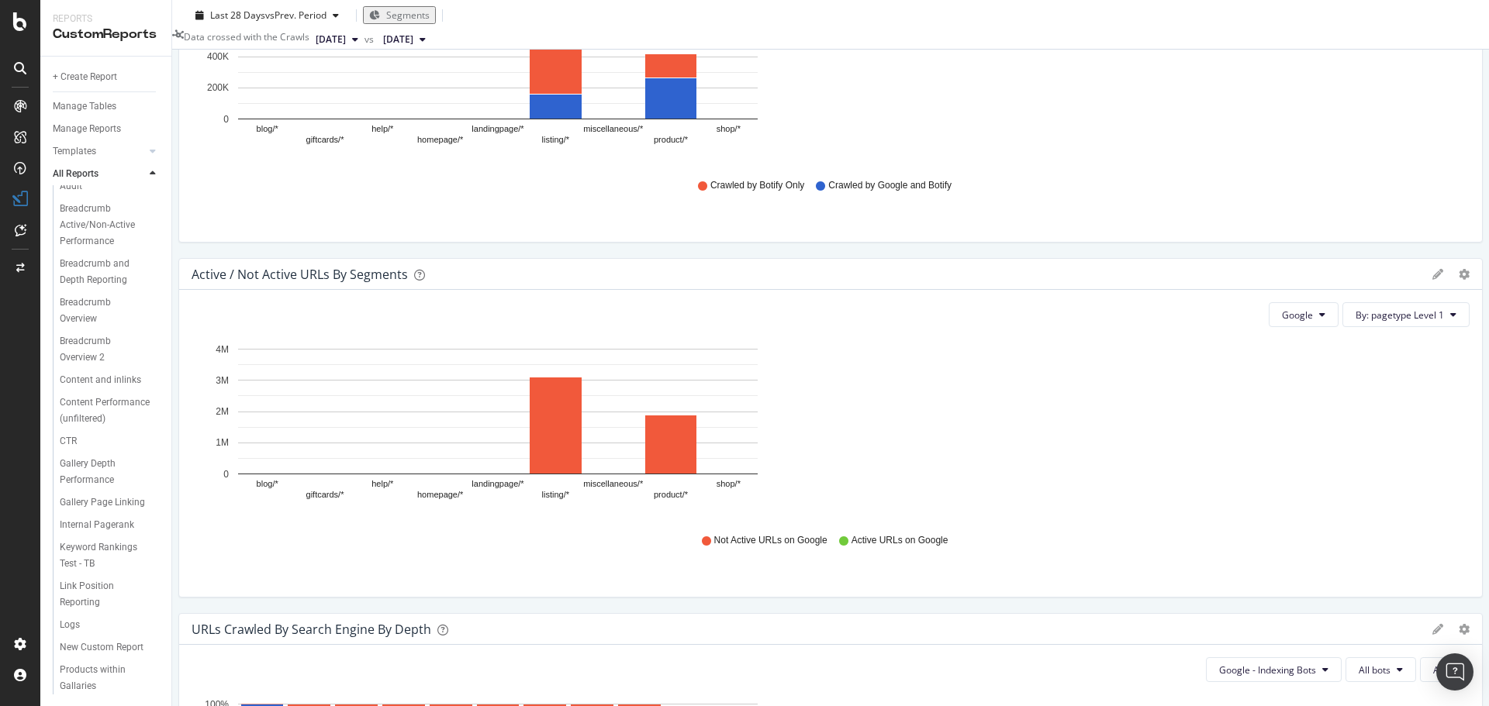
scroll to position [233, 0]
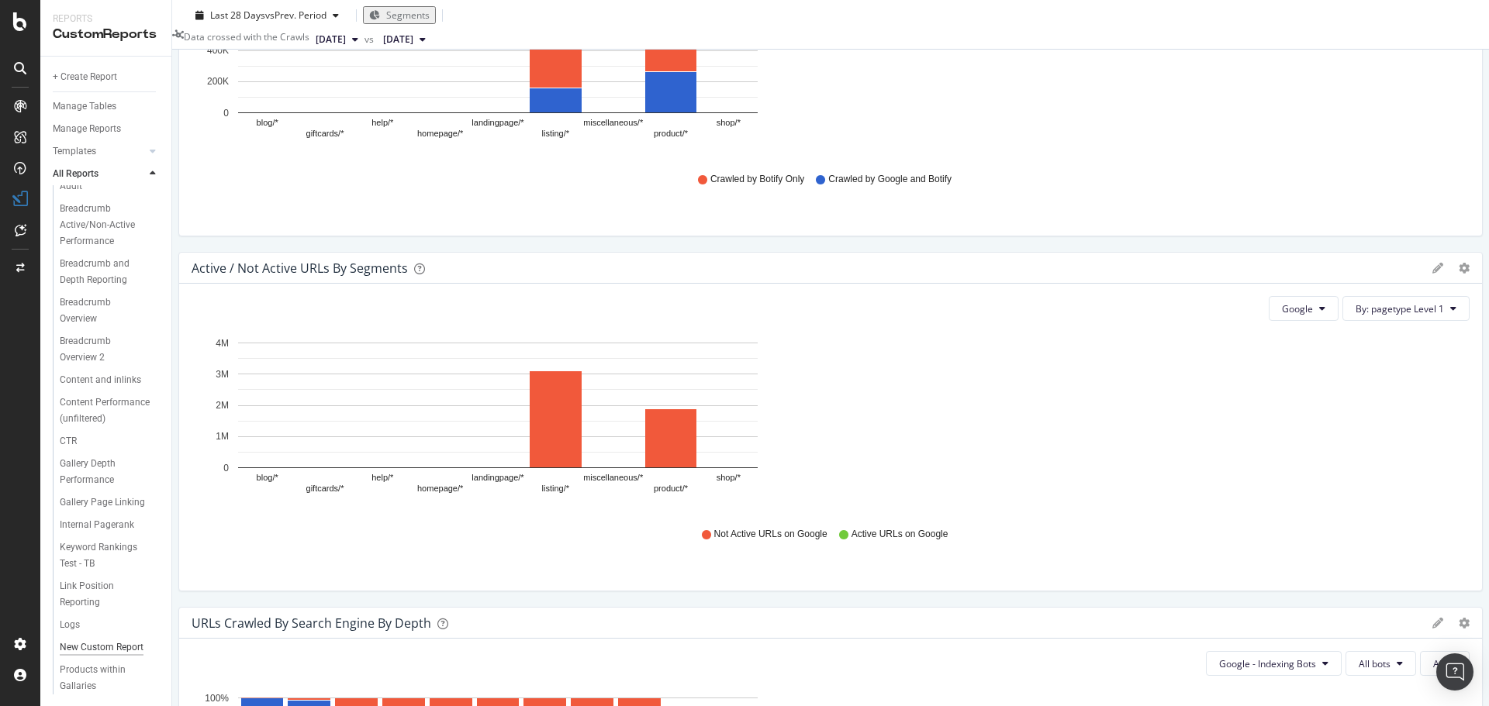
click at [92, 640] on div "New Custom Report" at bounding box center [102, 648] width 84 height 16
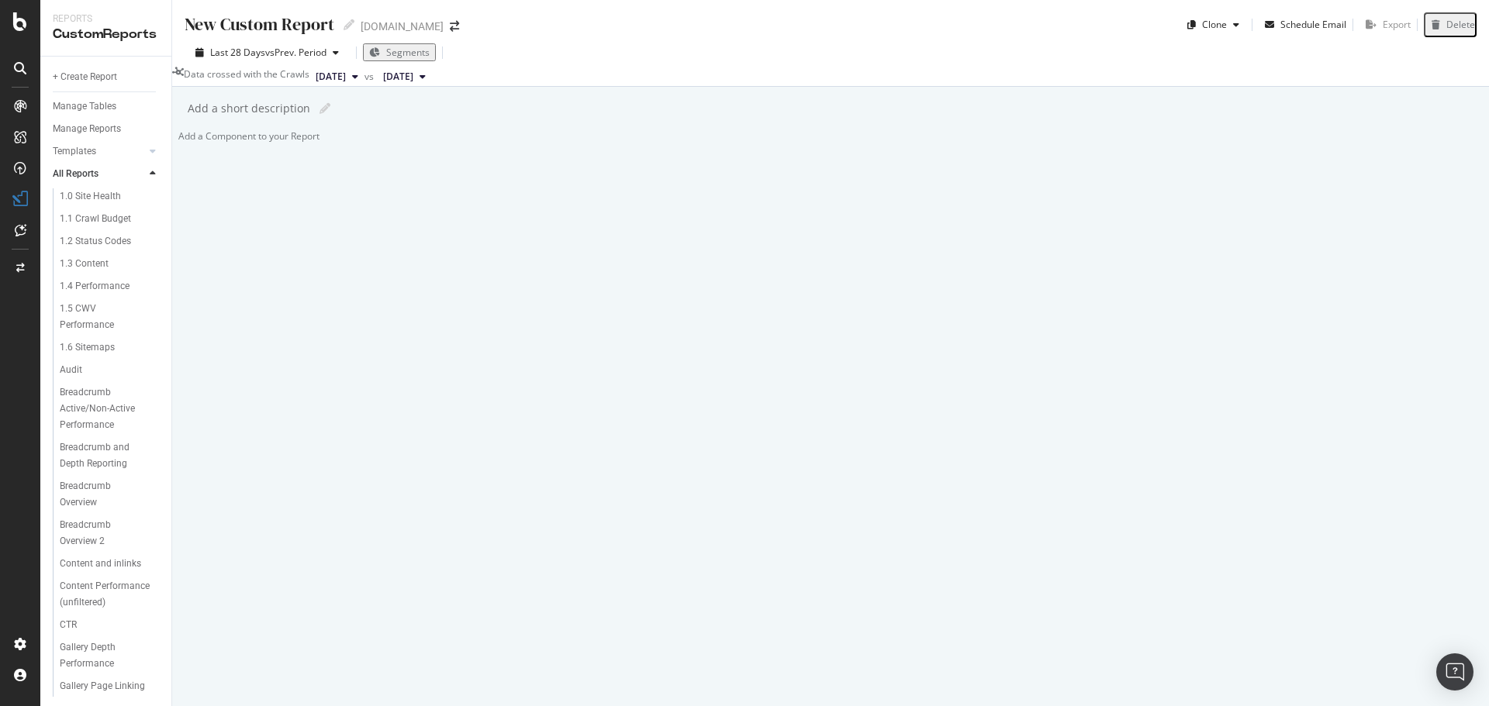
click at [1458, 20] on div "Delete" at bounding box center [1460, 24] width 29 height 13
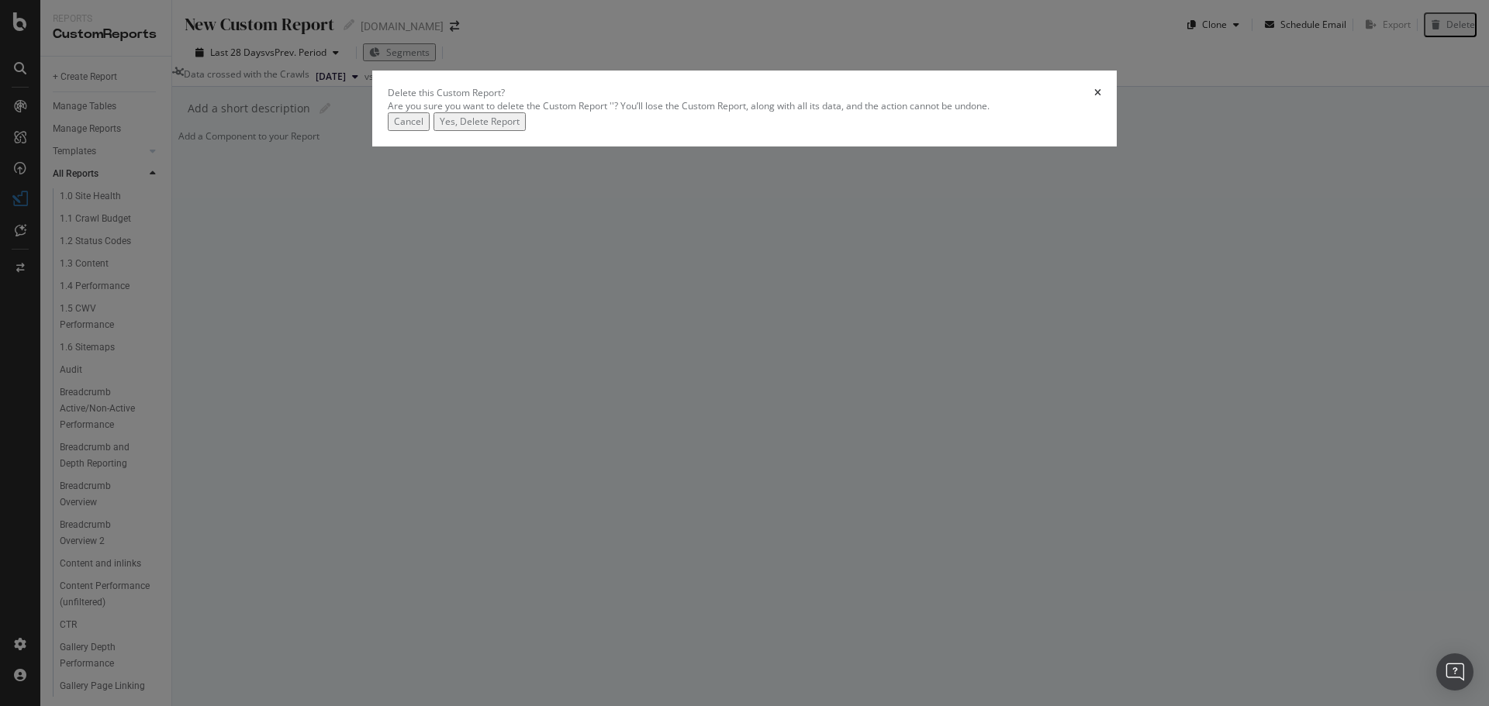
click at [520, 128] on div "Yes, Delete Report" at bounding box center [480, 121] width 80 height 13
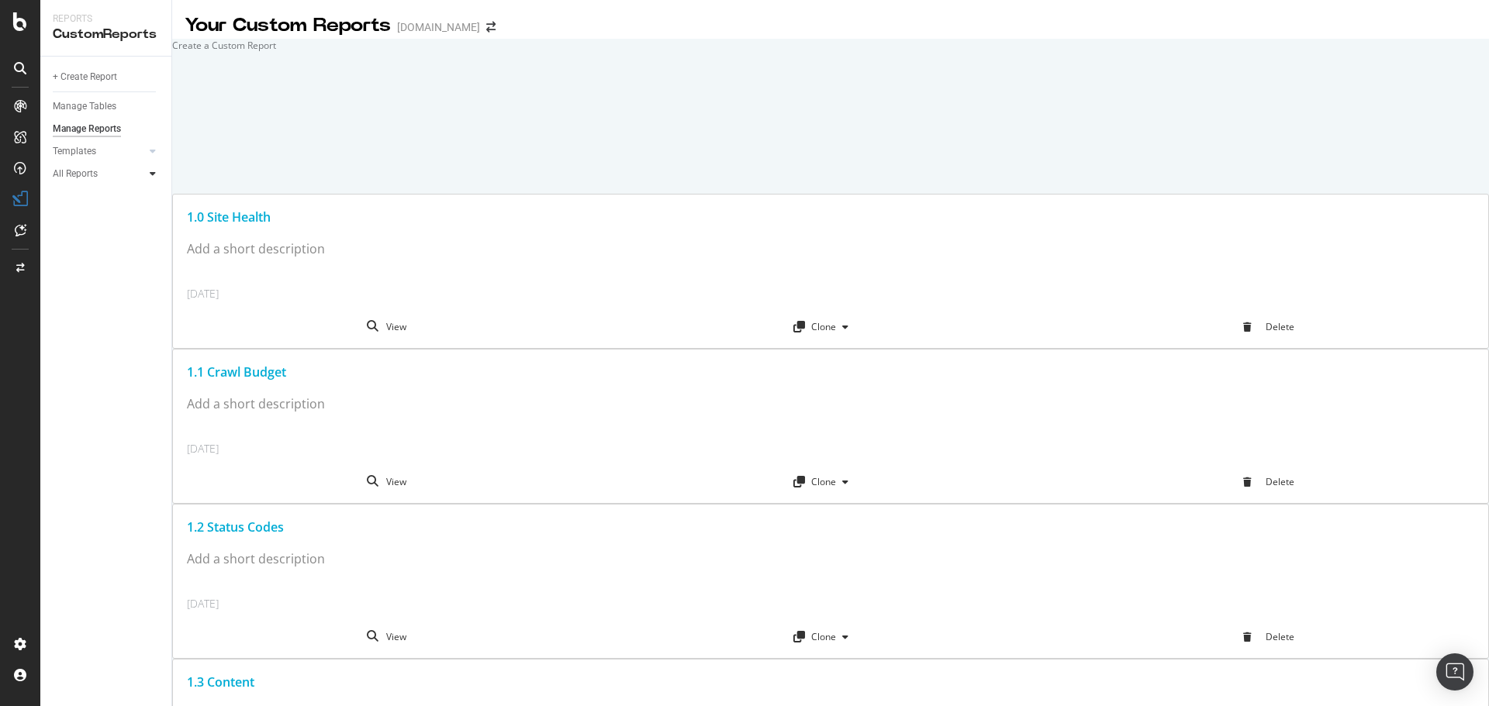
click at [146, 178] on div at bounding box center [153, 174] width 16 height 16
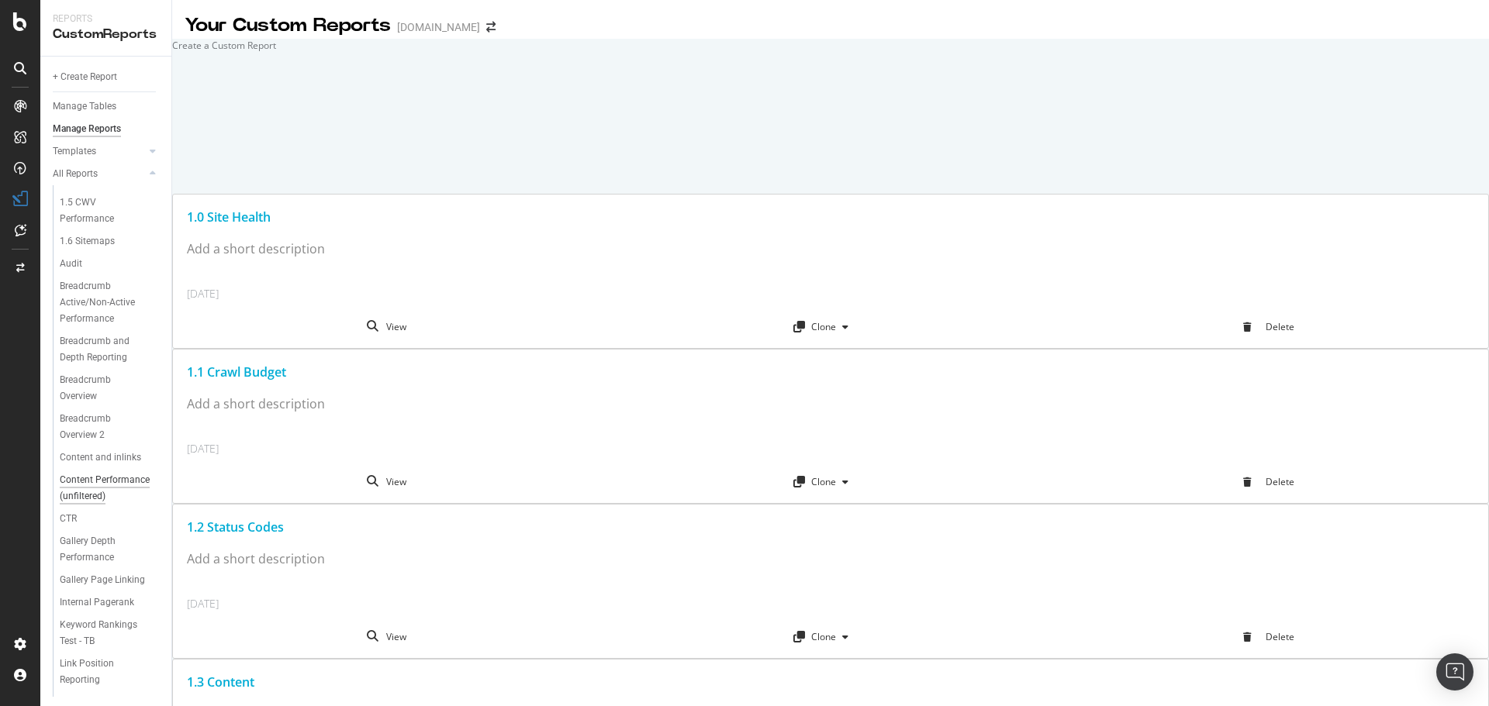
scroll to position [210, 0]
click at [89, 677] on div "Products within Gallaries" at bounding box center [104, 678] width 88 height 33
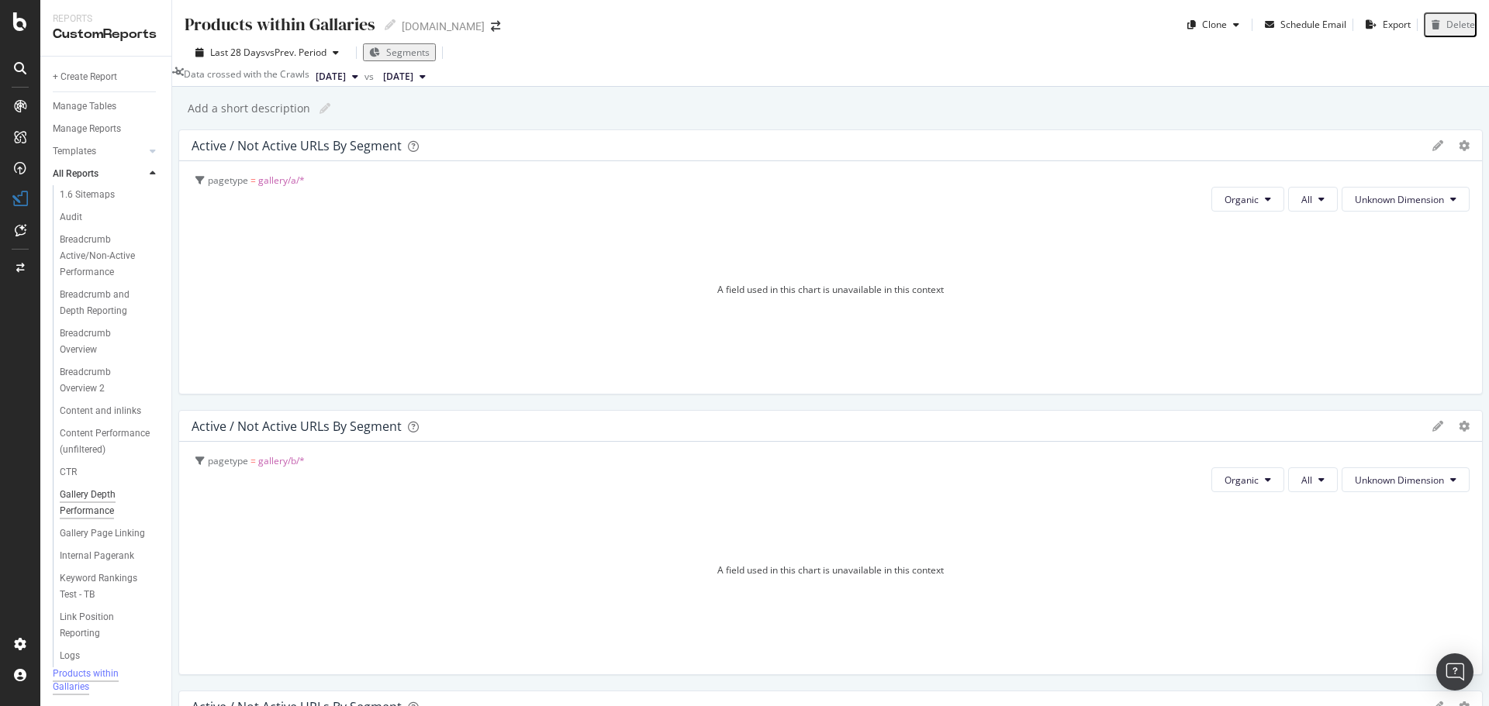
scroll to position [210, 0]
click at [94, 610] on div "Link Position Reporting" at bounding box center [103, 626] width 87 height 33
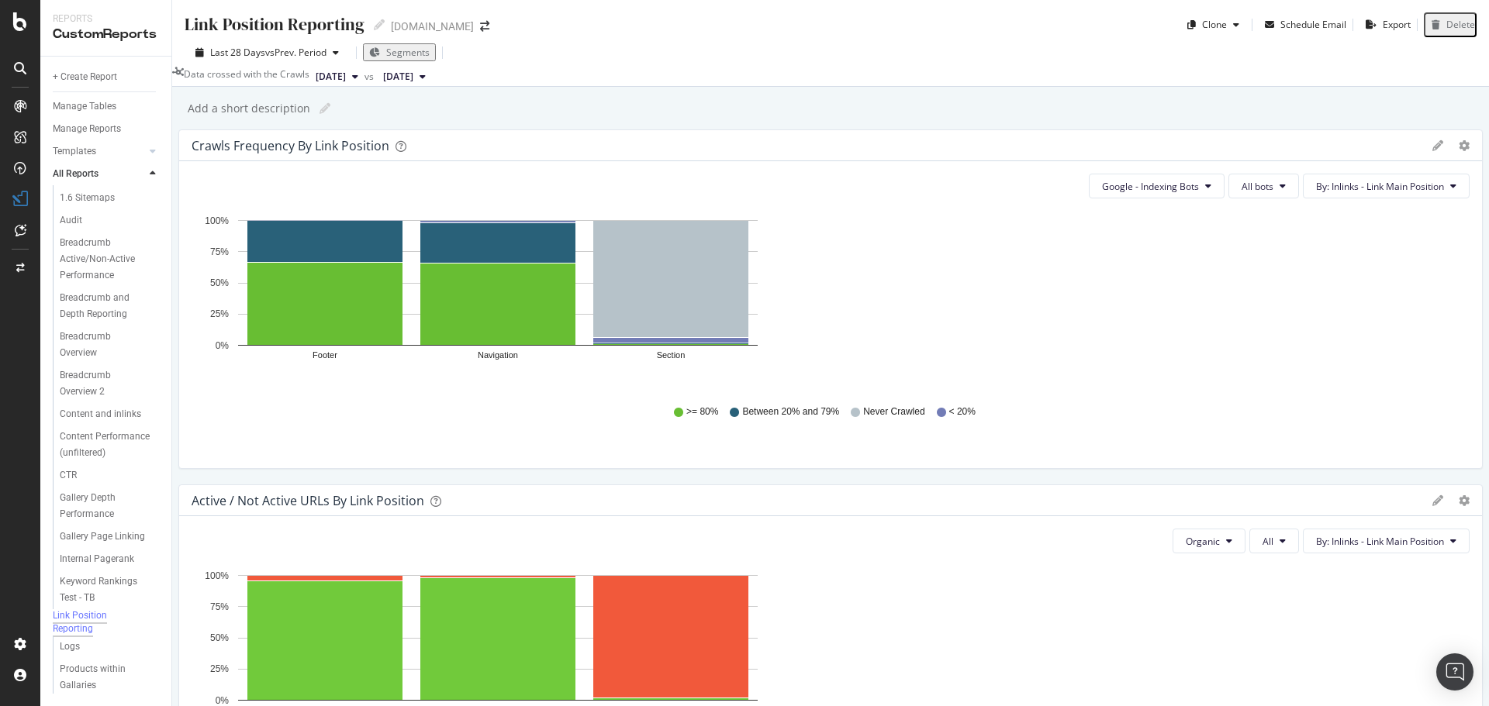
scroll to position [210, 0]
click at [95, 429] on div "Content Performance (unfiltered)" at bounding box center [105, 445] width 91 height 33
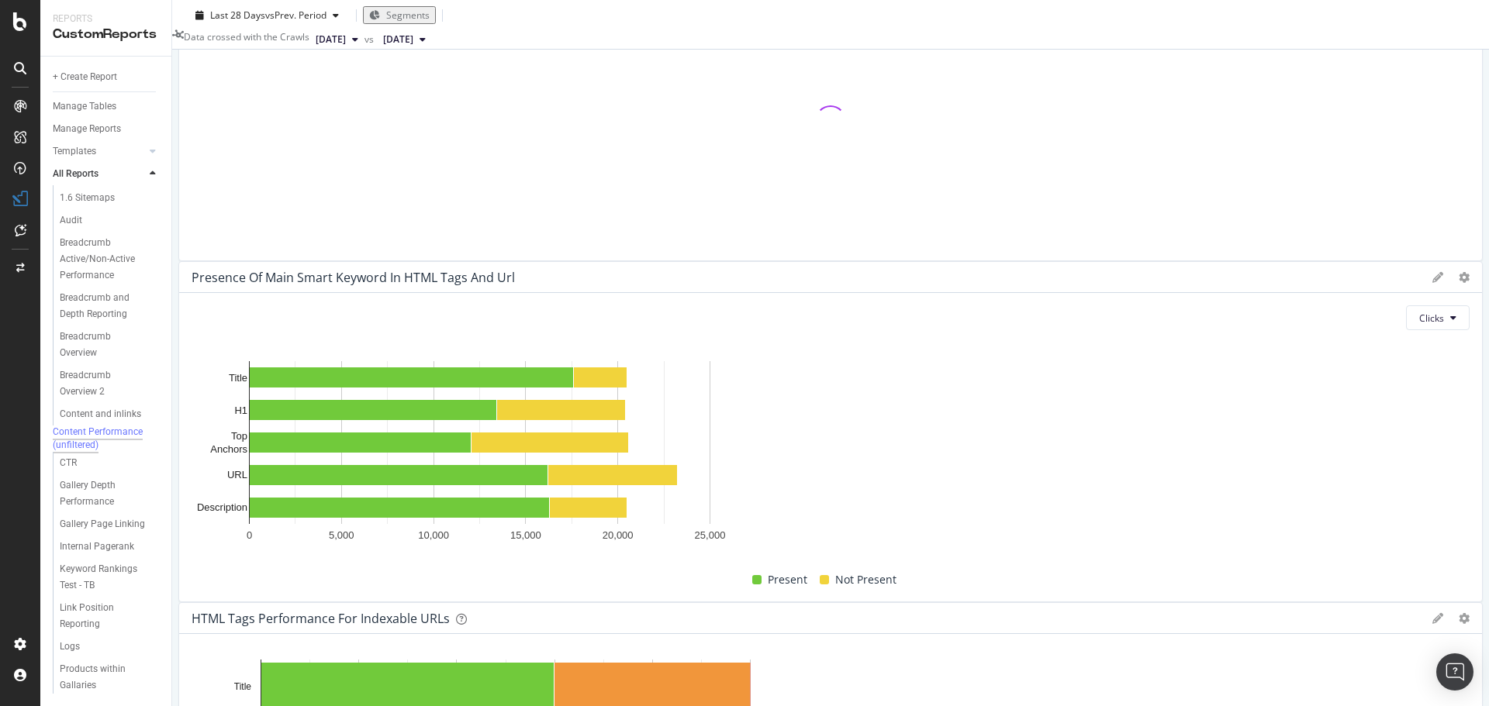
scroll to position [310, 0]
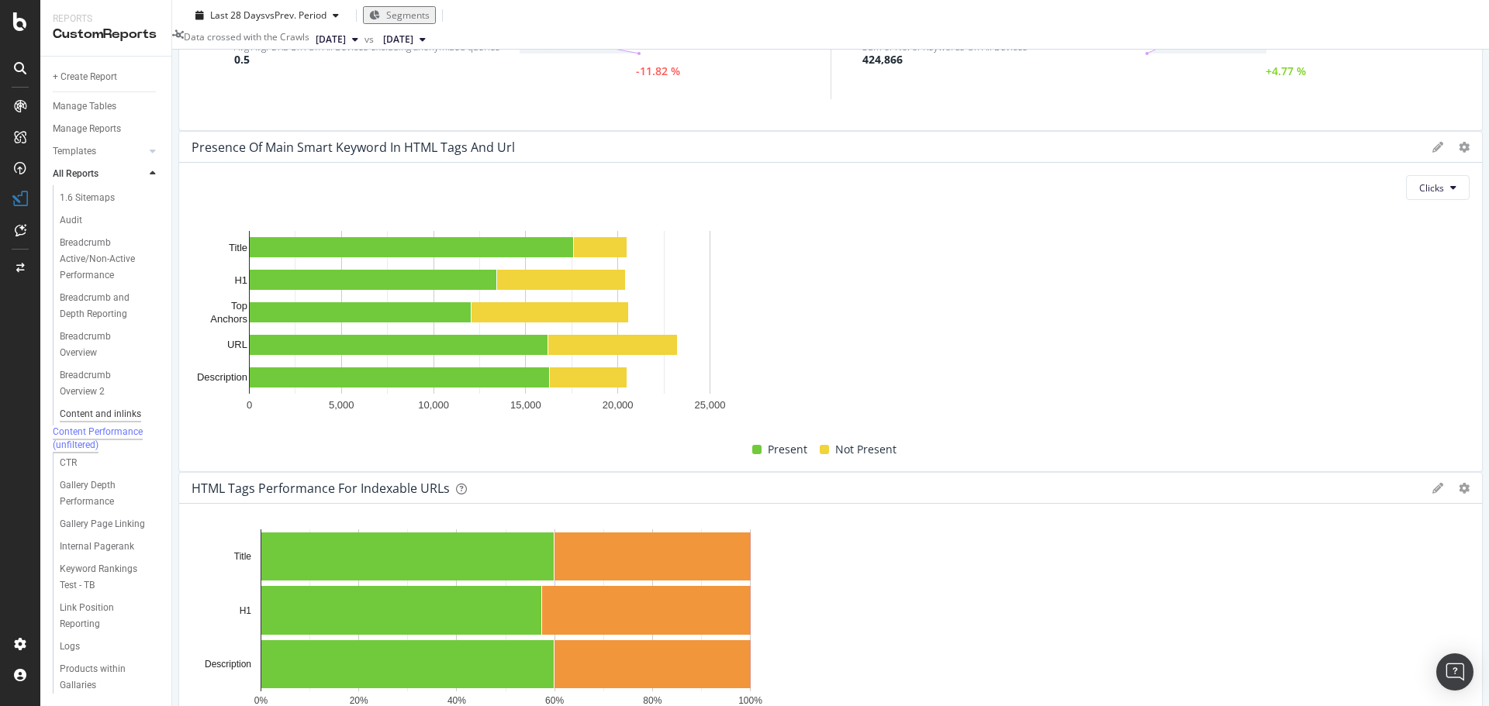
click at [74, 406] on div "Content and inlinks" at bounding box center [100, 414] width 81 height 16
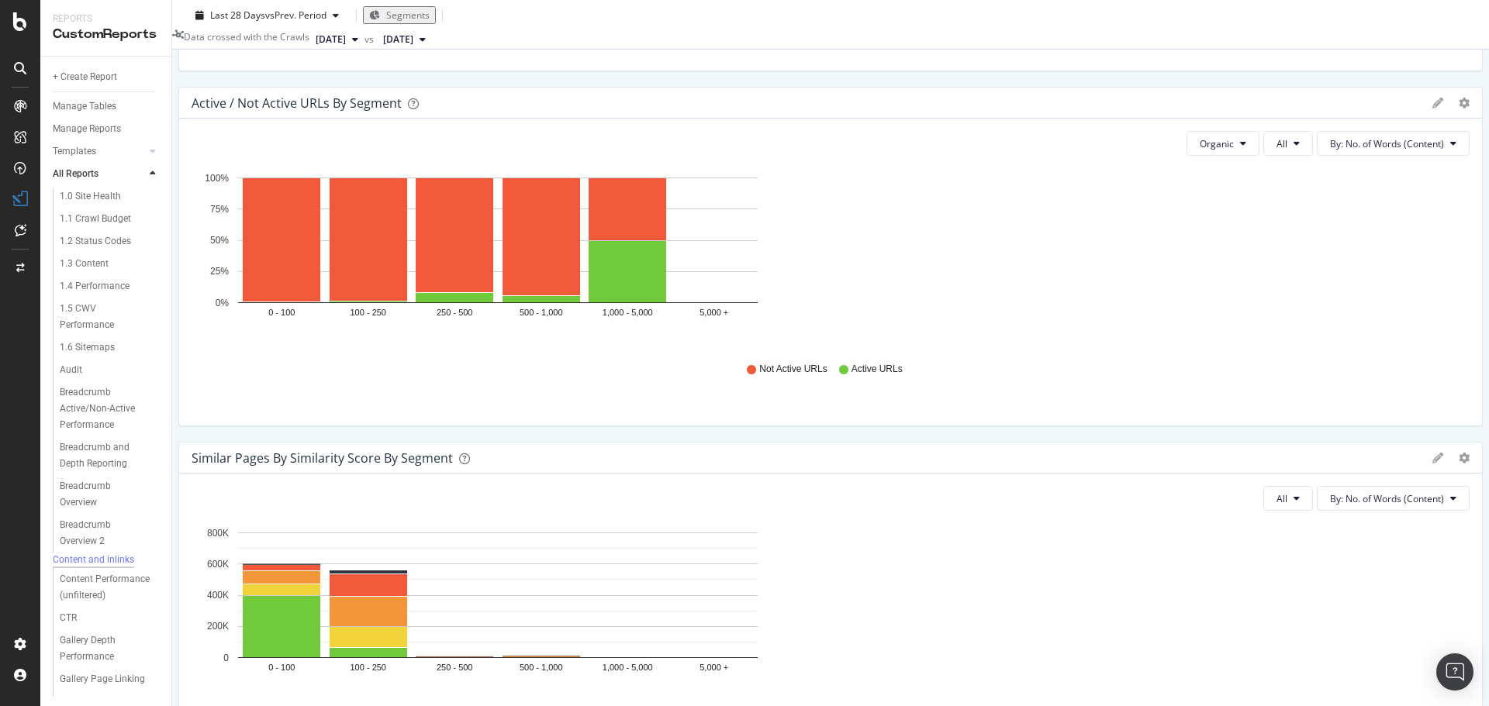
scroll to position [465, 0]
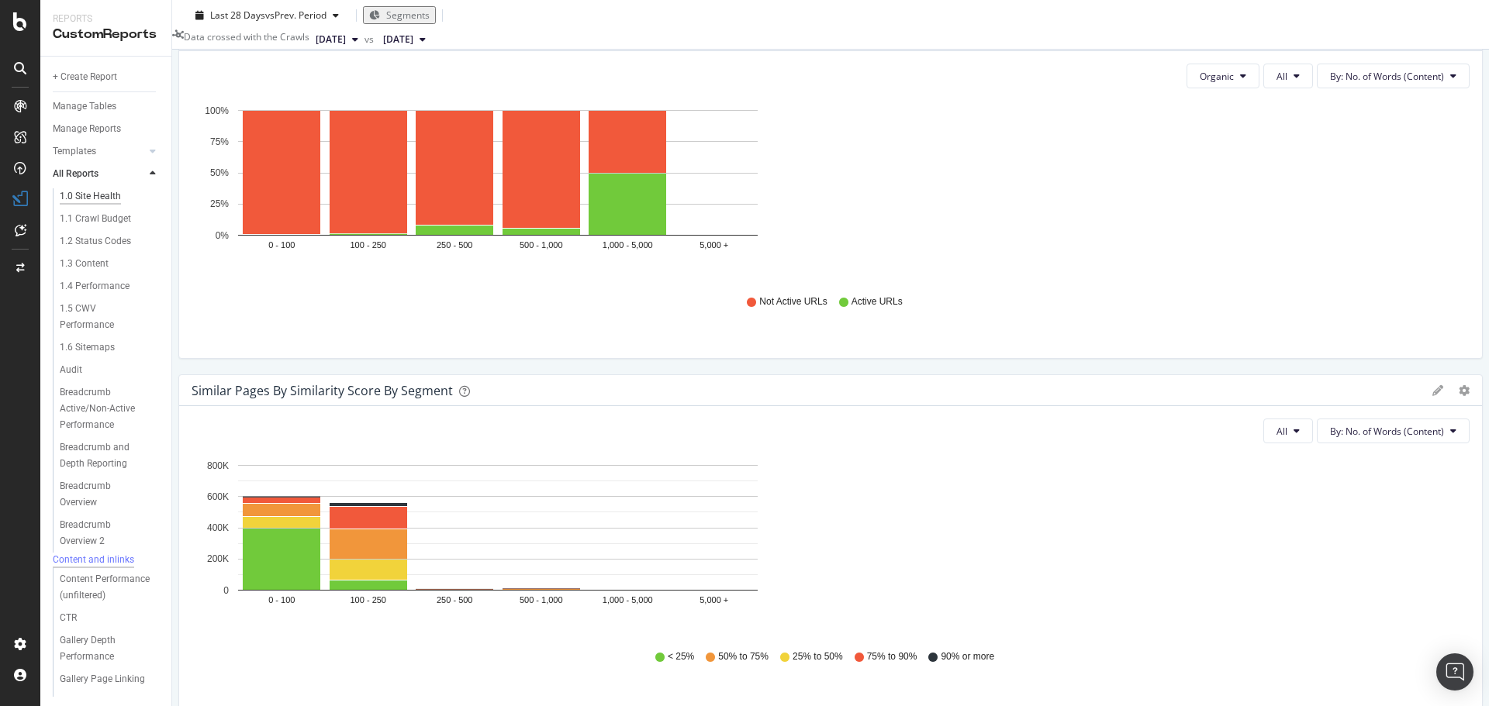
click at [102, 198] on div "1.0 Site Health" at bounding box center [90, 196] width 61 height 16
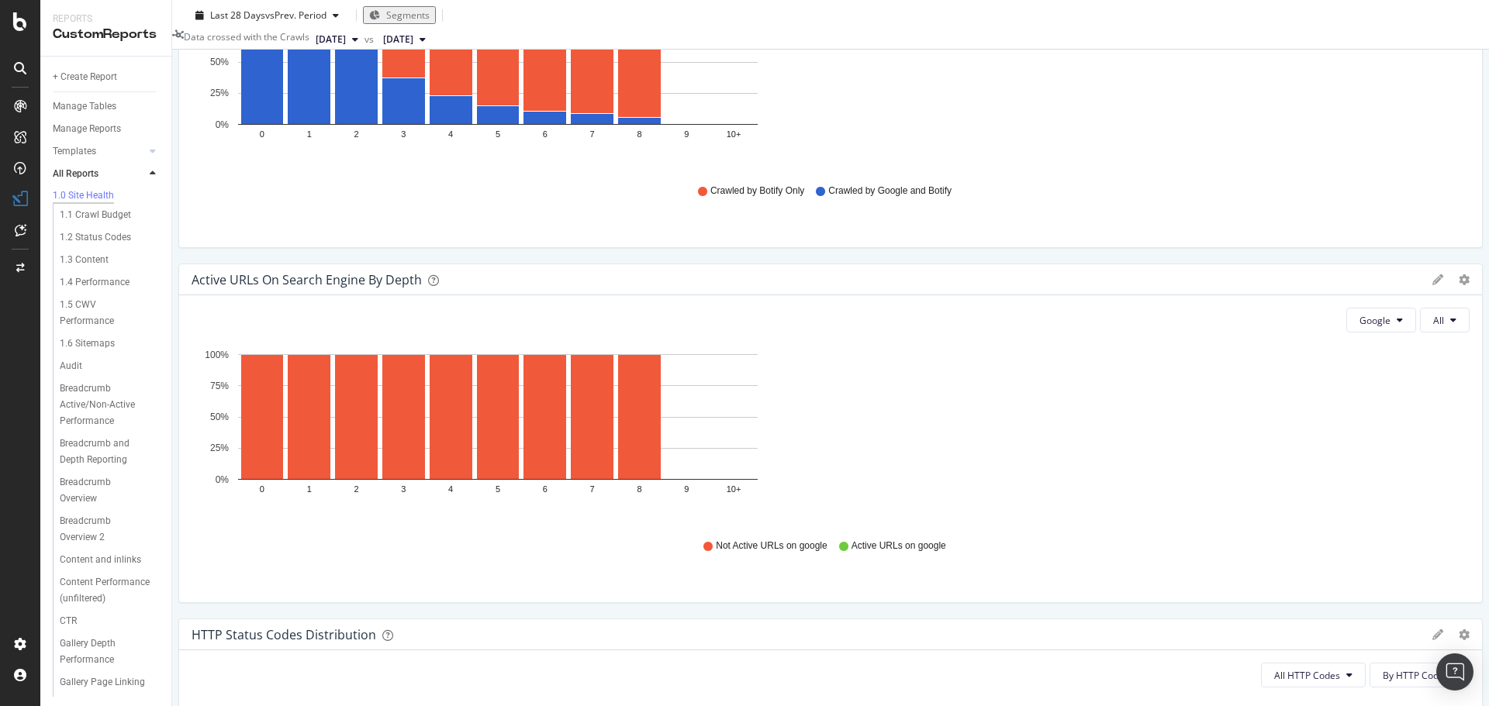
scroll to position [931, 0]
click at [102, 352] on div "1.6 Sitemaps" at bounding box center [87, 344] width 55 height 16
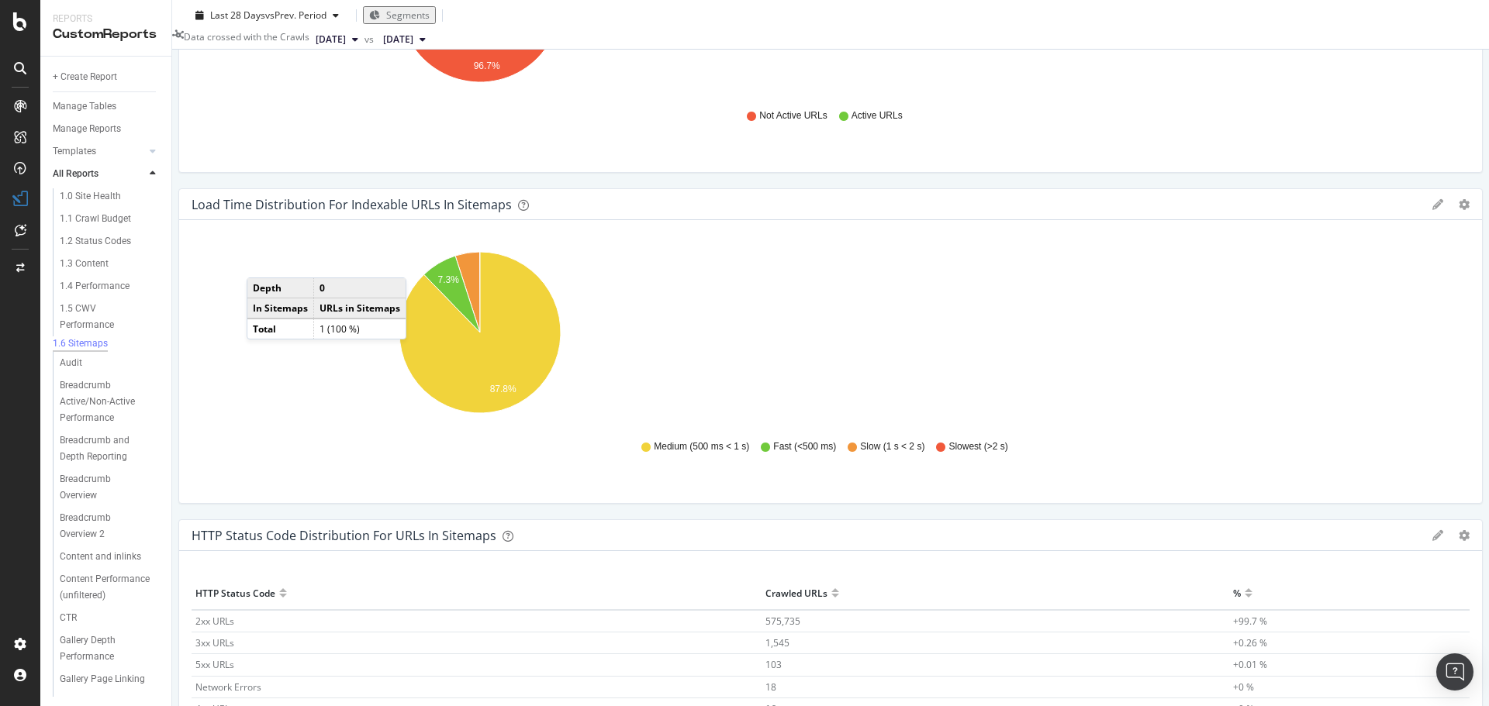
scroll to position [959, 0]
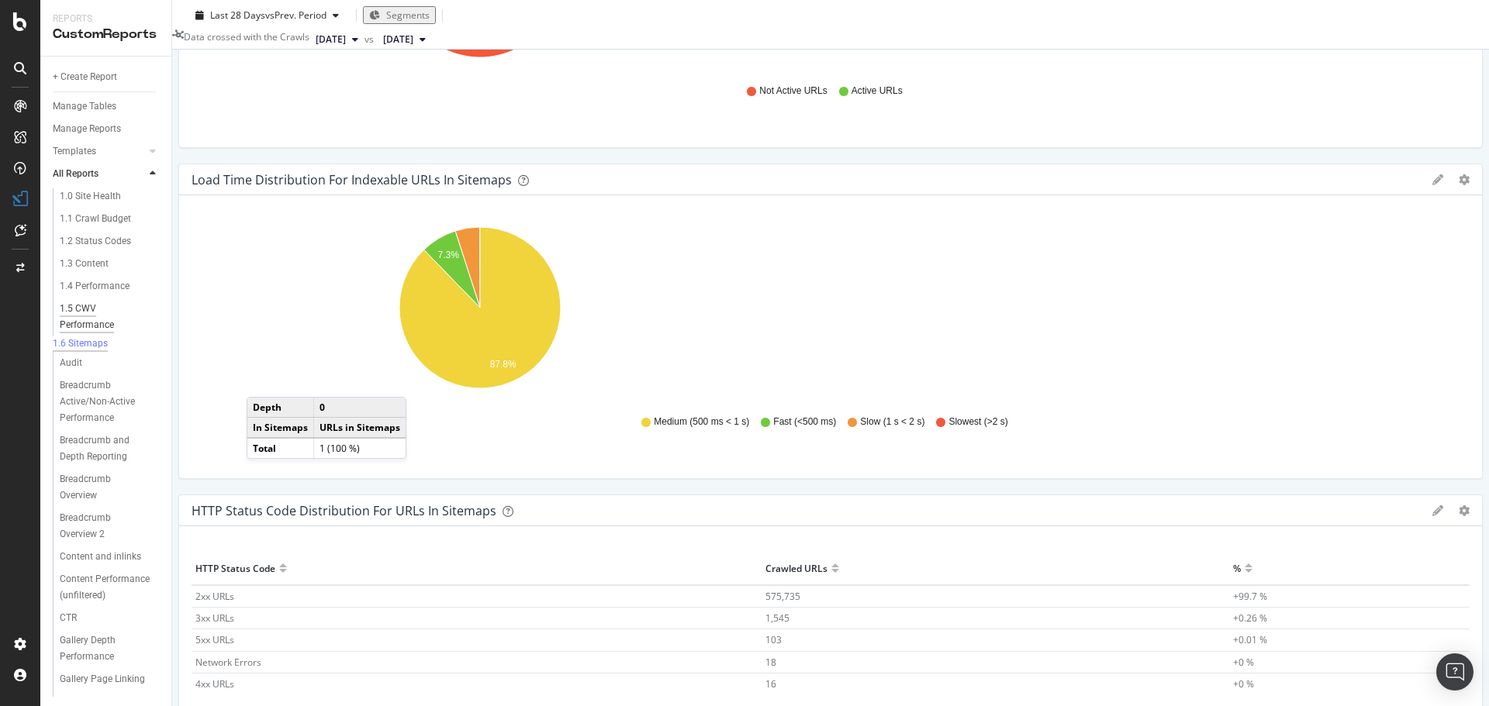
click at [88, 308] on div "1.5 CWV Performance" at bounding box center [103, 317] width 86 height 33
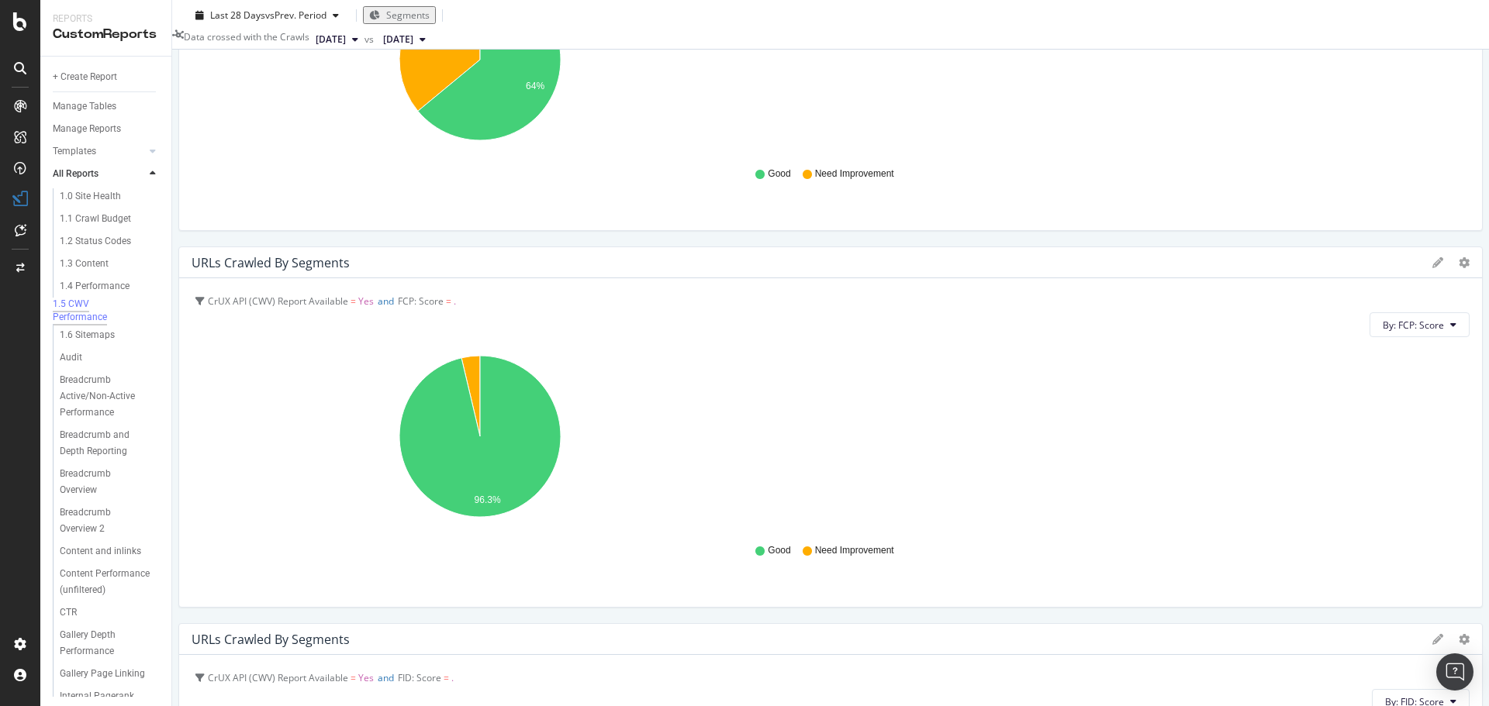
scroll to position [155, 0]
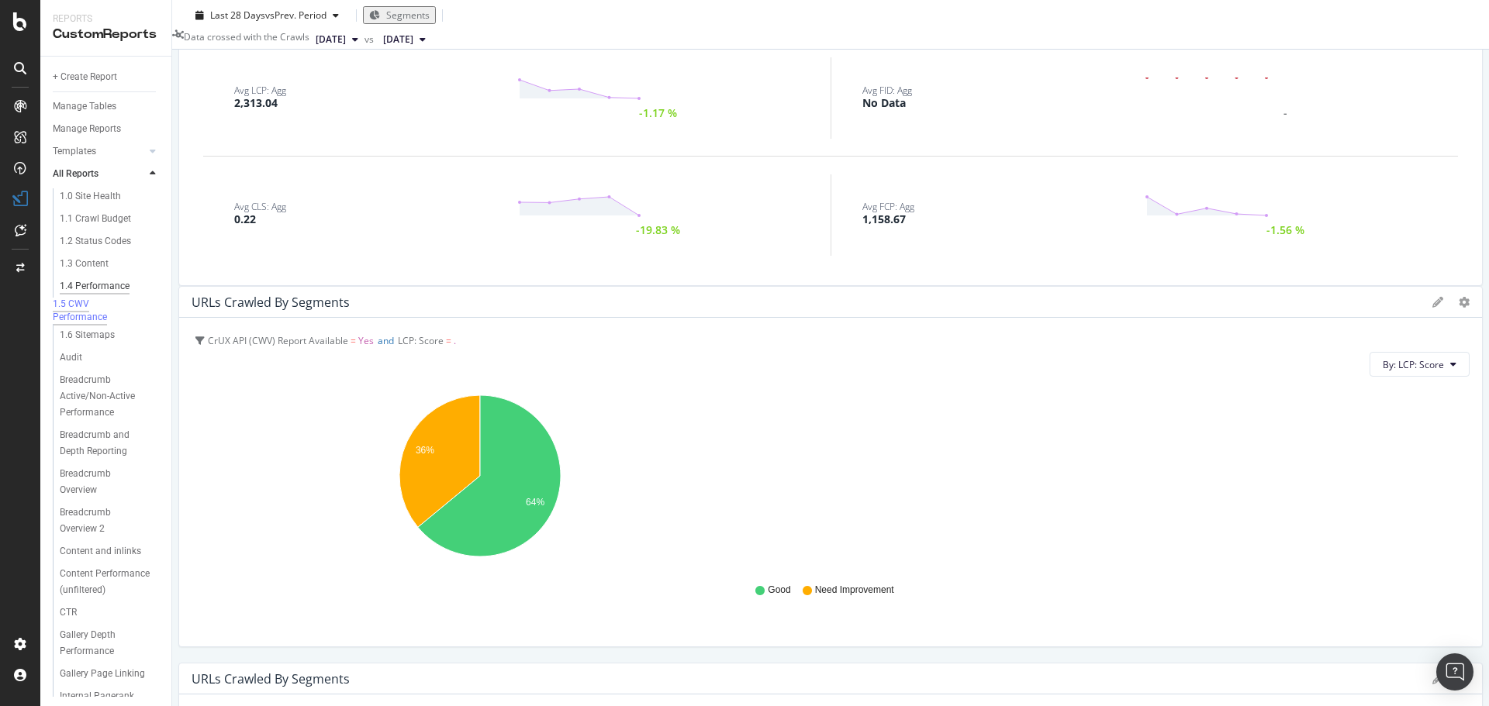
click at [102, 280] on div "1.4 Performance" at bounding box center [95, 286] width 70 height 16
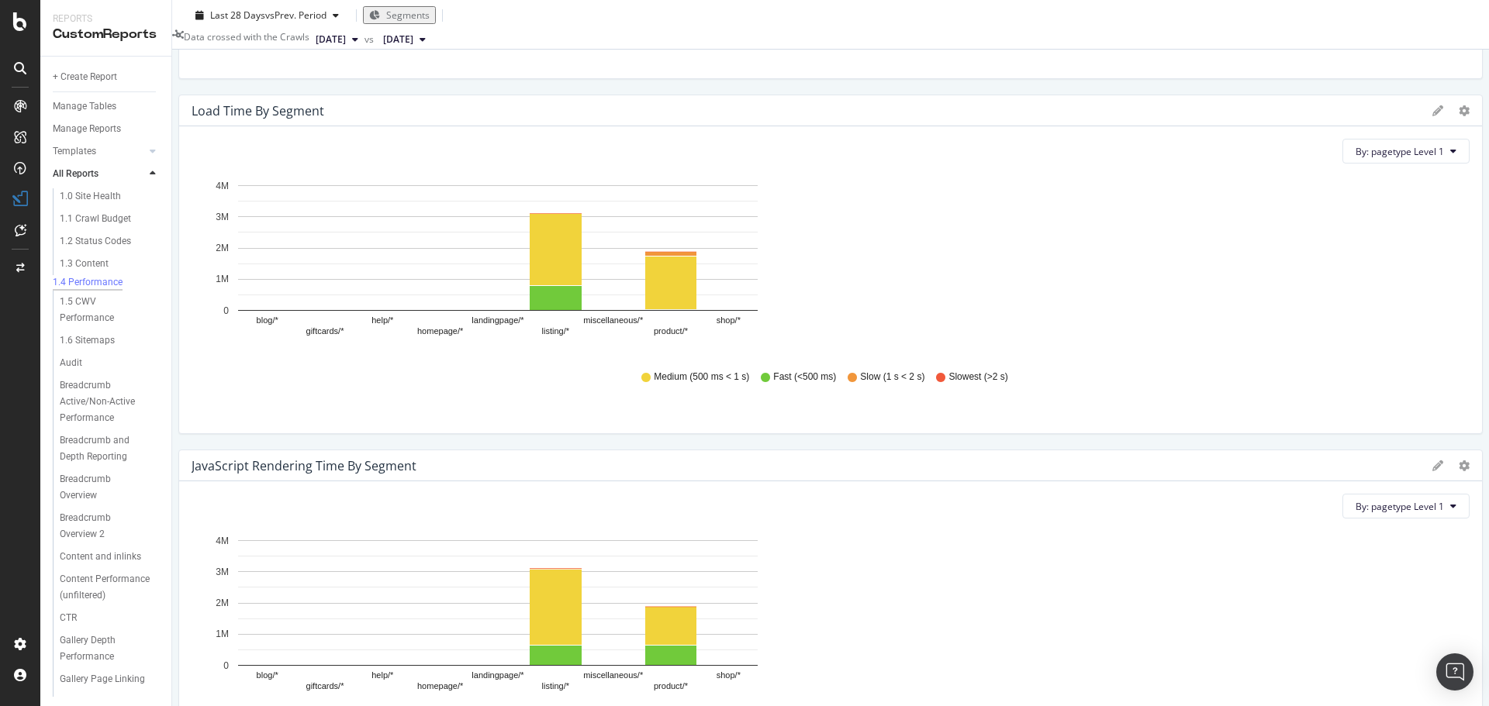
scroll to position [698, 0]
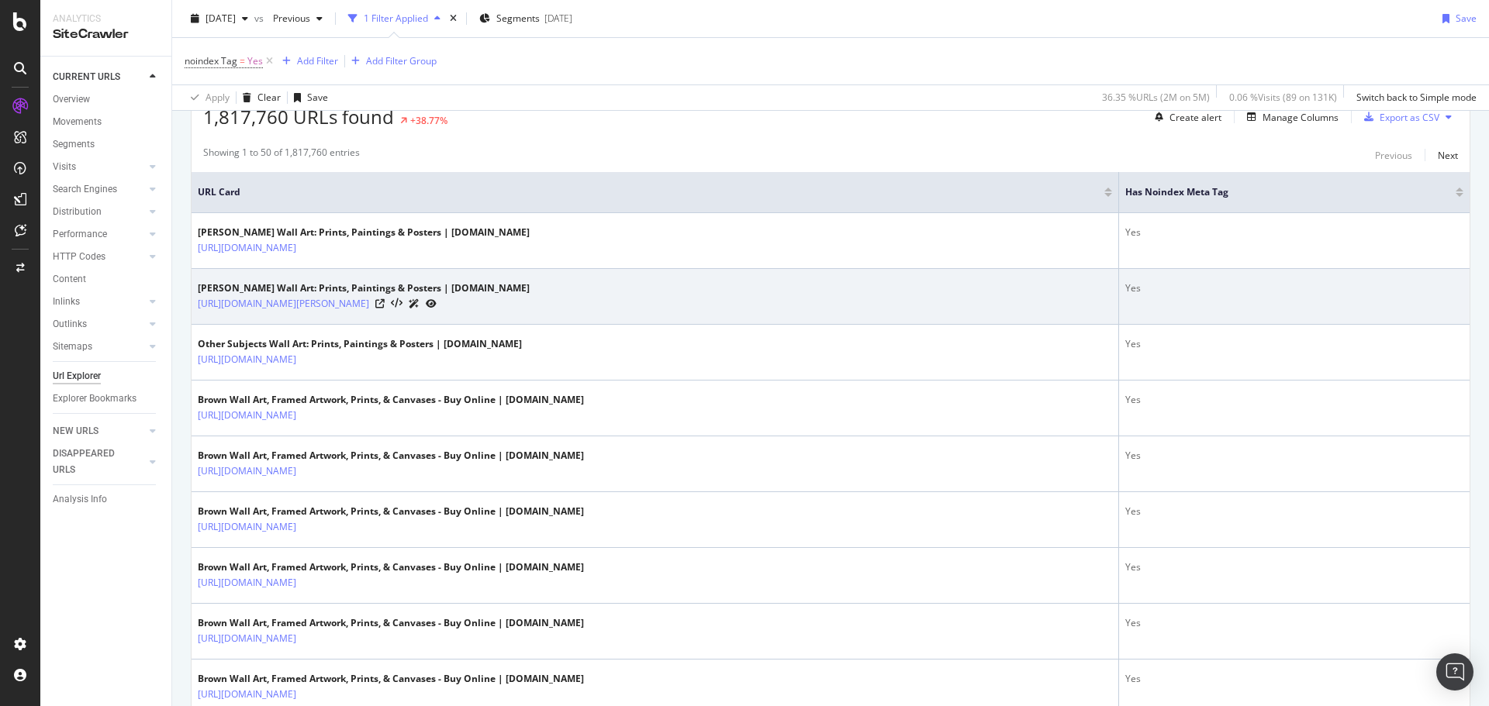
scroll to position [310, 0]
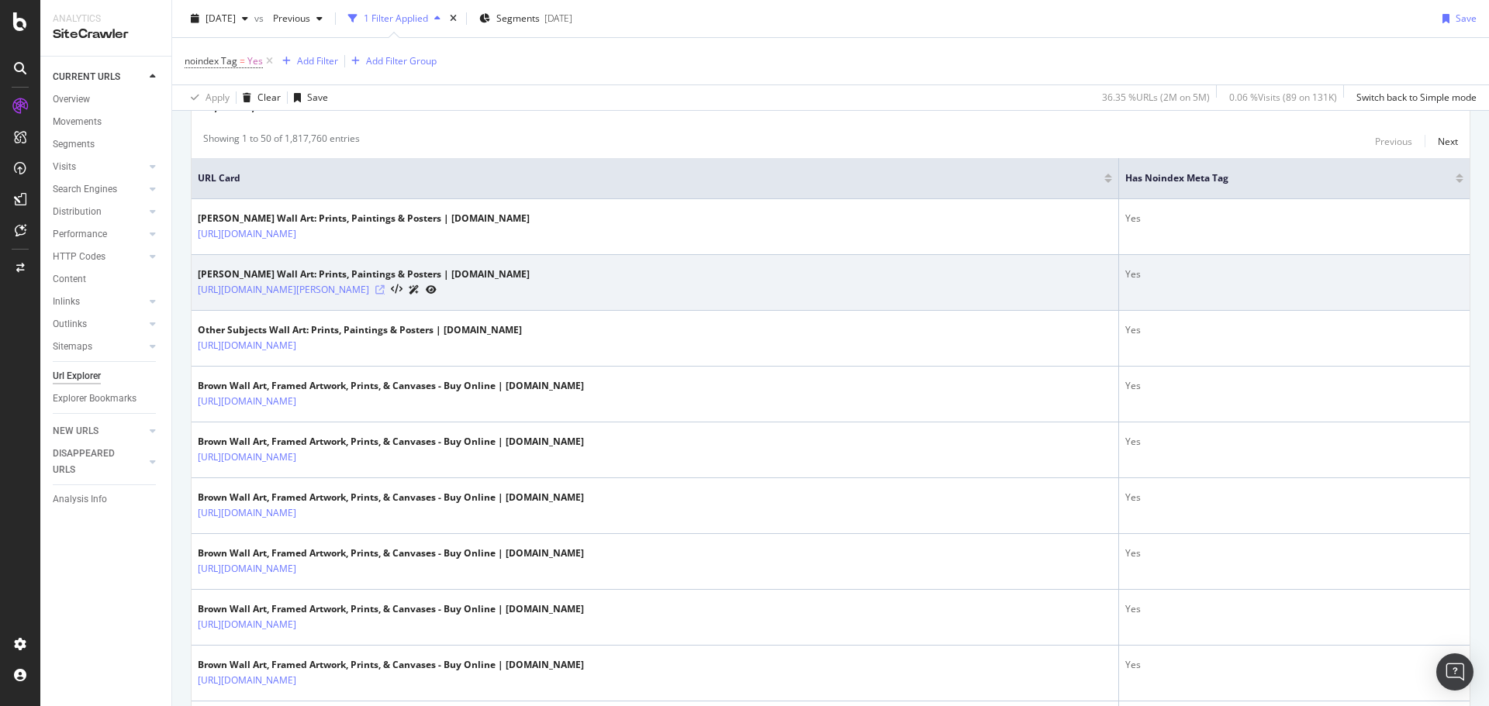
click at [385, 285] on icon at bounding box center [379, 289] width 9 height 9
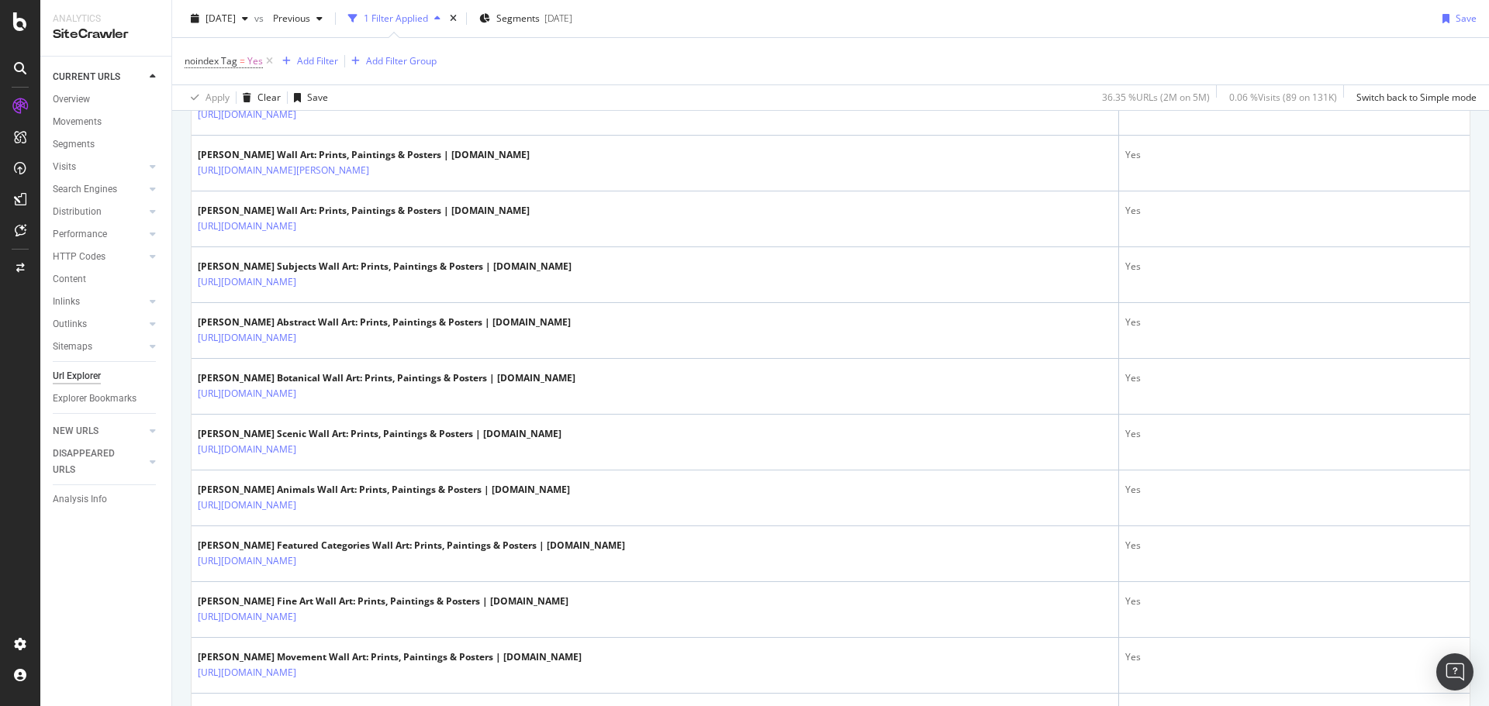
scroll to position [1629, 0]
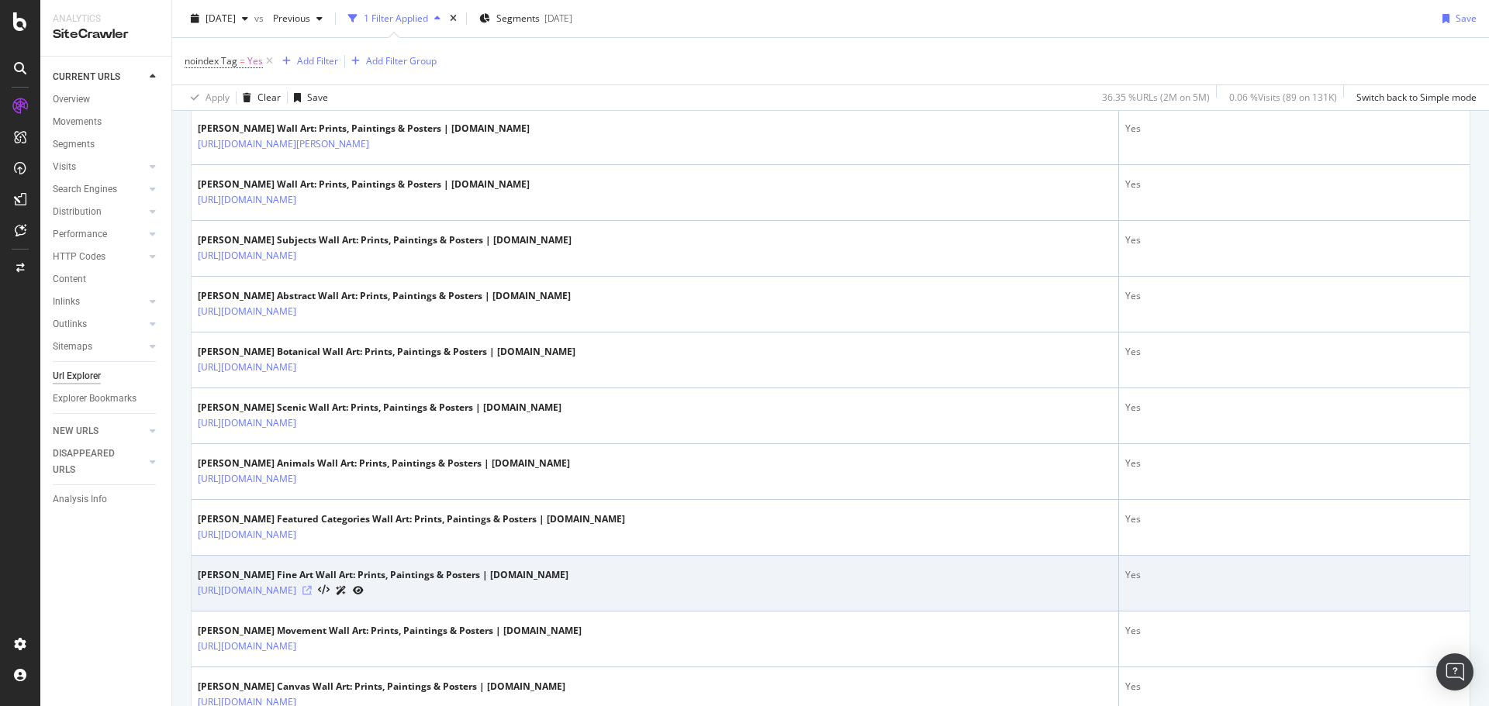
click at [312, 591] on icon at bounding box center [306, 590] width 9 height 9
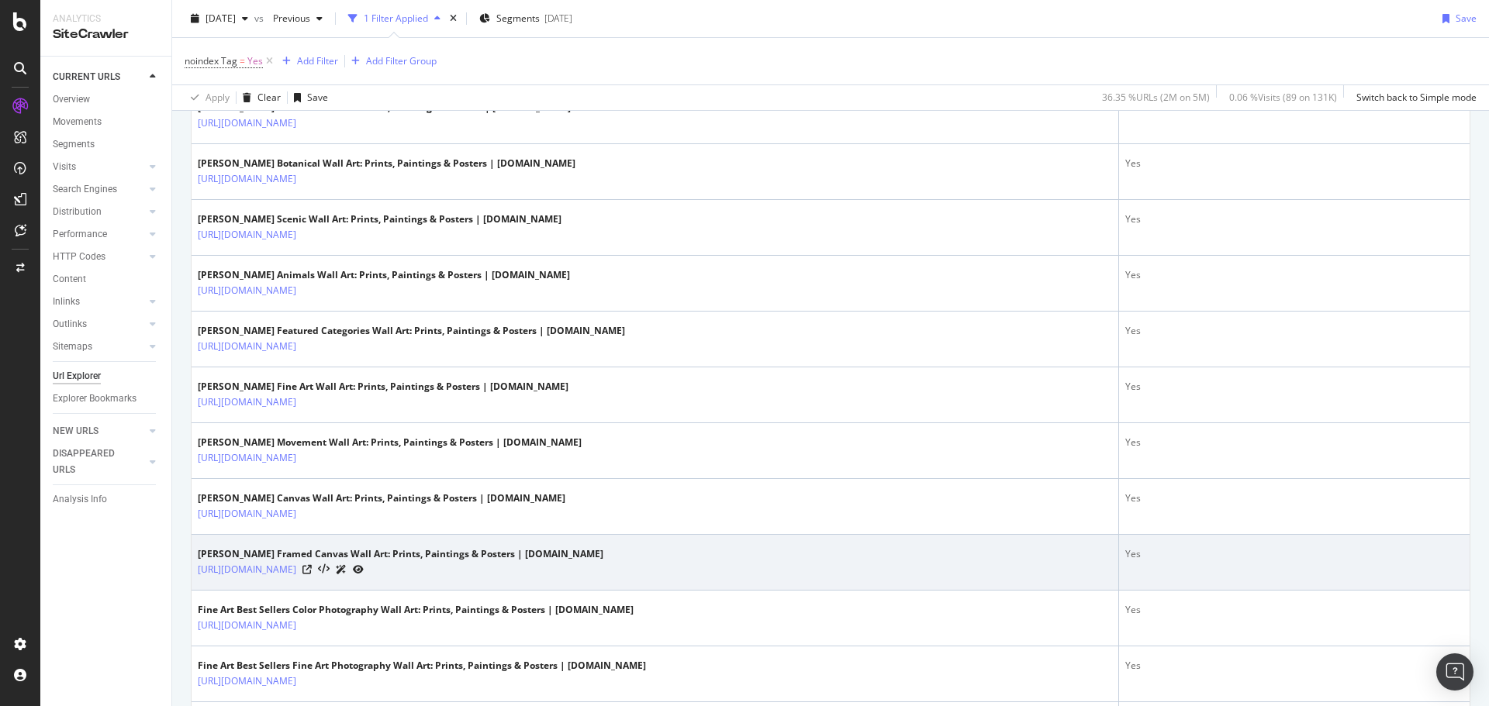
scroll to position [1861, 0]
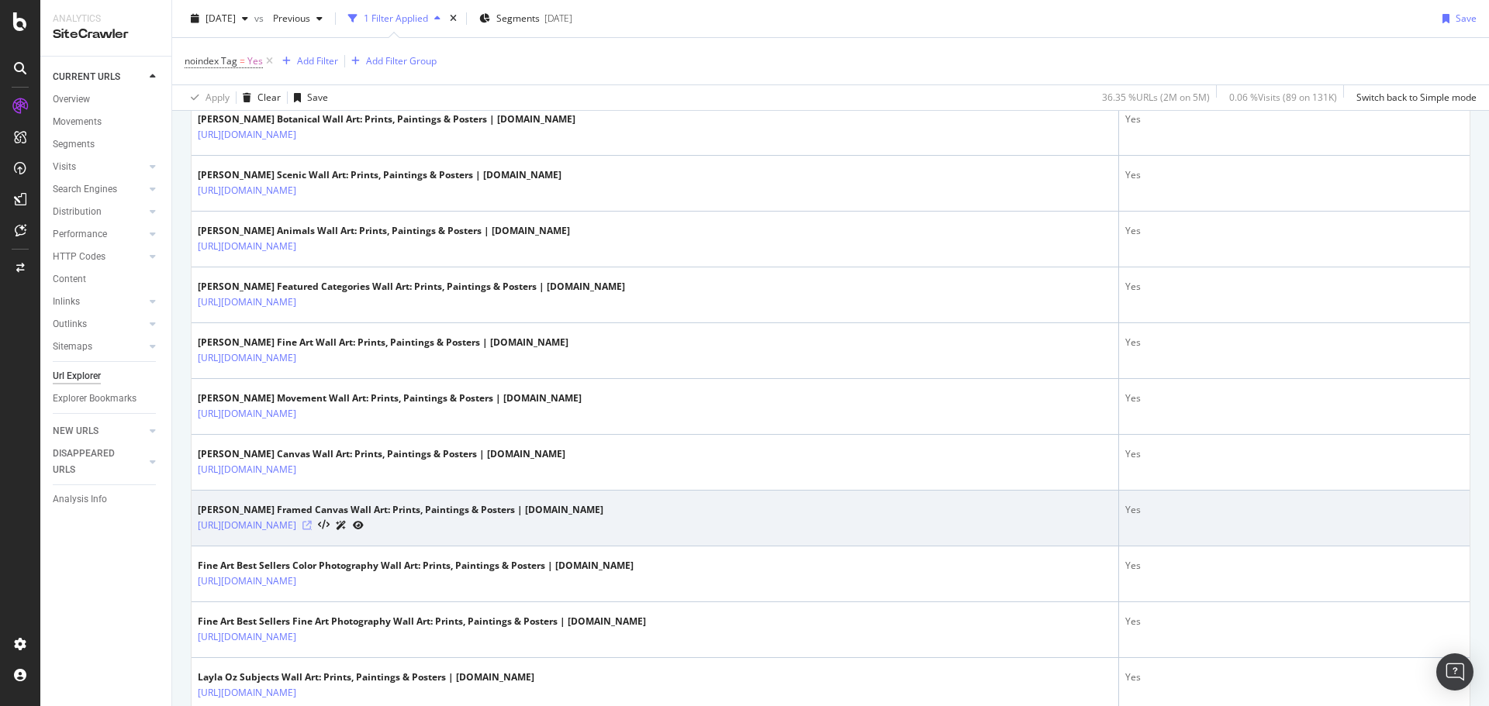
click at [312, 524] on icon at bounding box center [306, 525] width 9 height 9
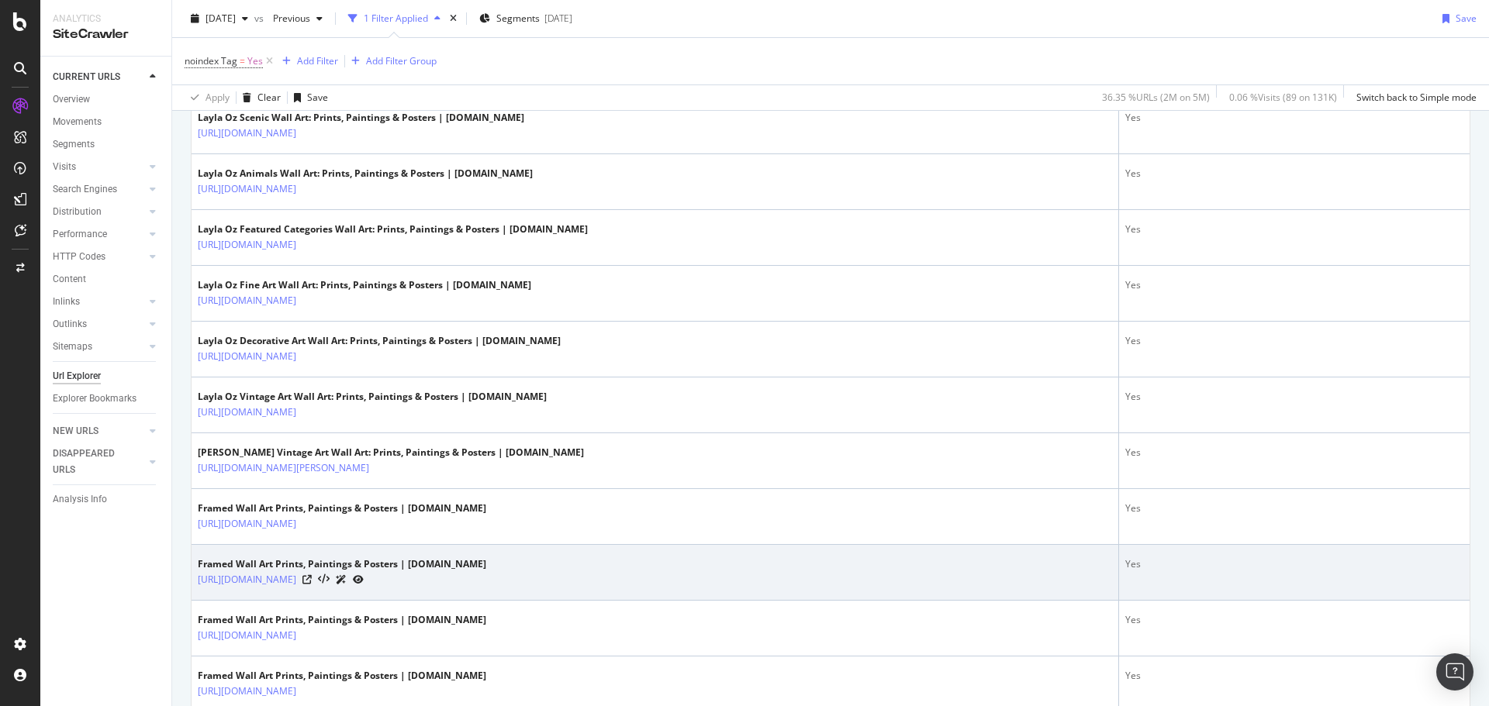
scroll to position [2696, 0]
